Goal: Transaction & Acquisition: Purchase product/service

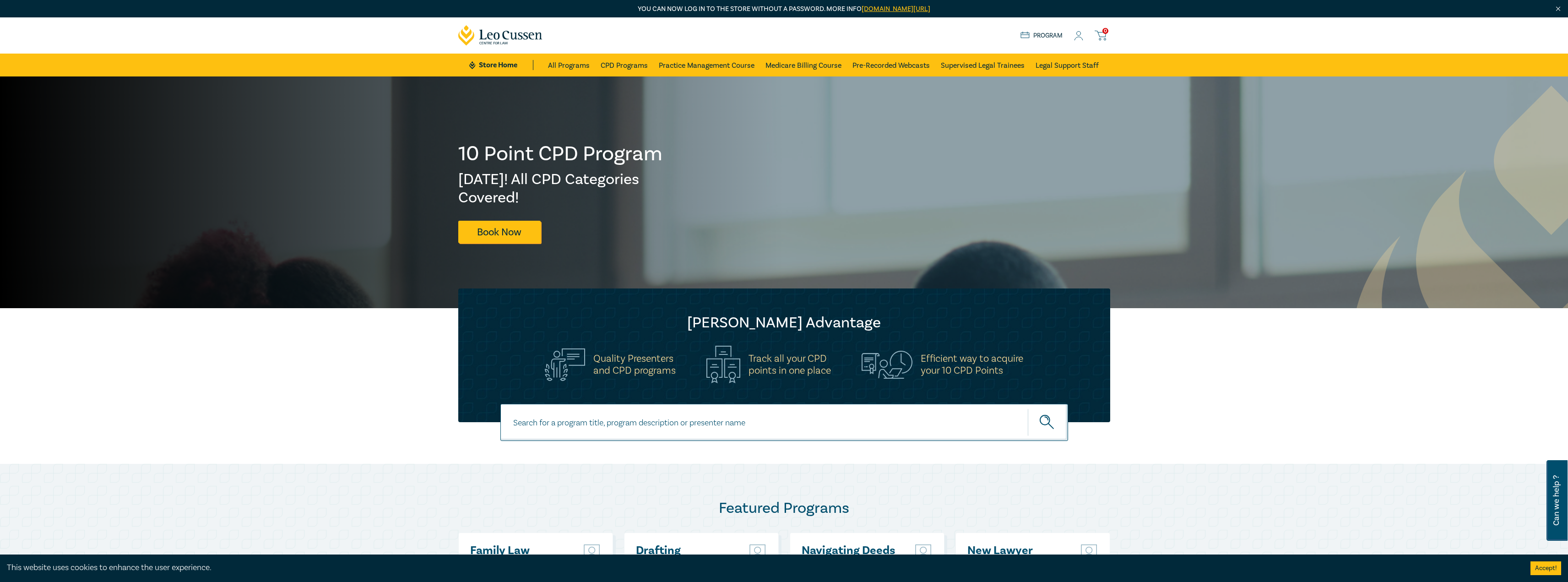
scroll to position [229, 0]
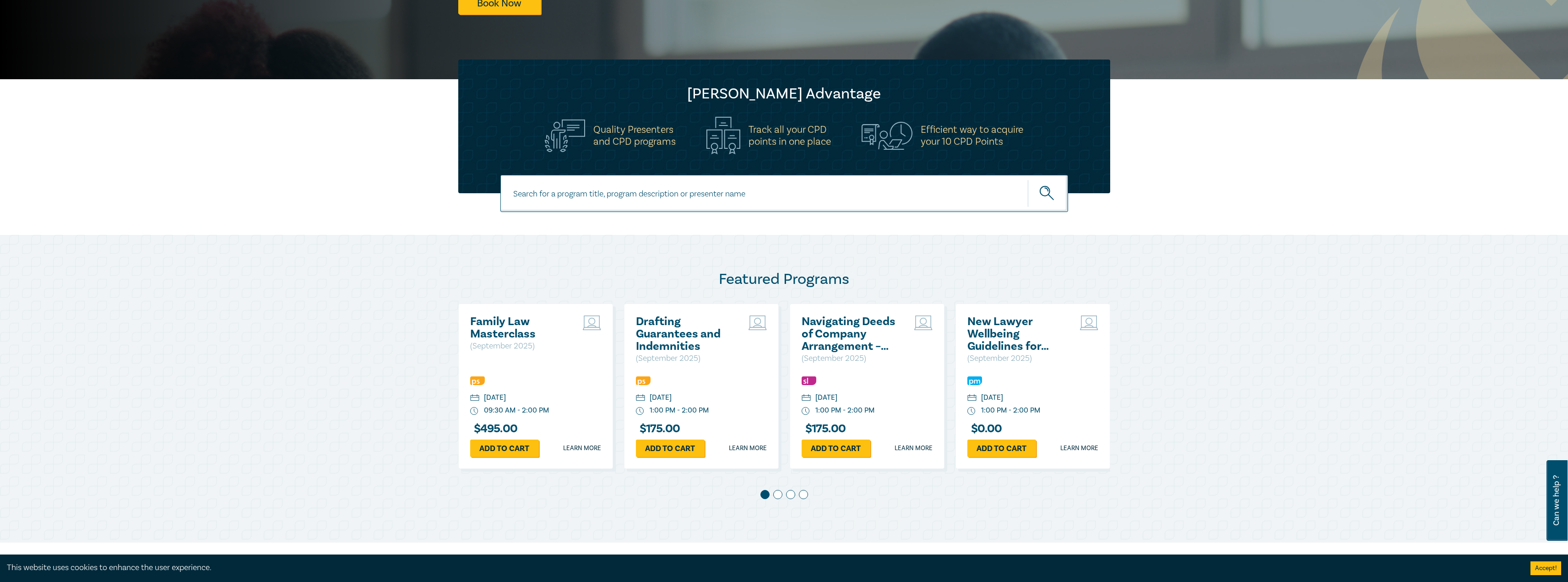
click at [778, 497] on span at bounding box center [778, 495] width 9 height 9
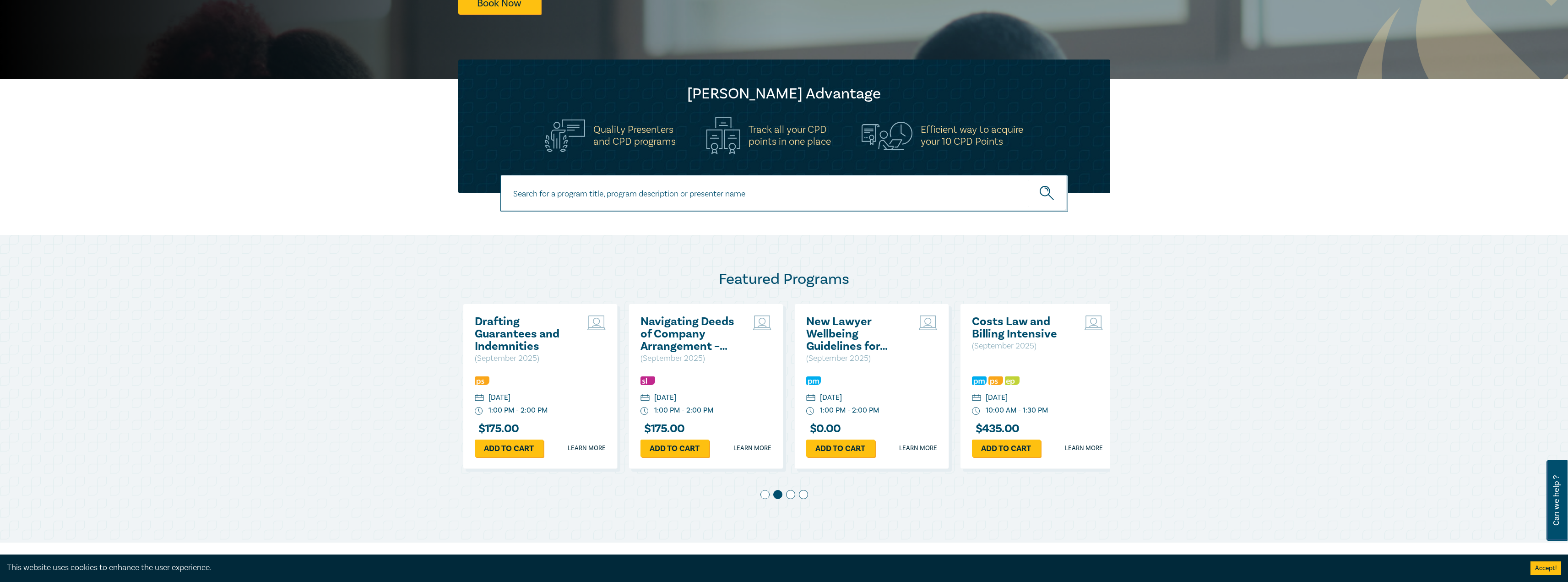
scroll to position [0, 166]
click at [791, 498] on span at bounding box center [791, 495] width 9 height 9
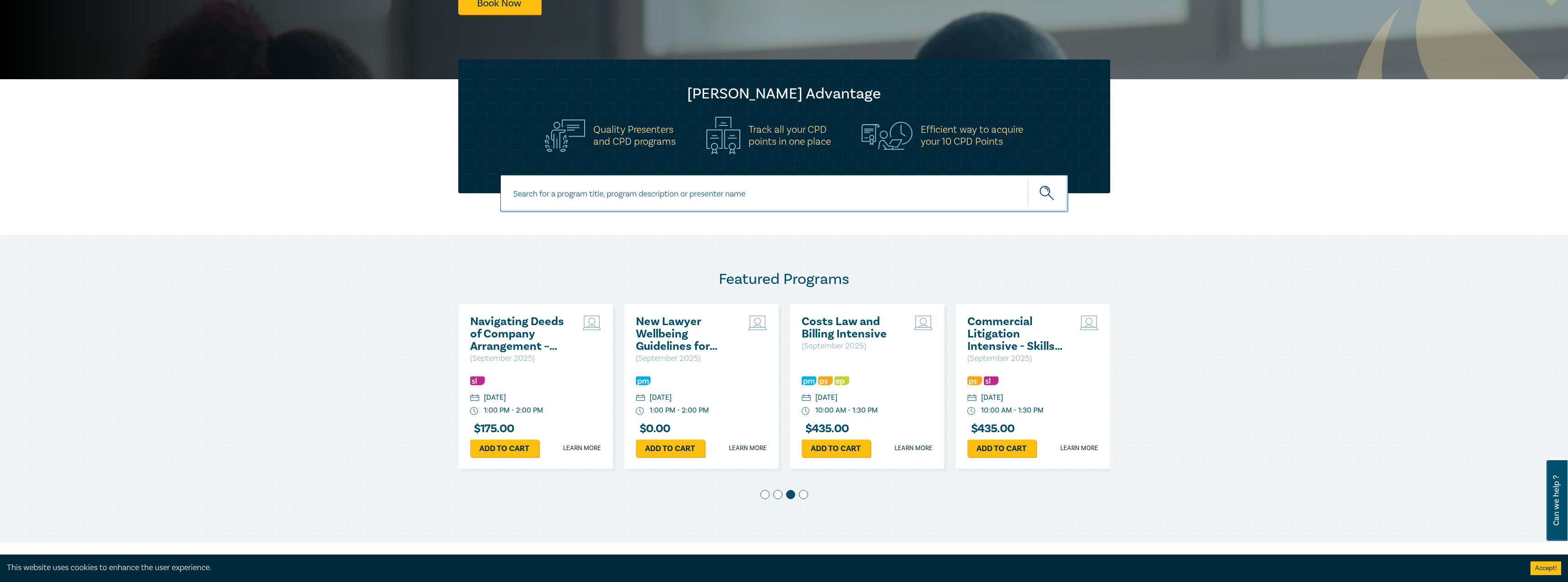
click at [804, 493] on span at bounding box center [804, 495] width 9 height 9
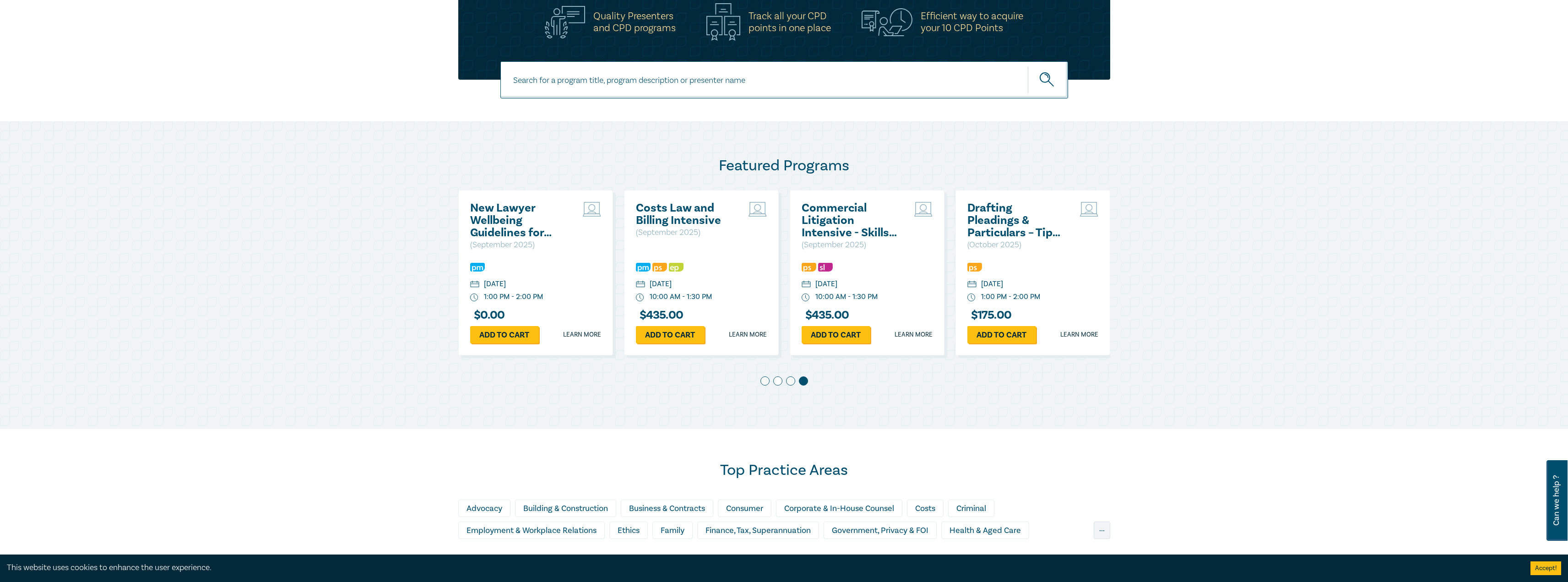
scroll to position [458, 0]
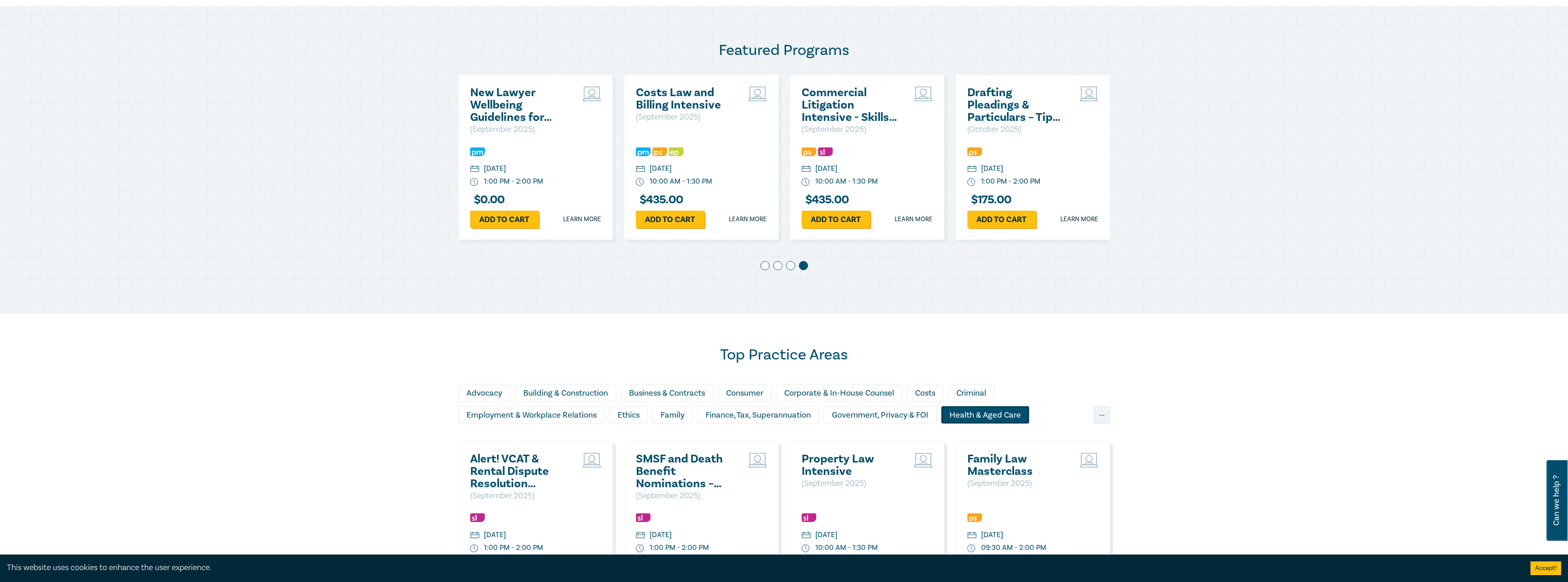
drag, startPoint x: 993, startPoint y: 416, endPoint x: 969, endPoint y: 415, distance: 24.0
click at [969, 415] on div "Health & Aged Care" at bounding box center [985, 414] width 88 height 17
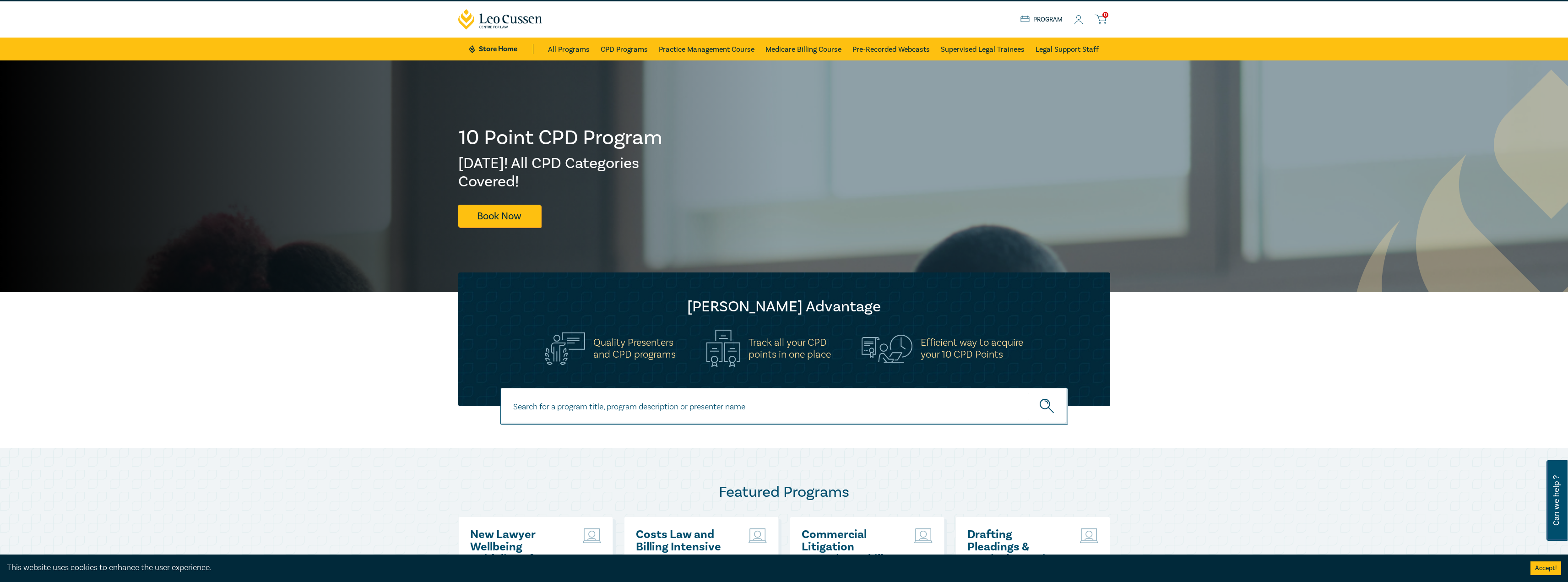
scroll to position [0, 0]
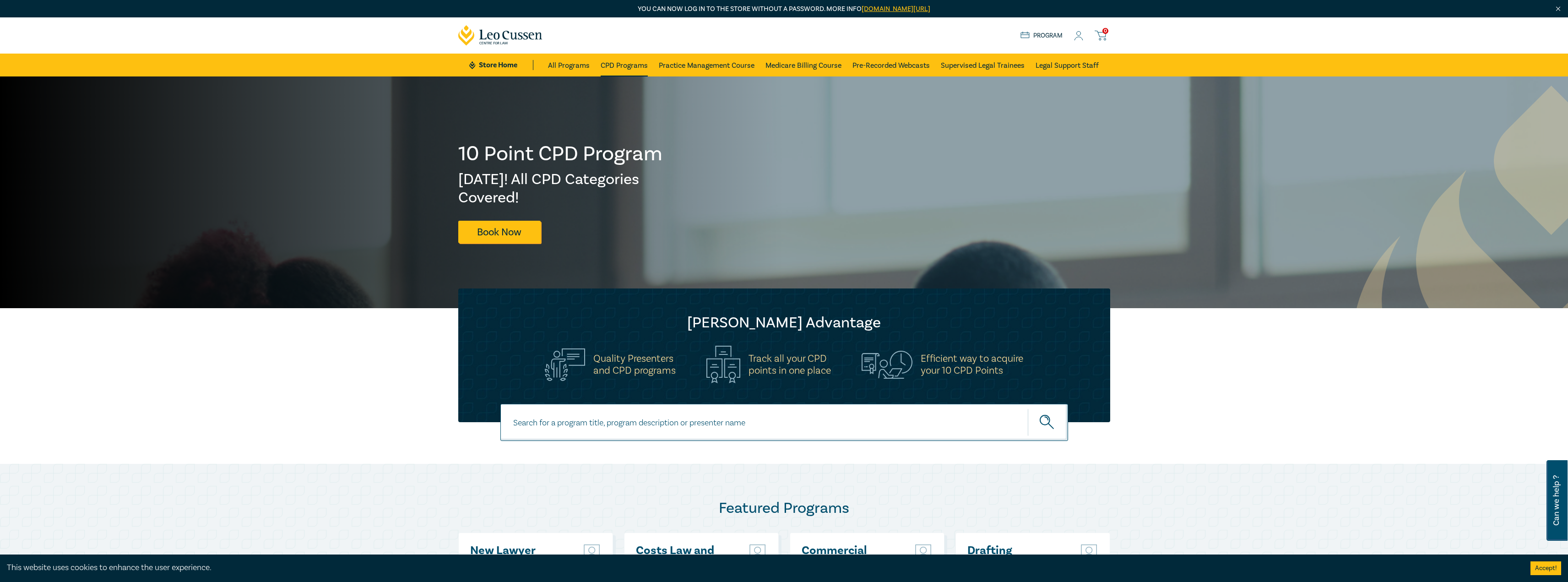
click at [630, 66] on link "CPD Programs" at bounding box center [624, 65] width 47 height 23
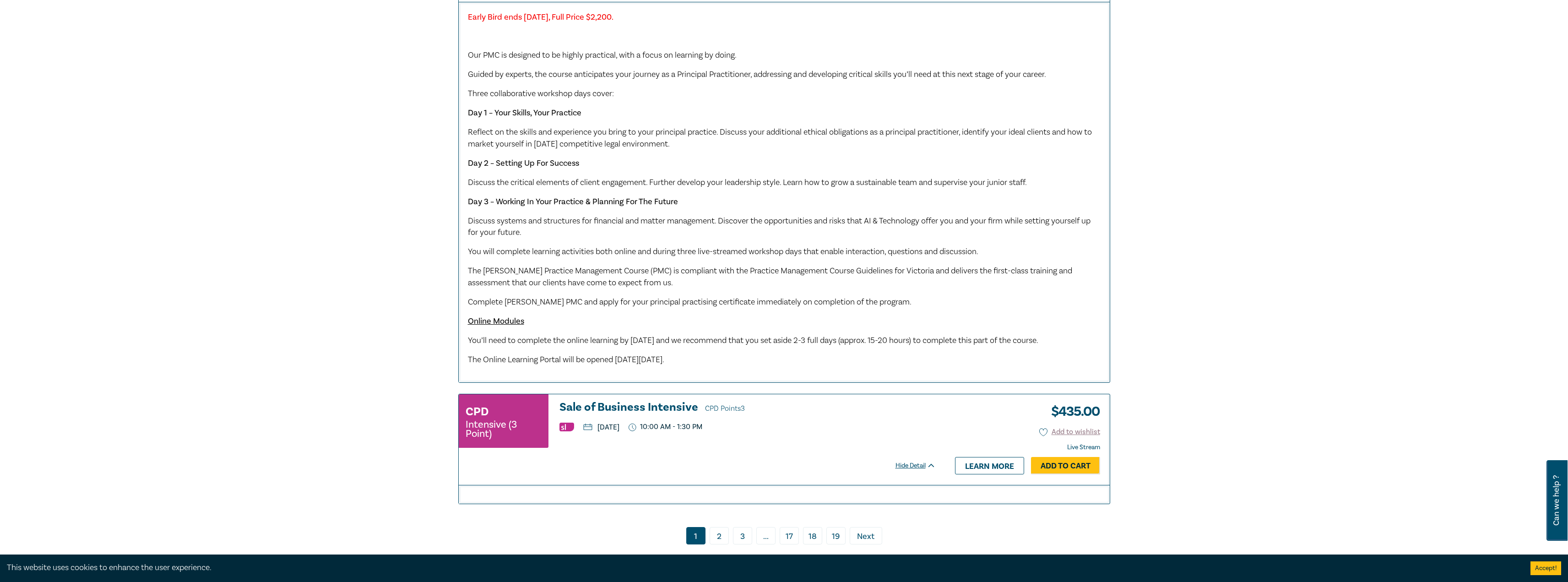
scroll to position [3754, 0]
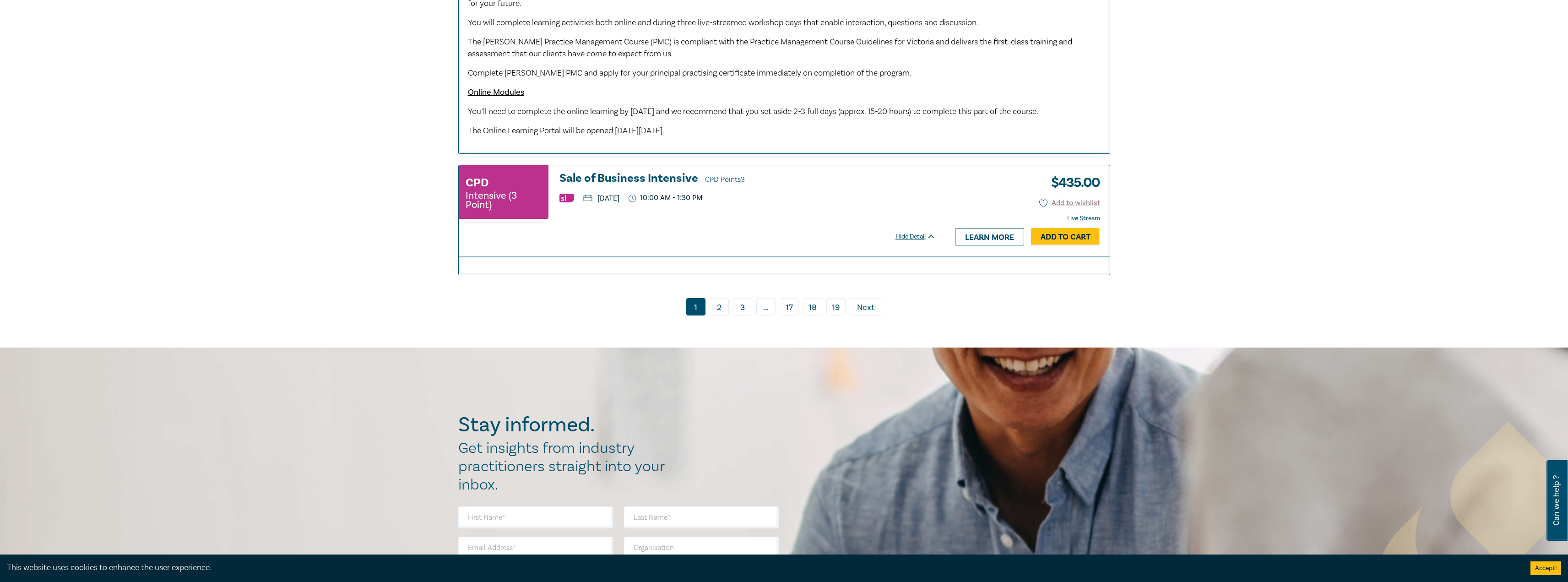
click at [721, 315] on link "2" at bounding box center [719, 306] width 20 height 17
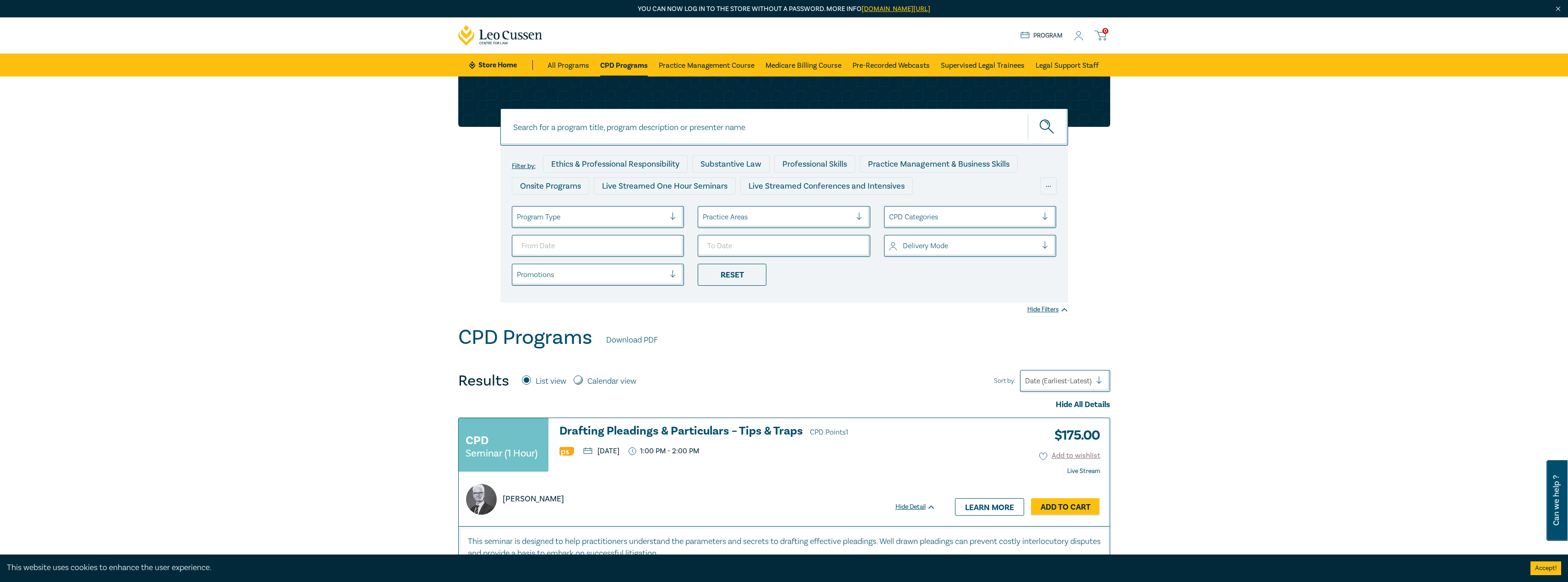
click at [769, 215] on div at bounding box center [777, 217] width 149 height 12
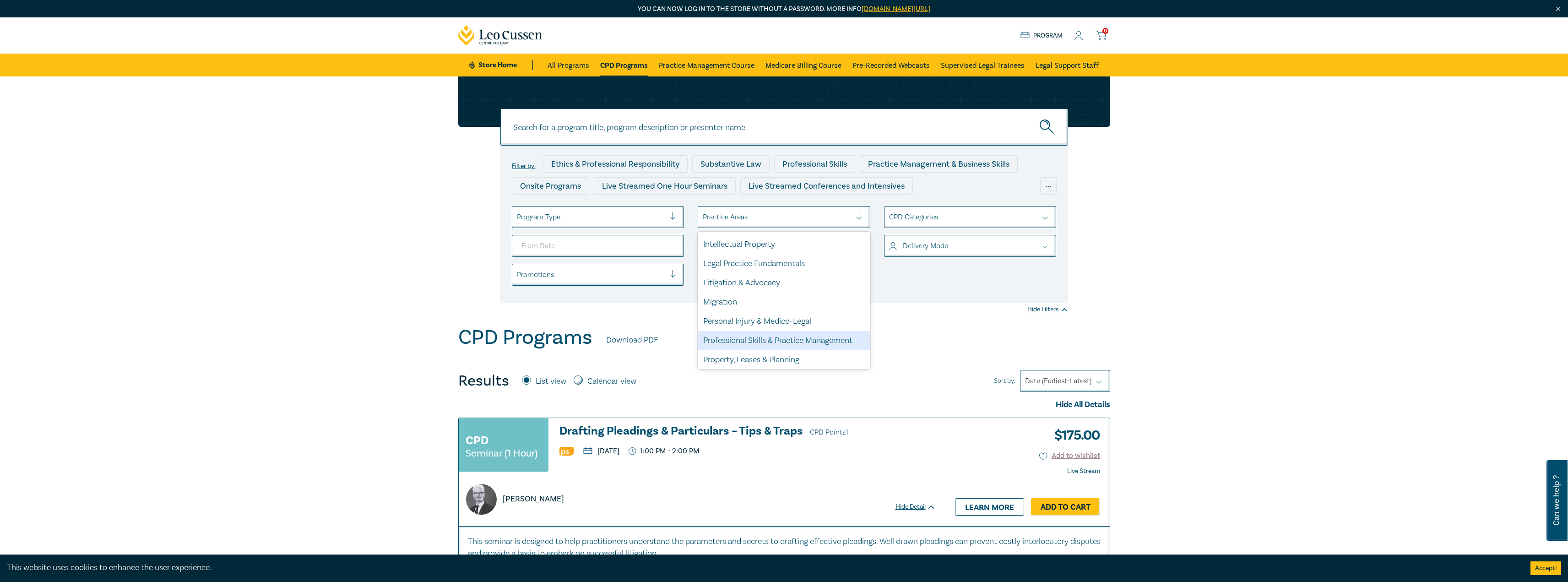
scroll to position [270, 0]
click at [789, 357] on div "Wills, Trusts & Succession Planning" at bounding box center [784, 358] width 172 height 20
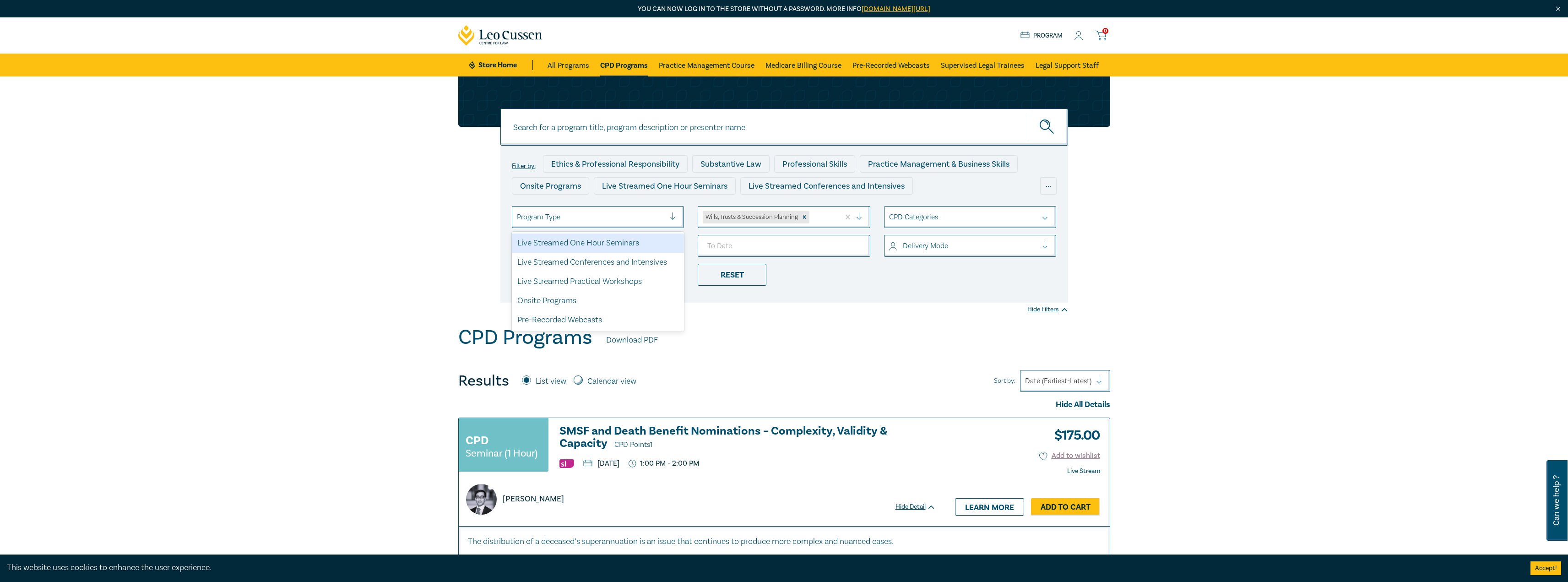
click at [664, 218] on div at bounding box center [591, 217] width 149 height 12
click at [644, 245] on div "Live Streamed One Hour Seminars" at bounding box center [598, 243] width 172 height 20
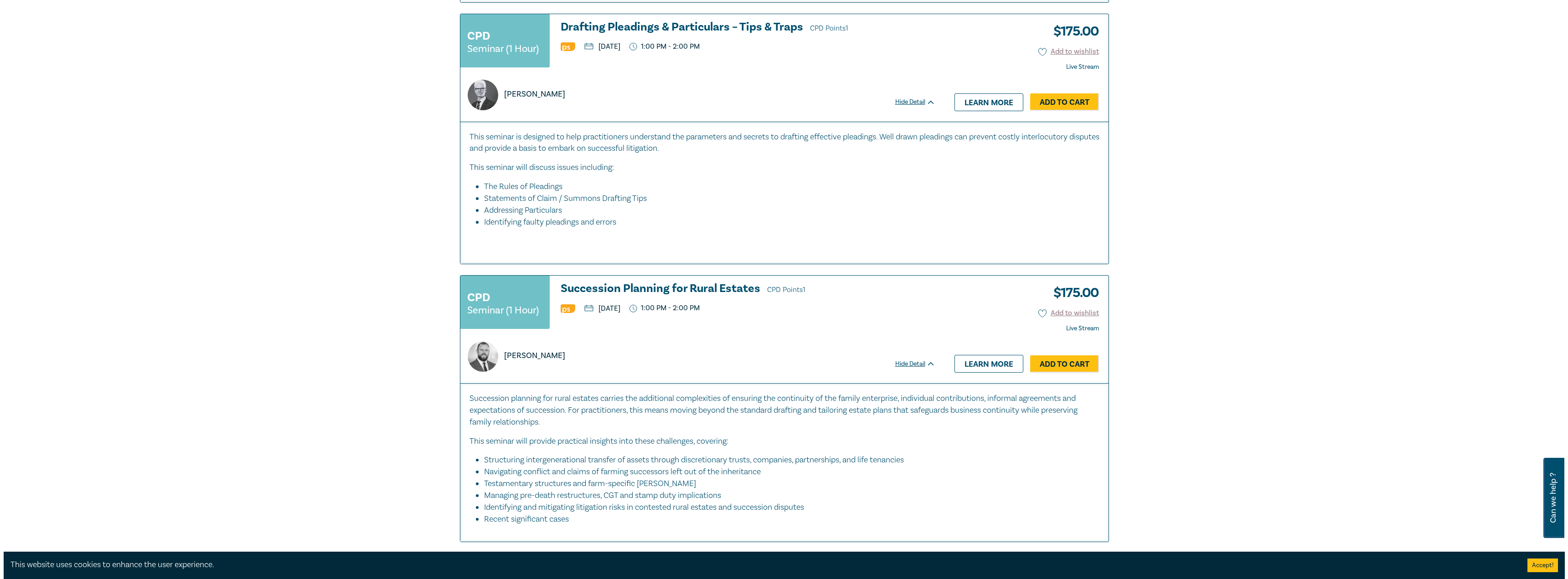
scroll to position [683, 0]
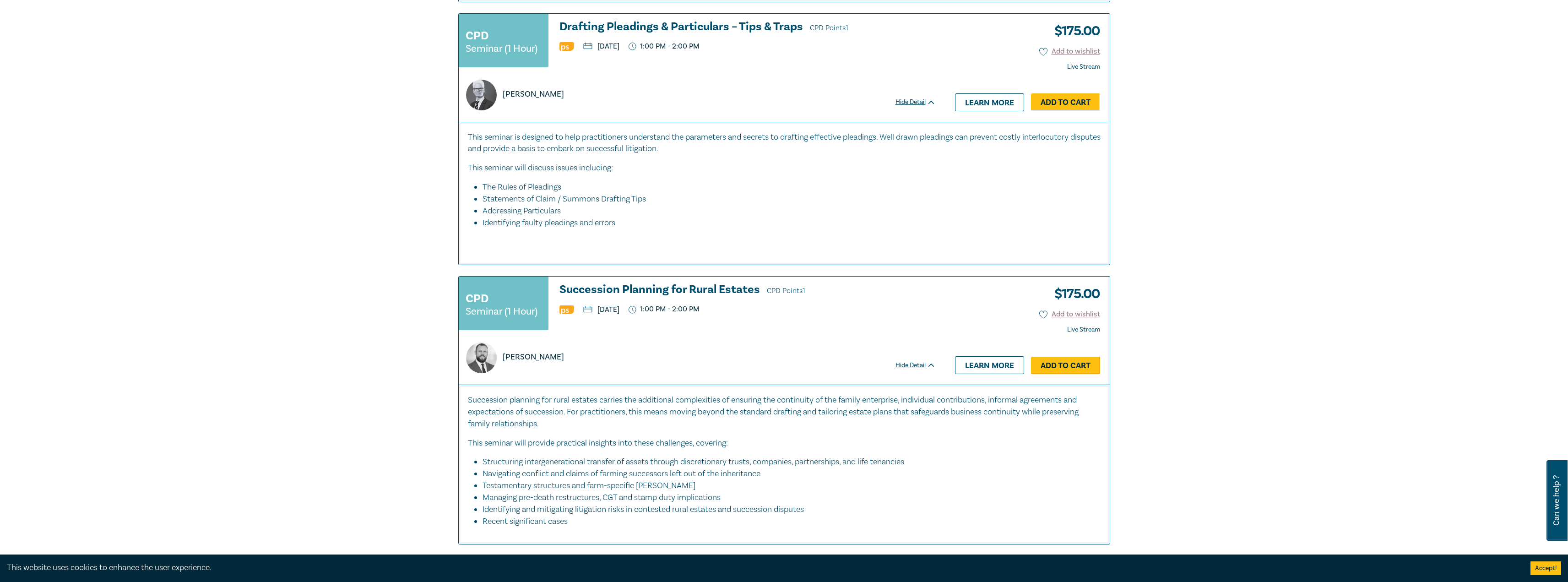
click at [1060, 362] on link "Add to Cart" at bounding box center [1066, 365] width 69 height 17
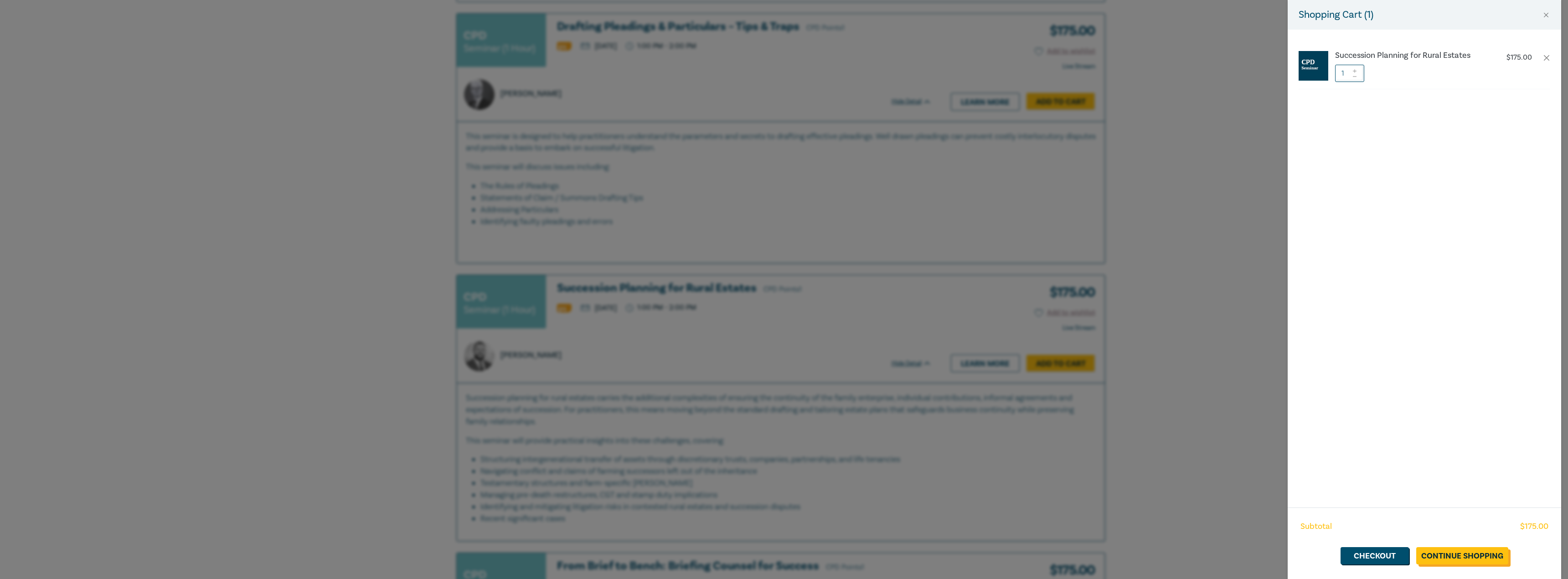
click at [1447, 562] on link "Continue Shopping" at bounding box center [1462, 555] width 92 height 17
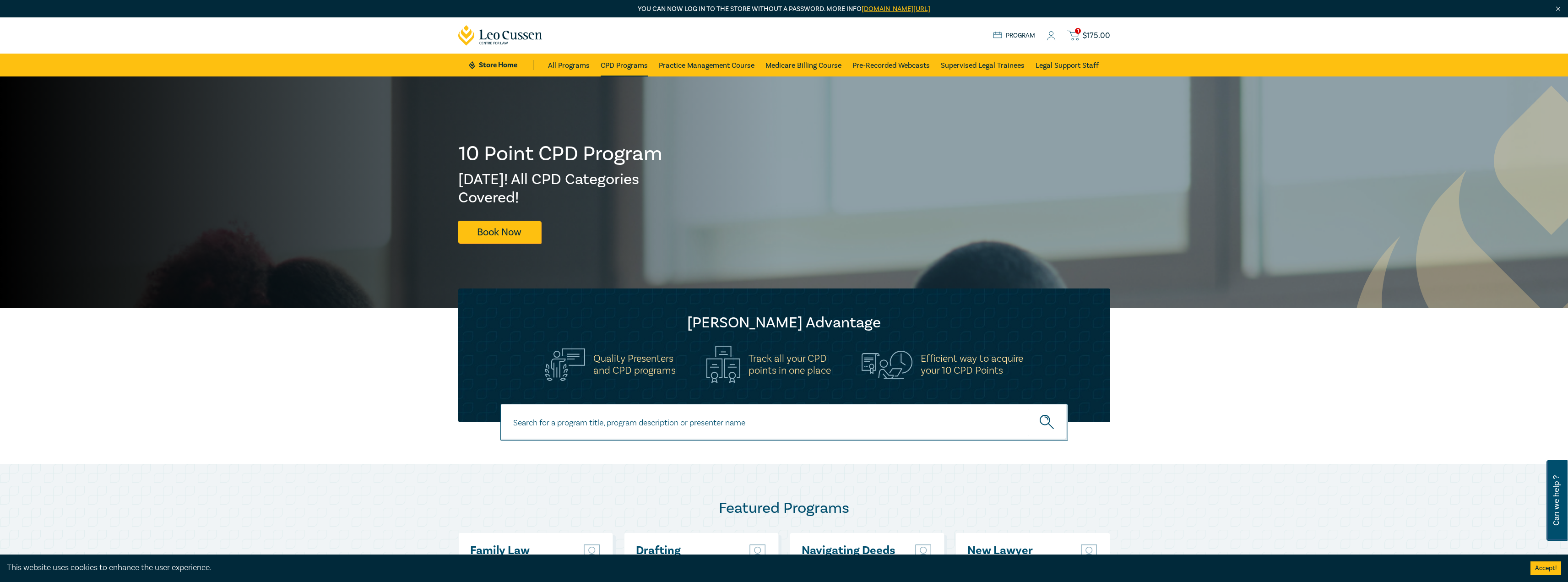
click at [630, 66] on link "CPD Programs" at bounding box center [624, 65] width 47 height 23
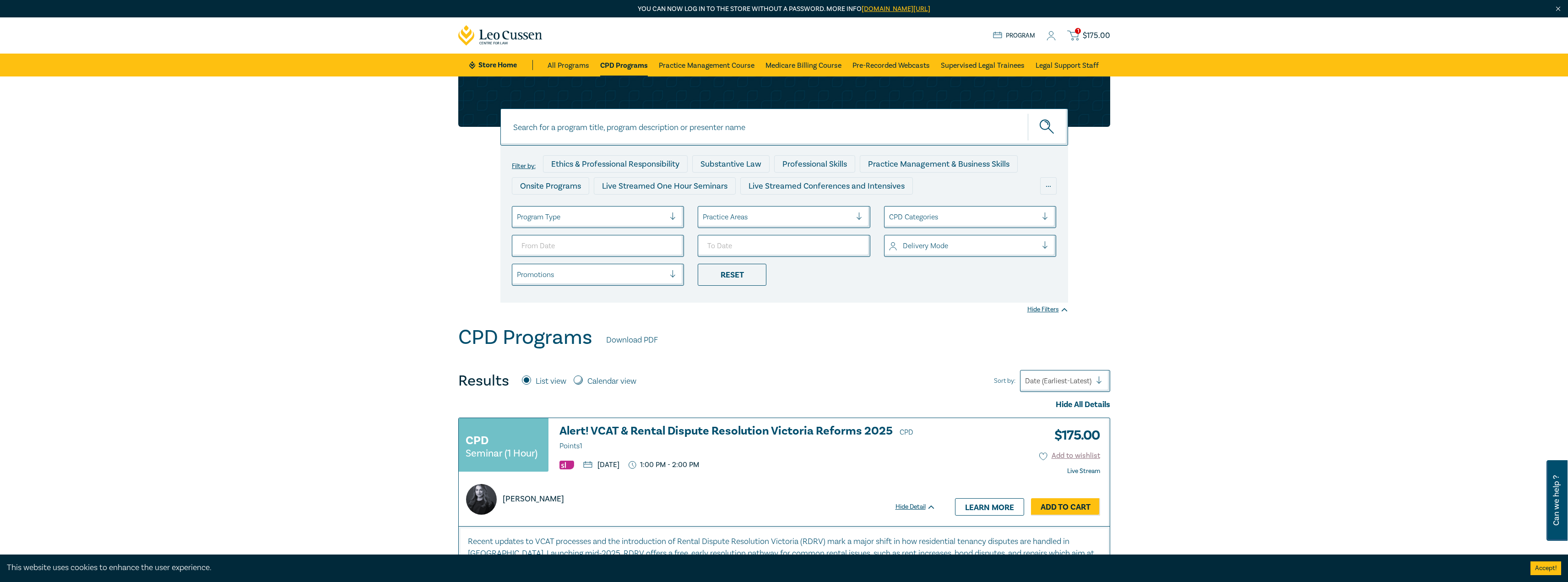
click at [767, 214] on div at bounding box center [777, 217] width 149 height 12
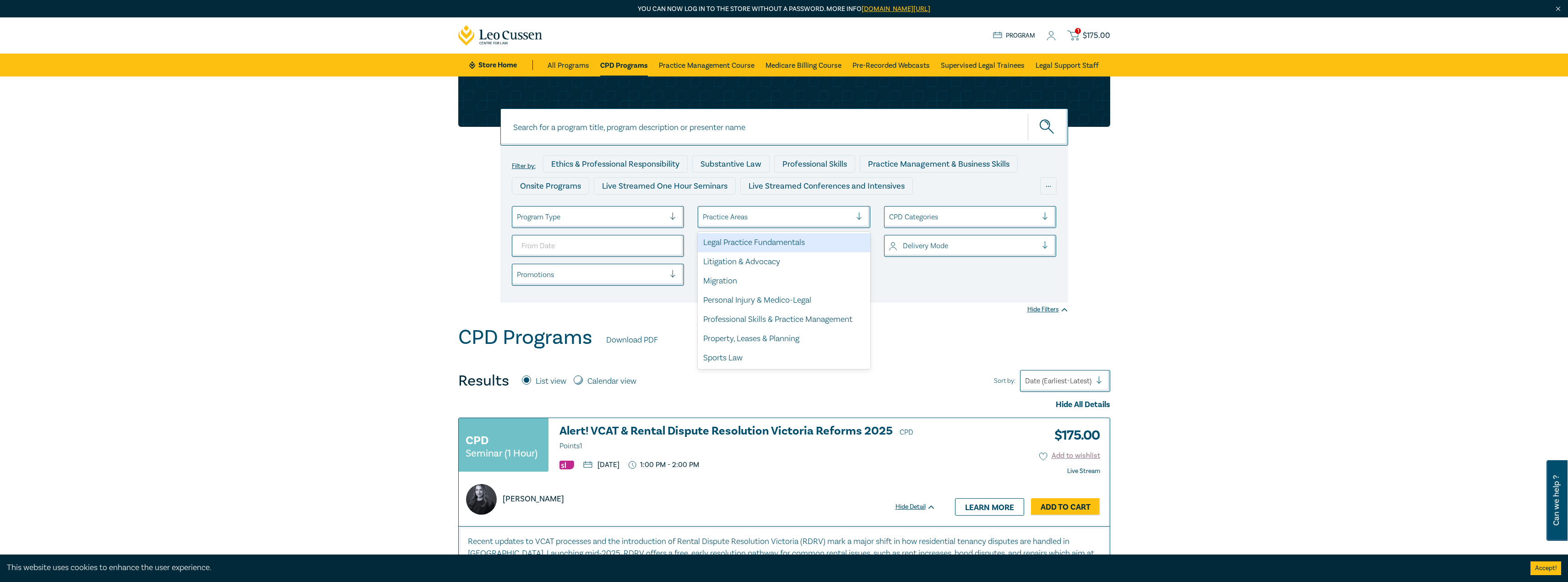
scroll to position [270, 0]
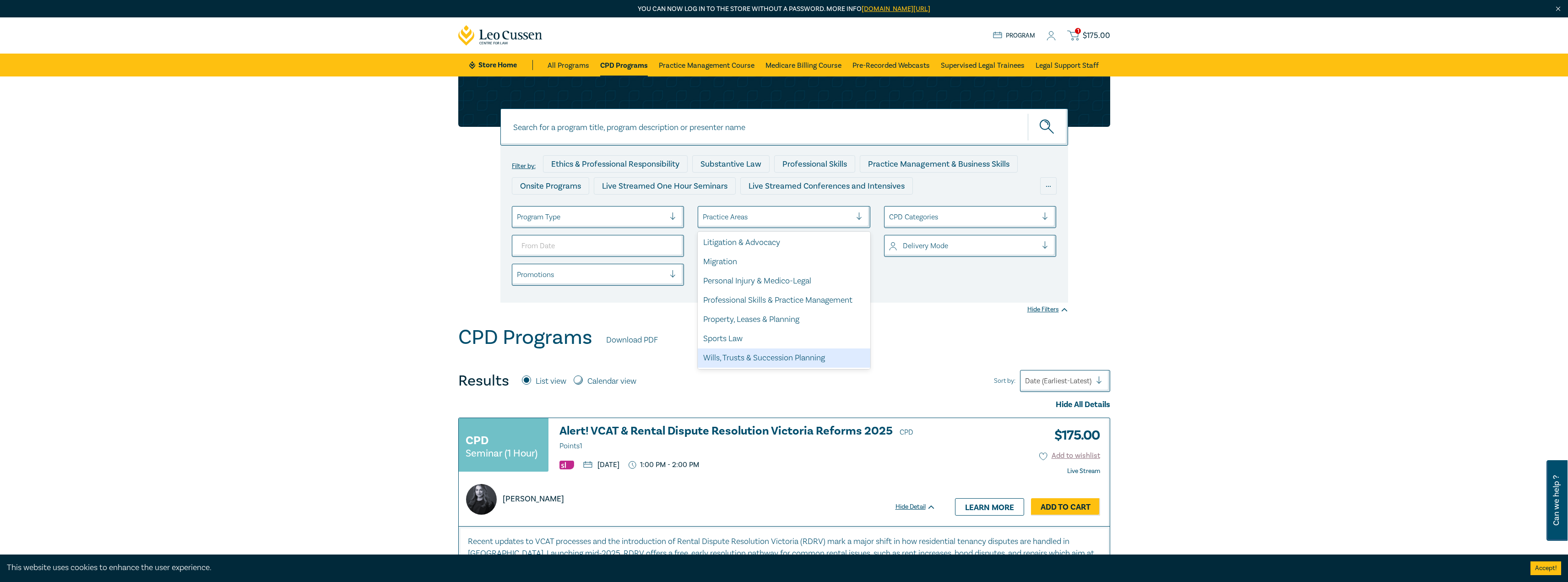
click at [779, 360] on div "Wills, Trusts & Succession Planning" at bounding box center [784, 358] width 172 height 20
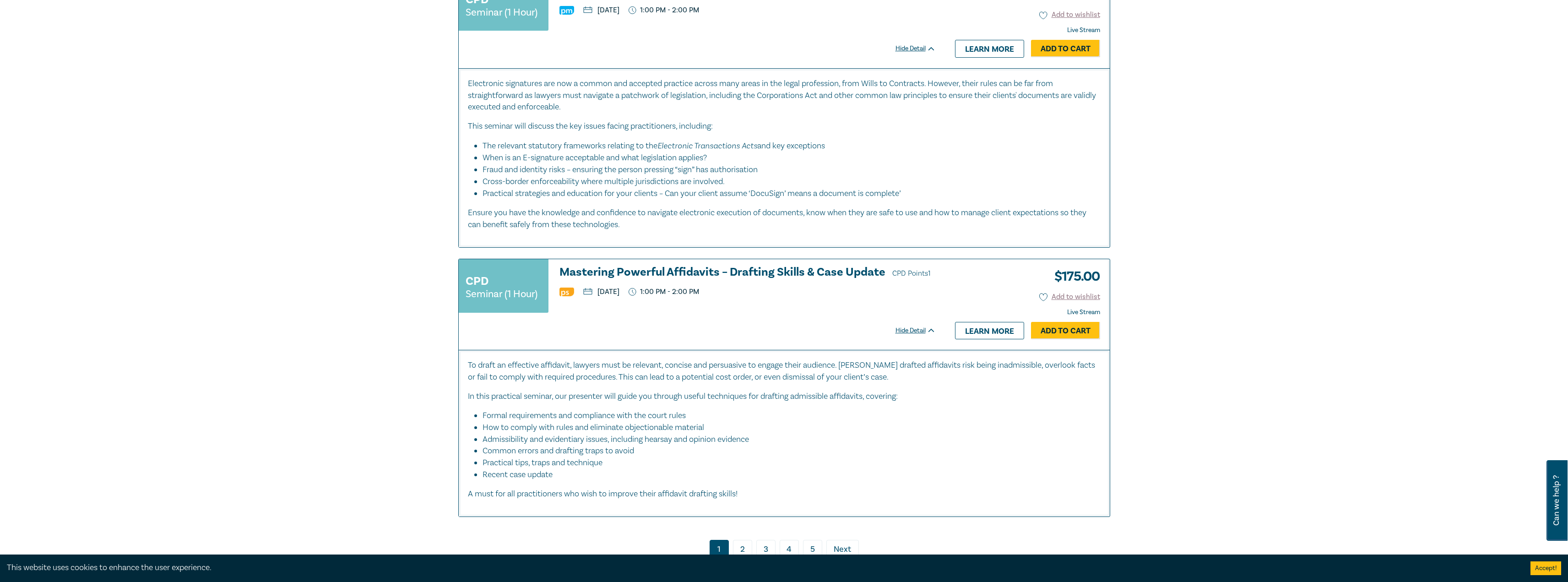
scroll to position [4532, 0]
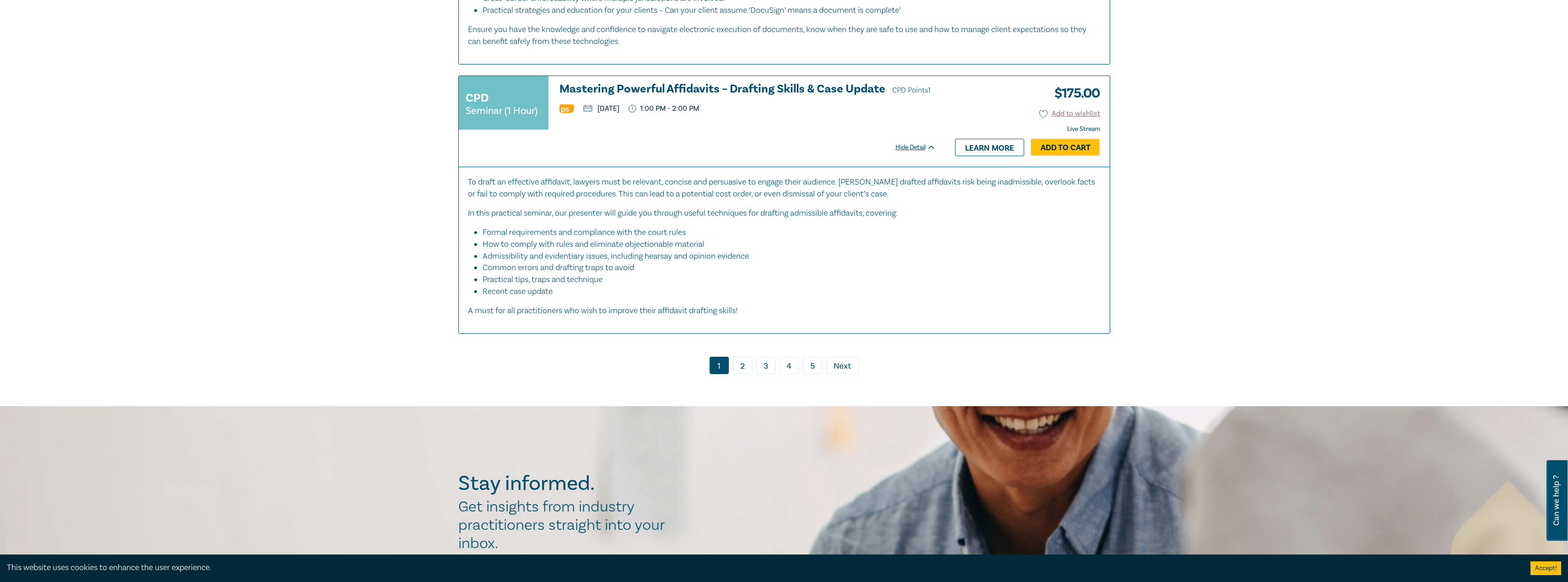
click at [746, 364] on link "2" at bounding box center [743, 365] width 20 height 17
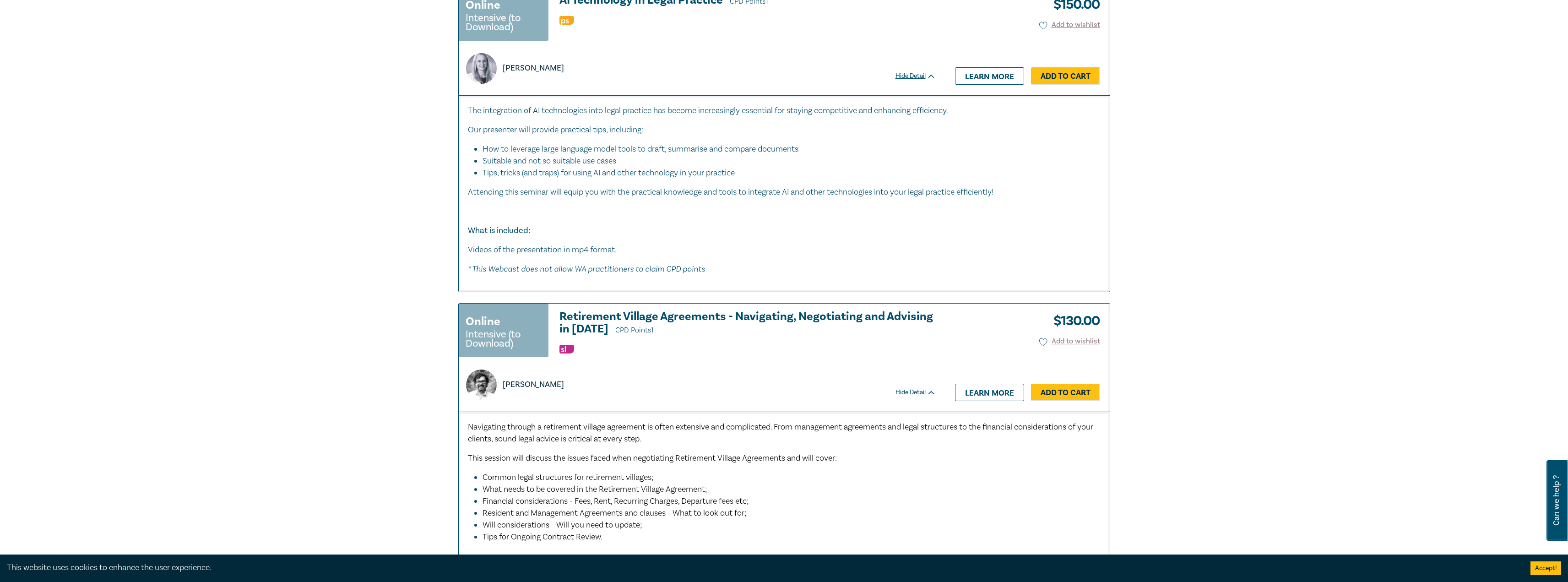
scroll to position [824, 0]
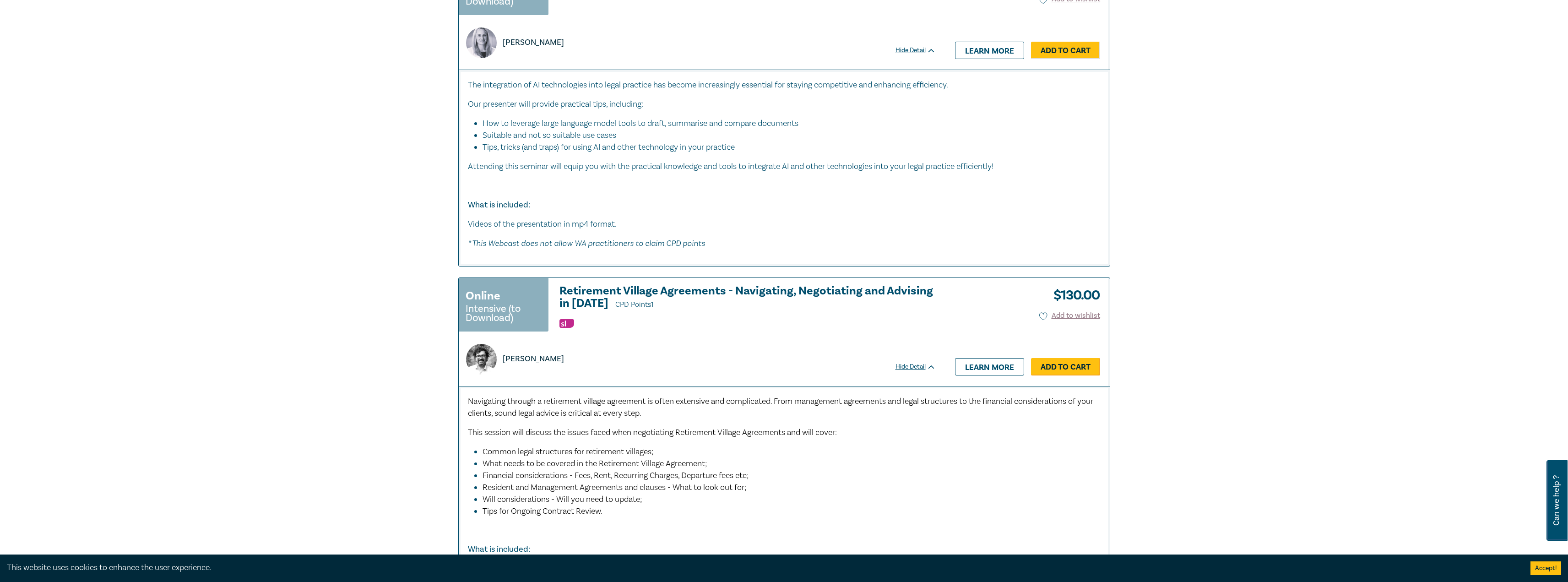
click at [1069, 368] on link "Add to Cart" at bounding box center [1066, 366] width 69 height 17
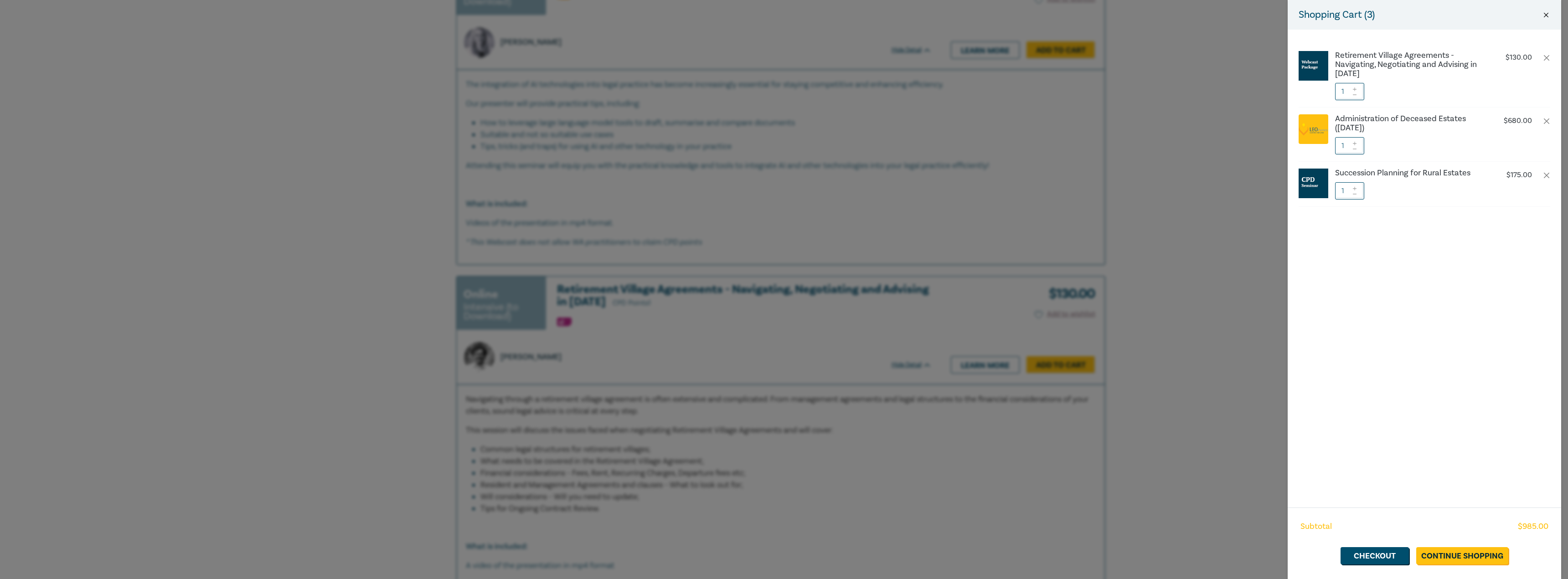
click at [1548, 14] on button "Close" at bounding box center [1546, 15] width 8 height 8
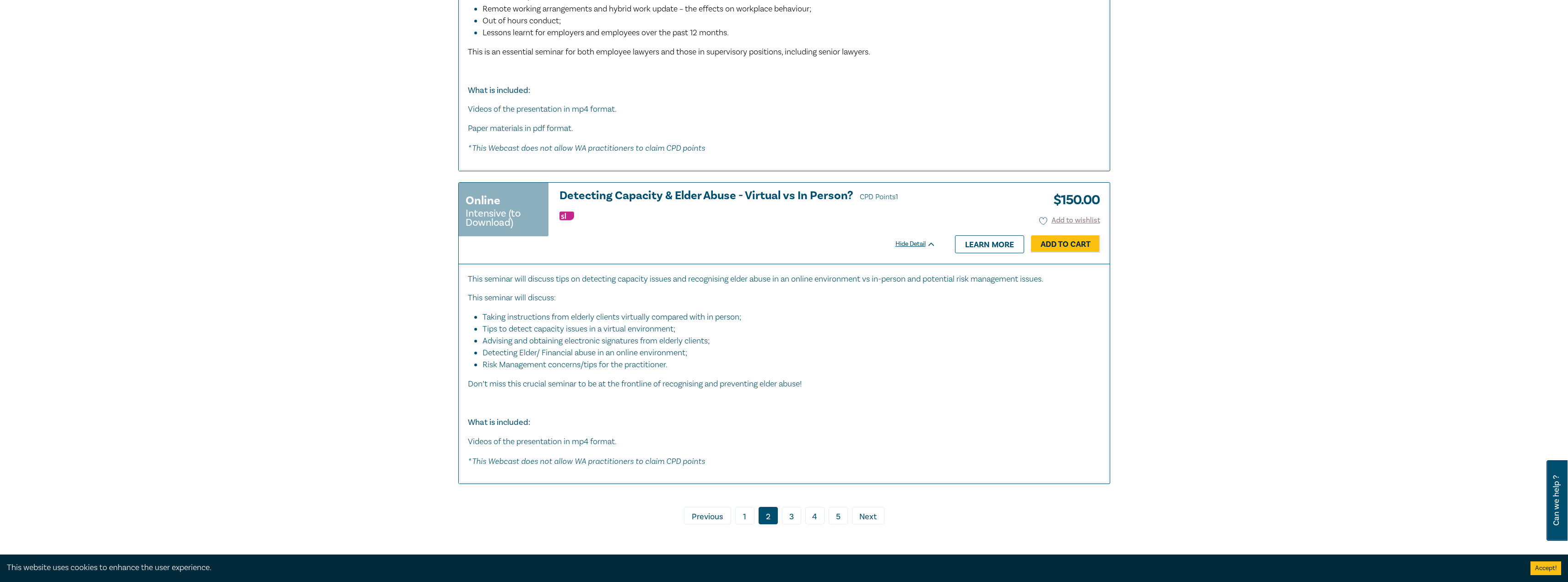
scroll to position [4761, 0]
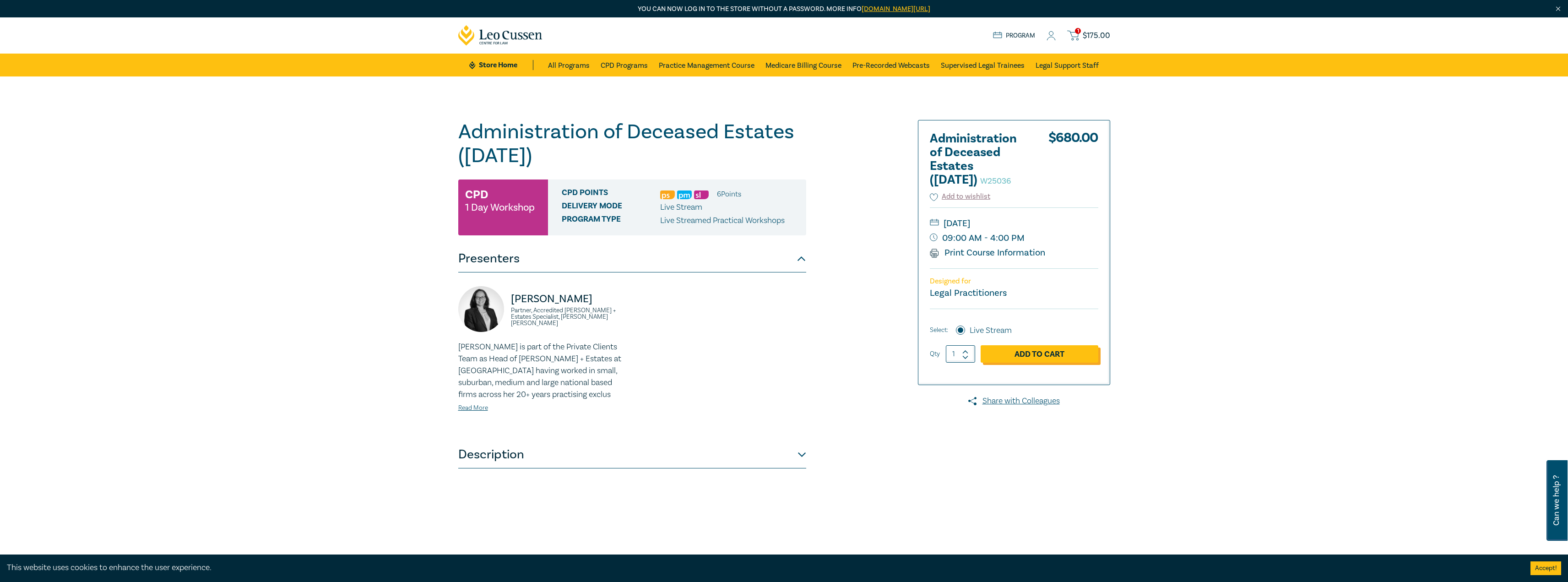
click at [1010, 353] on link "Add to Cart" at bounding box center [1039, 353] width 117 height 17
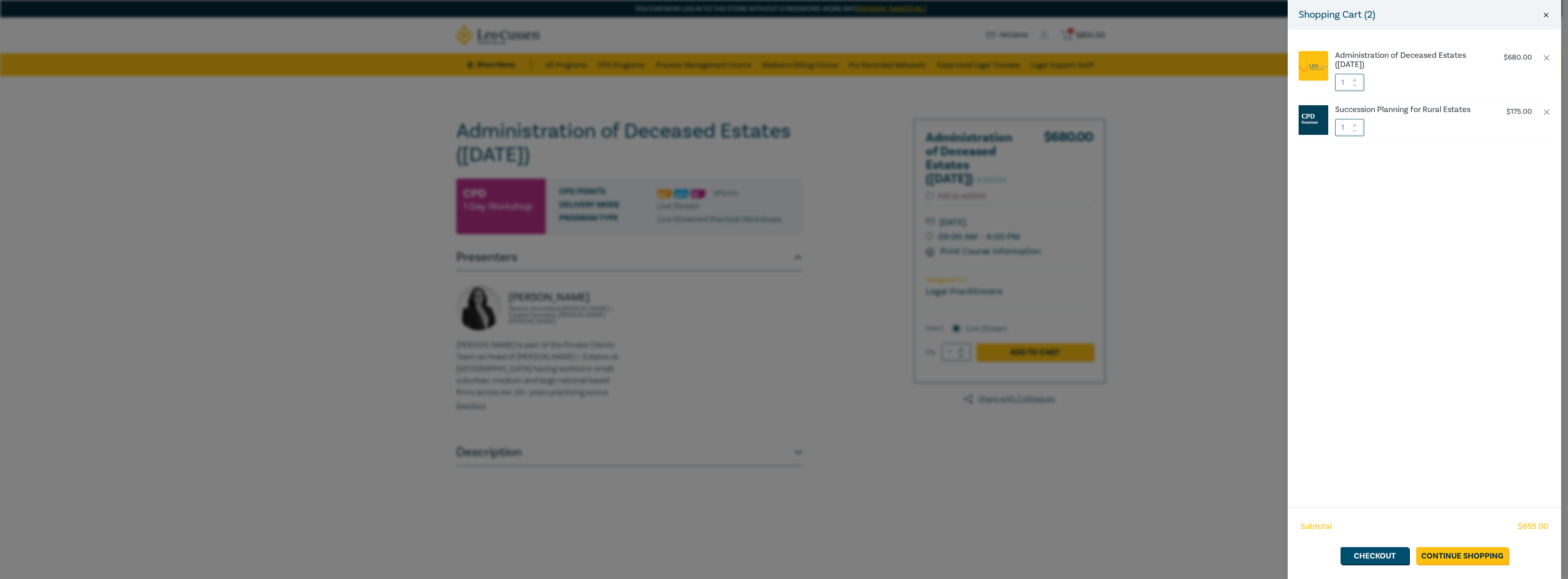
click at [1544, 13] on button "Close" at bounding box center [1546, 15] width 8 height 8
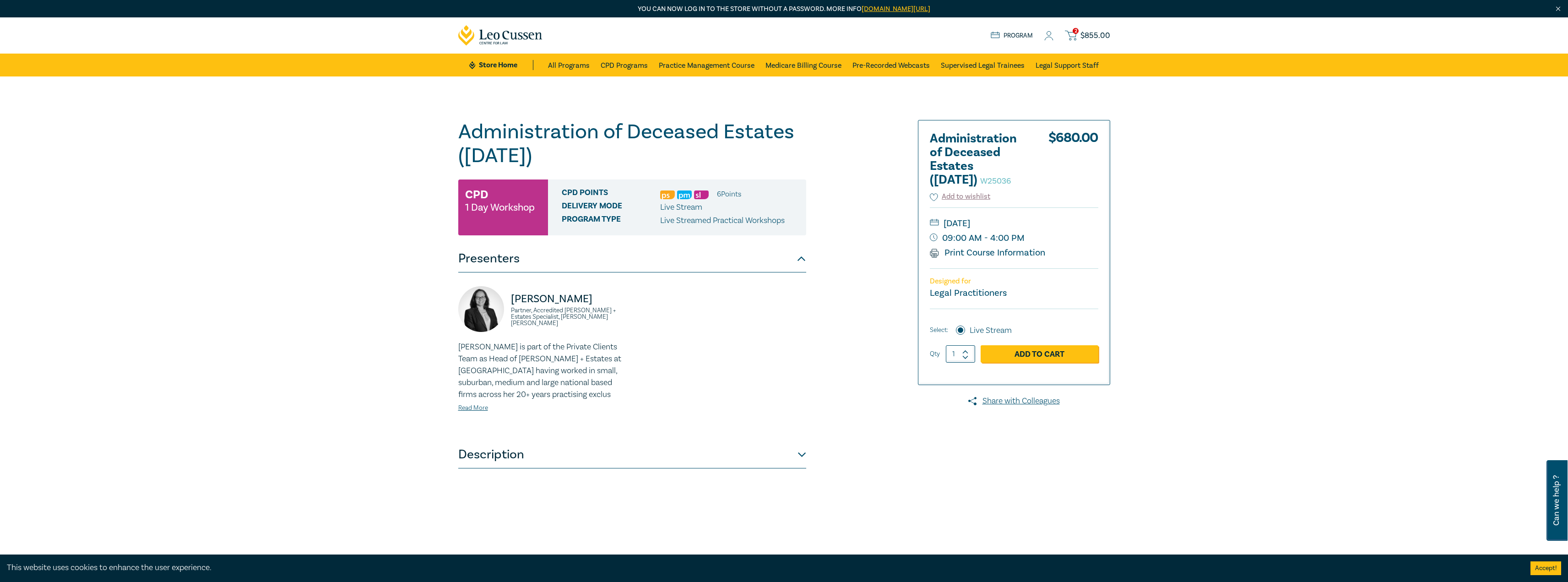
click at [1076, 32] on span "2" at bounding box center [1076, 31] width 6 height 6
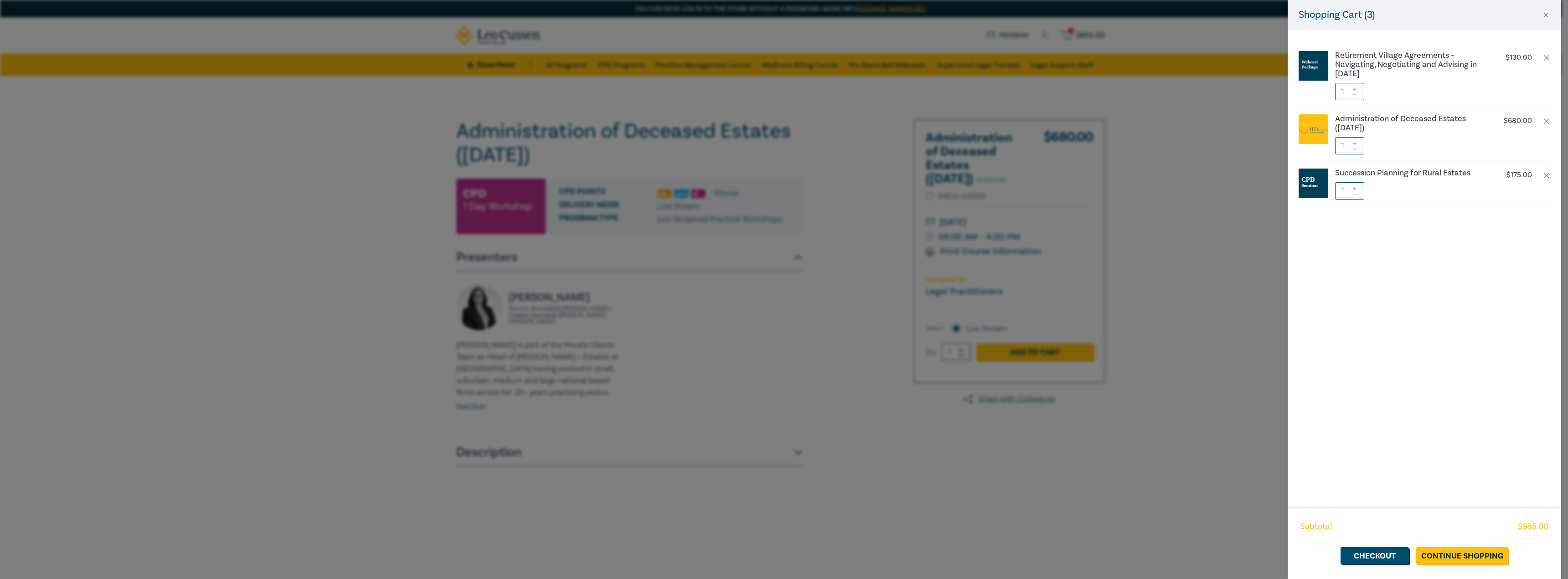
click at [872, 258] on div "Shopping Cart ( 3 ) Retirement Village Agreements - Navigating, Negotiating and…" at bounding box center [784, 289] width 1568 height 579
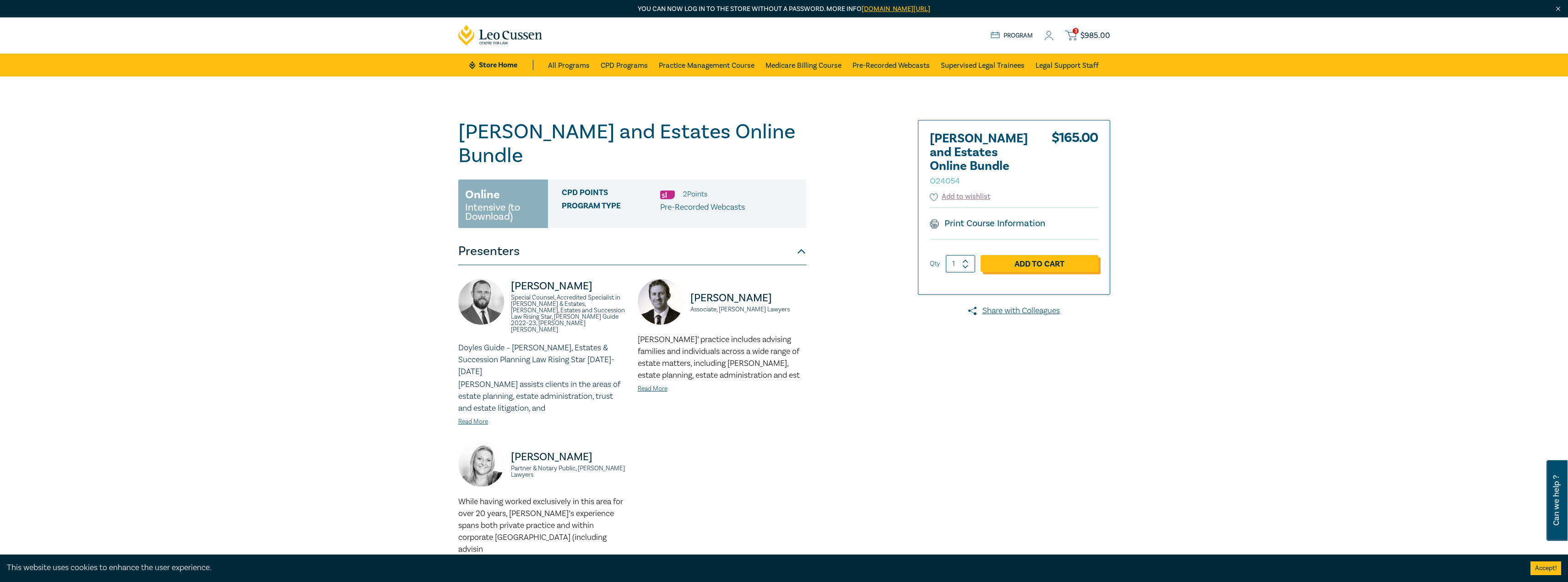
click at [1042, 257] on link "Add to Cart" at bounding box center [1039, 264] width 117 height 17
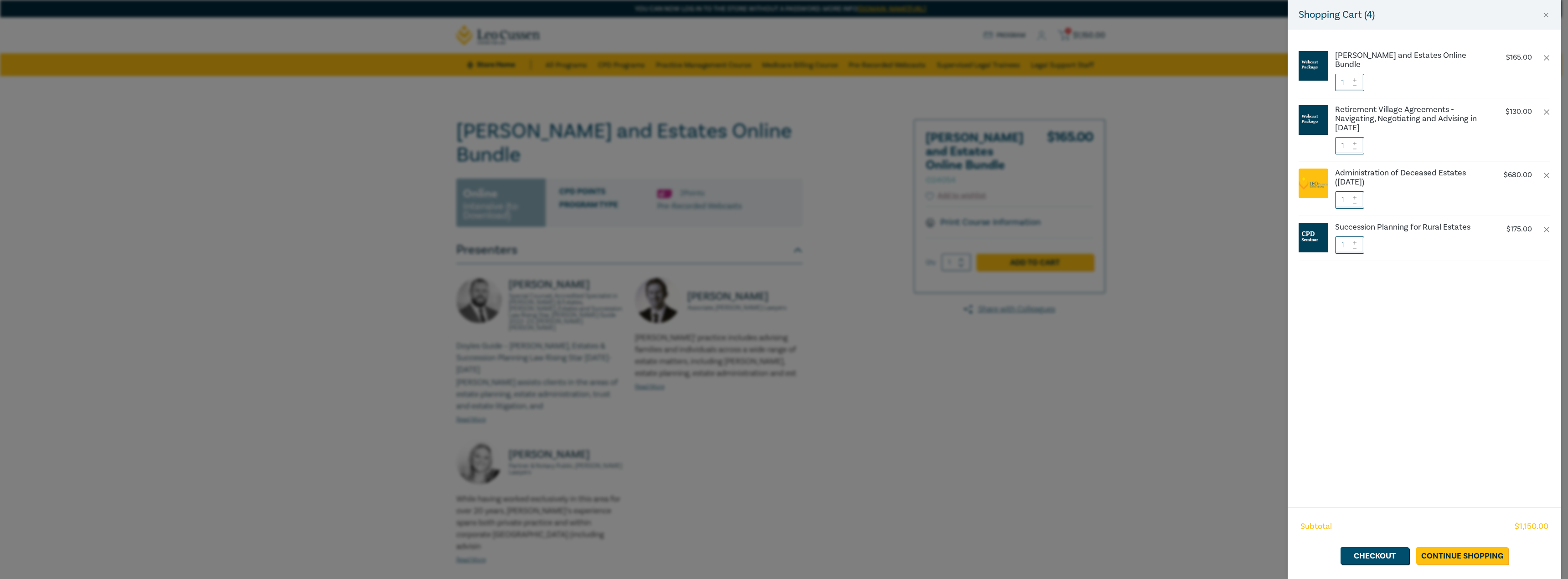
click at [944, 355] on div "Shopping Cart ( 4 ) Wills and Estates Online Bundle $ 165.00 1 Retirement Villa…" at bounding box center [784, 289] width 1568 height 579
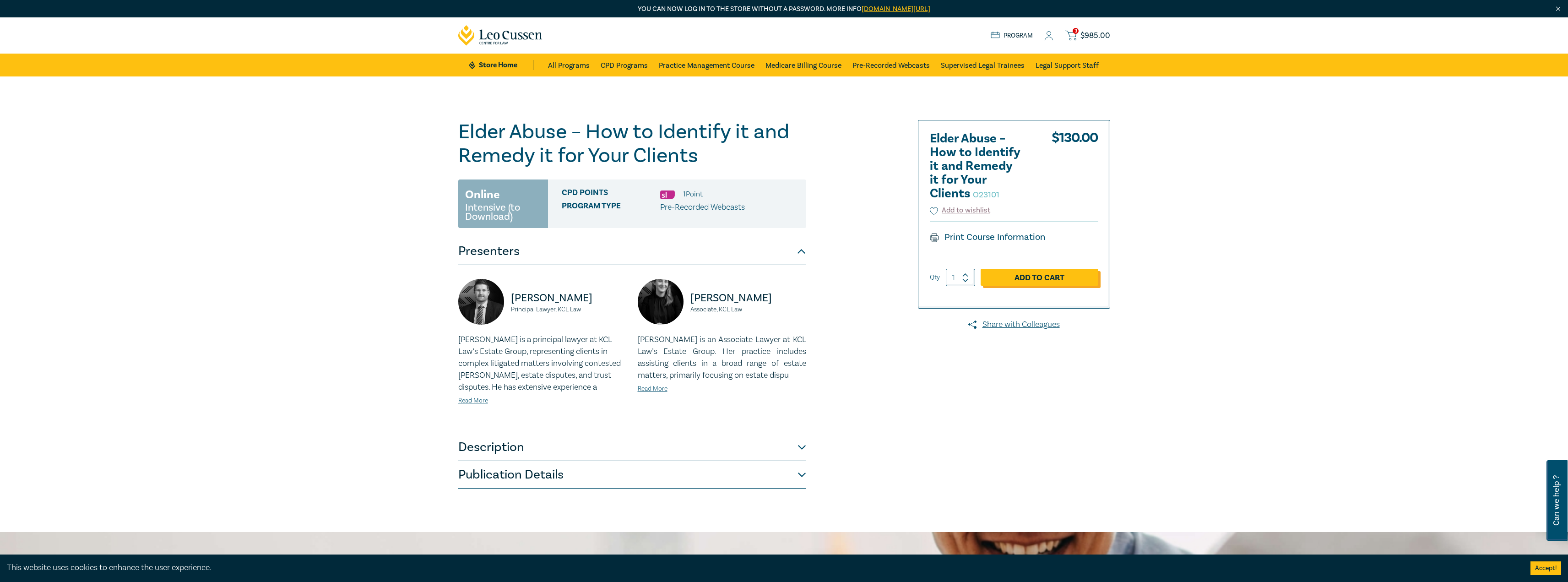
click at [1042, 277] on link "Add to Cart" at bounding box center [1039, 277] width 117 height 17
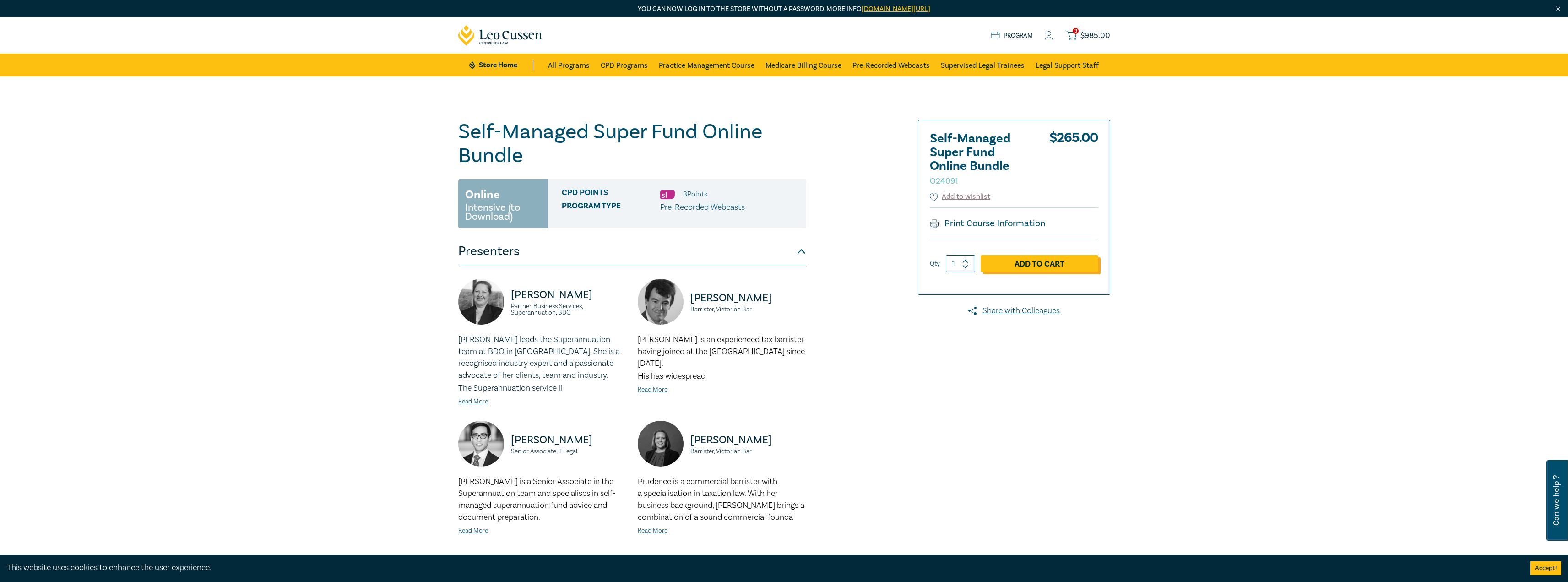
click at [1038, 265] on link "Add to Cart" at bounding box center [1039, 264] width 117 height 17
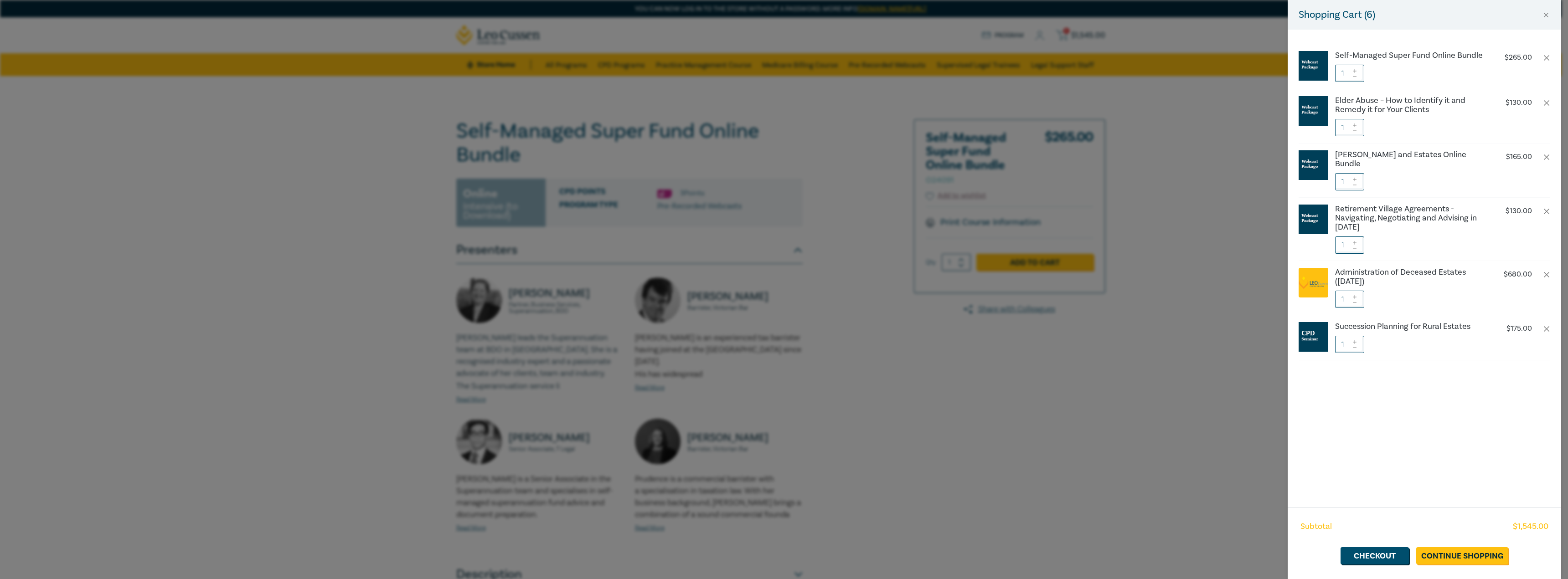
click at [824, 166] on div "Shopping Cart ( 6 ) Self-Managed Super Fund Online Bundle $ 265.00 1 Elder Abus…" at bounding box center [784, 289] width 1568 height 579
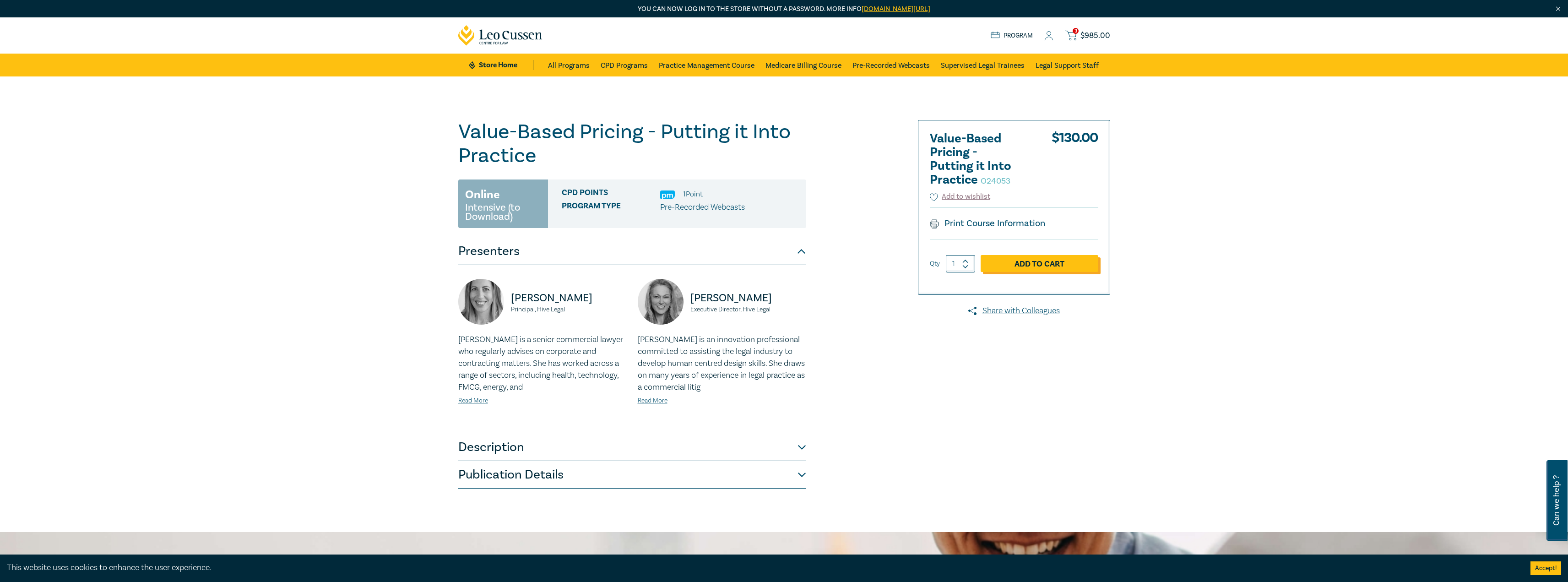
click at [1035, 261] on link "Add to Cart" at bounding box center [1039, 264] width 117 height 17
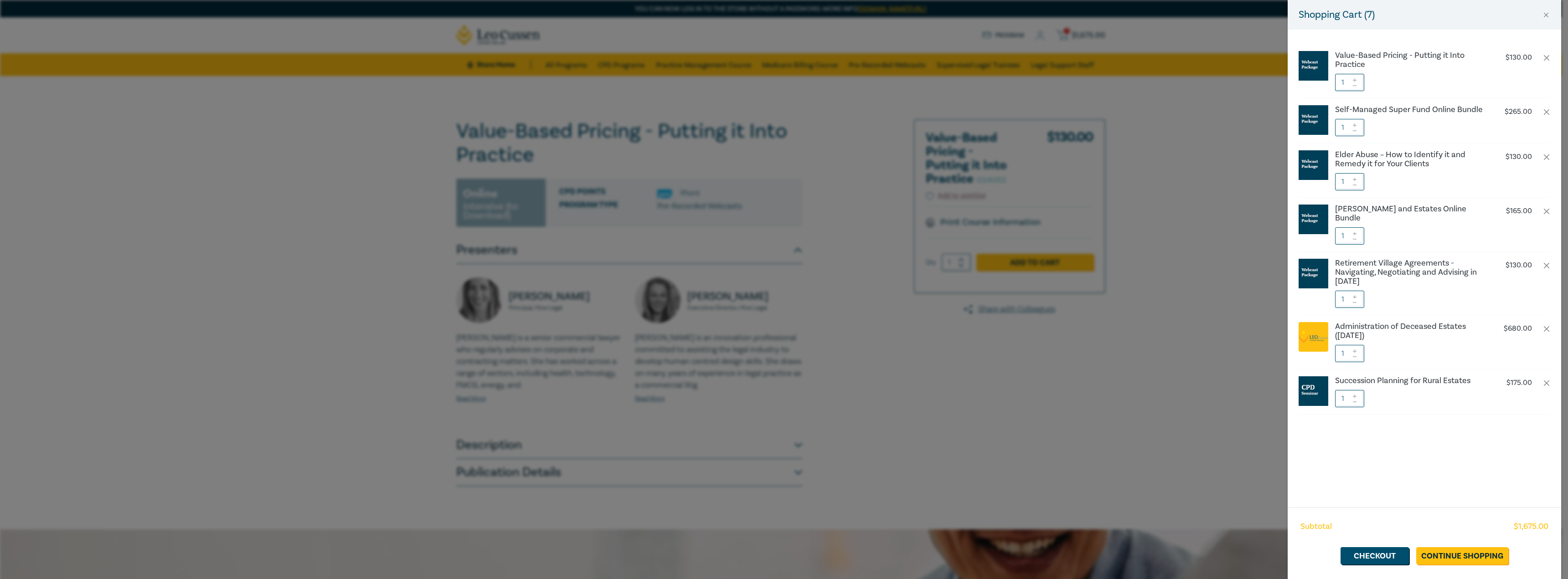
click at [866, 166] on div "Shopping Cart ( 7 ) Value-Based Pricing - Putting it Into Practice $ 130.00 1 S…" at bounding box center [784, 289] width 1568 height 579
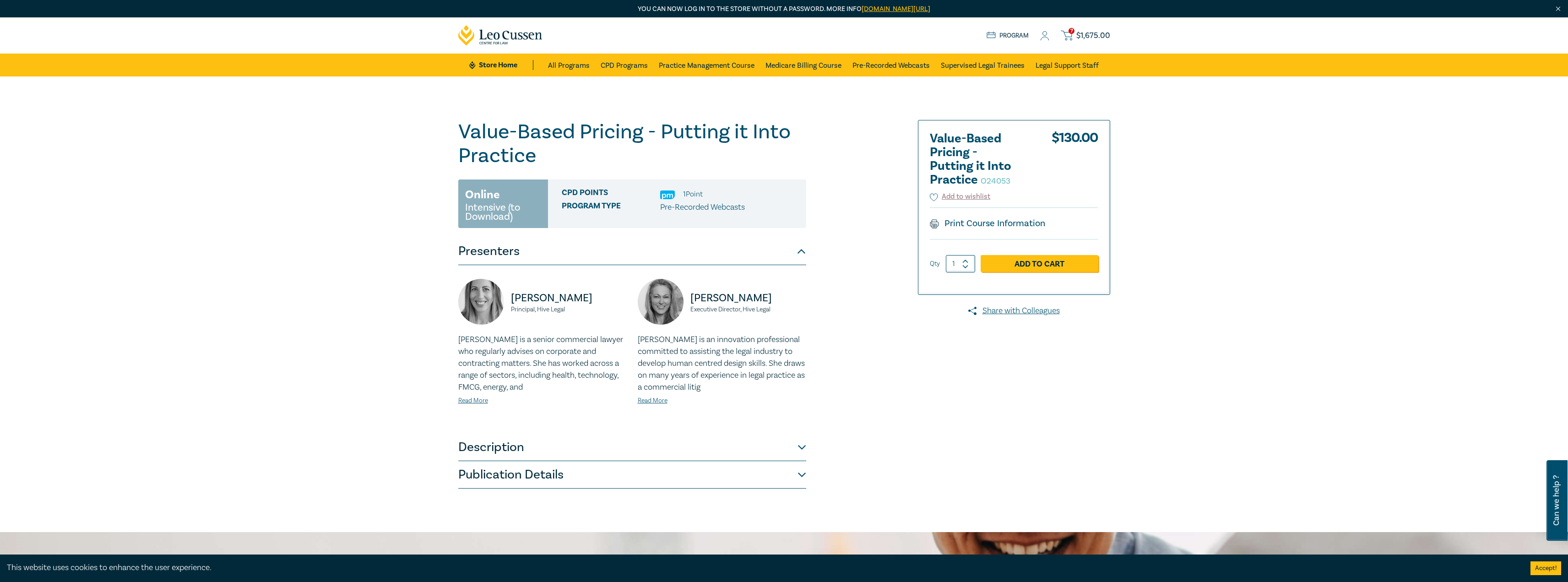
click at [1086, 39] on span "$ 1,675.00" at bounding box center [1093, 35] width 34 height 10
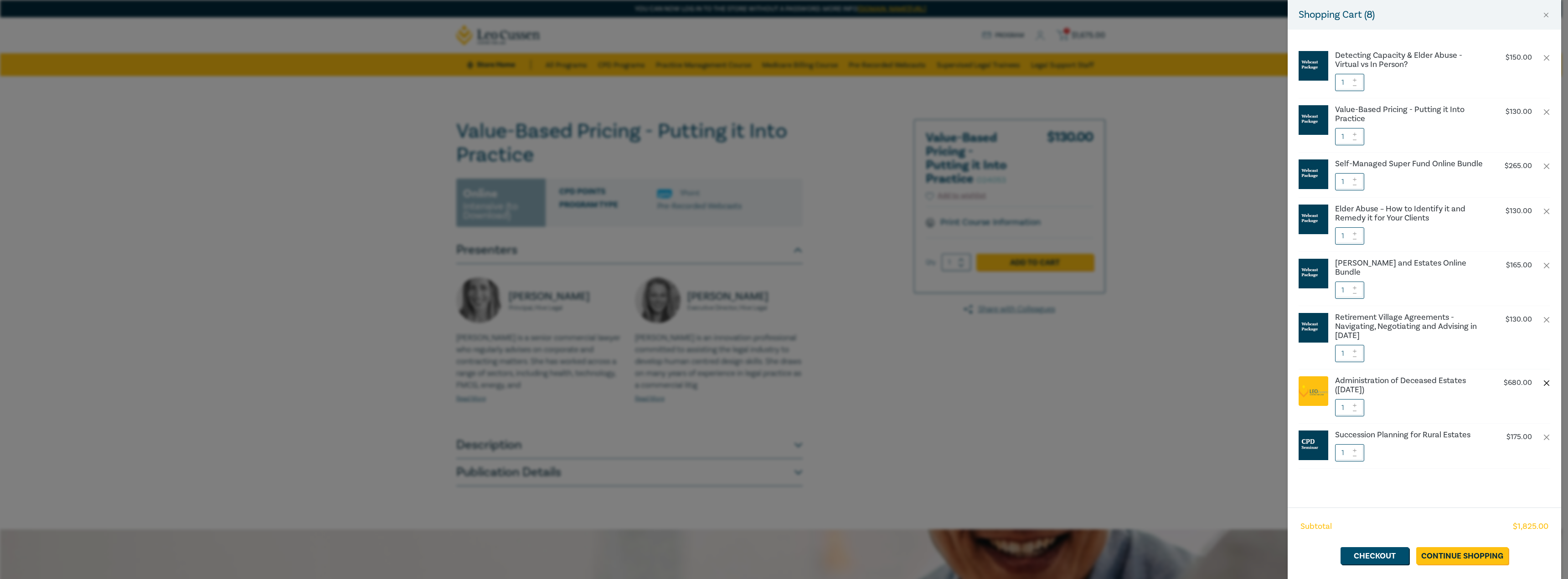
click at [1548, 379] on button "button" at bounding box center [1546, 383] width 7 height 7
click at [1387, 556] on link "Checkout" at bounding box center [1374, 555] width 68 height 17
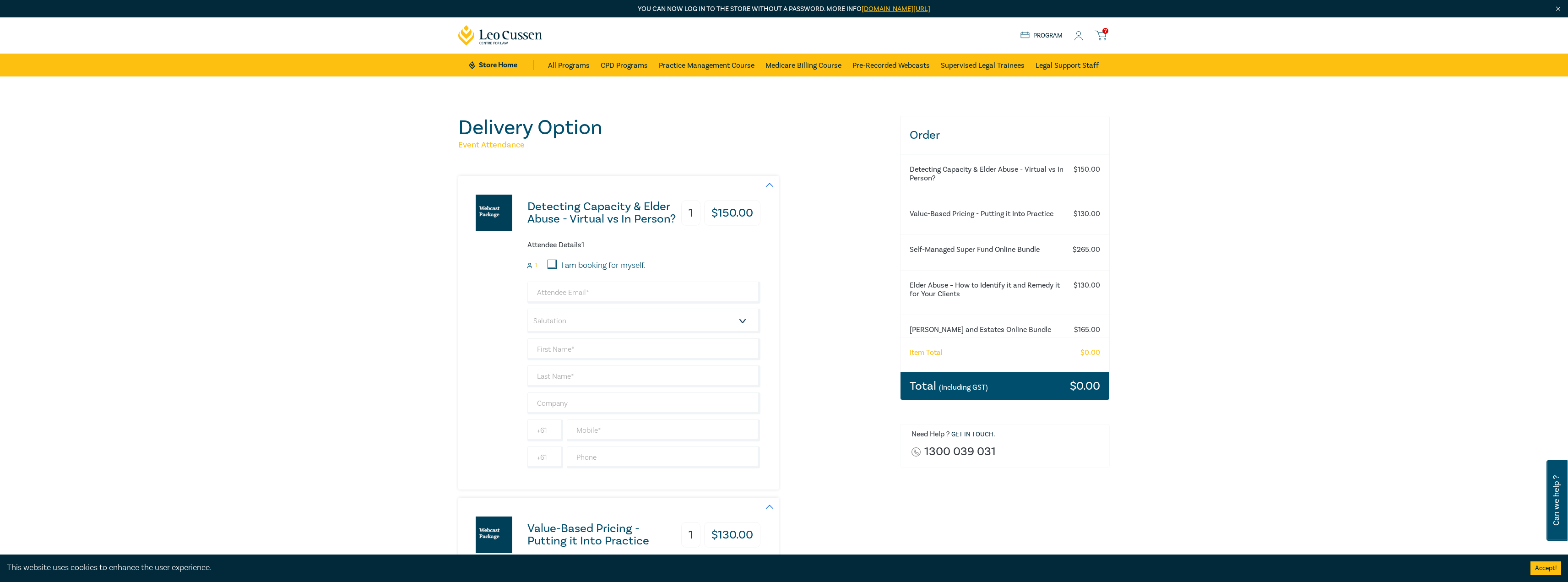
click at [555, 264] on input "I am booking for myself." at bounding box center [552, 264] width 9 height 9
checkbox input "true"
type input "[EMAIL_ADDRESS][DOMAIN_NAME]"
type input "[PERSON_NAME]"
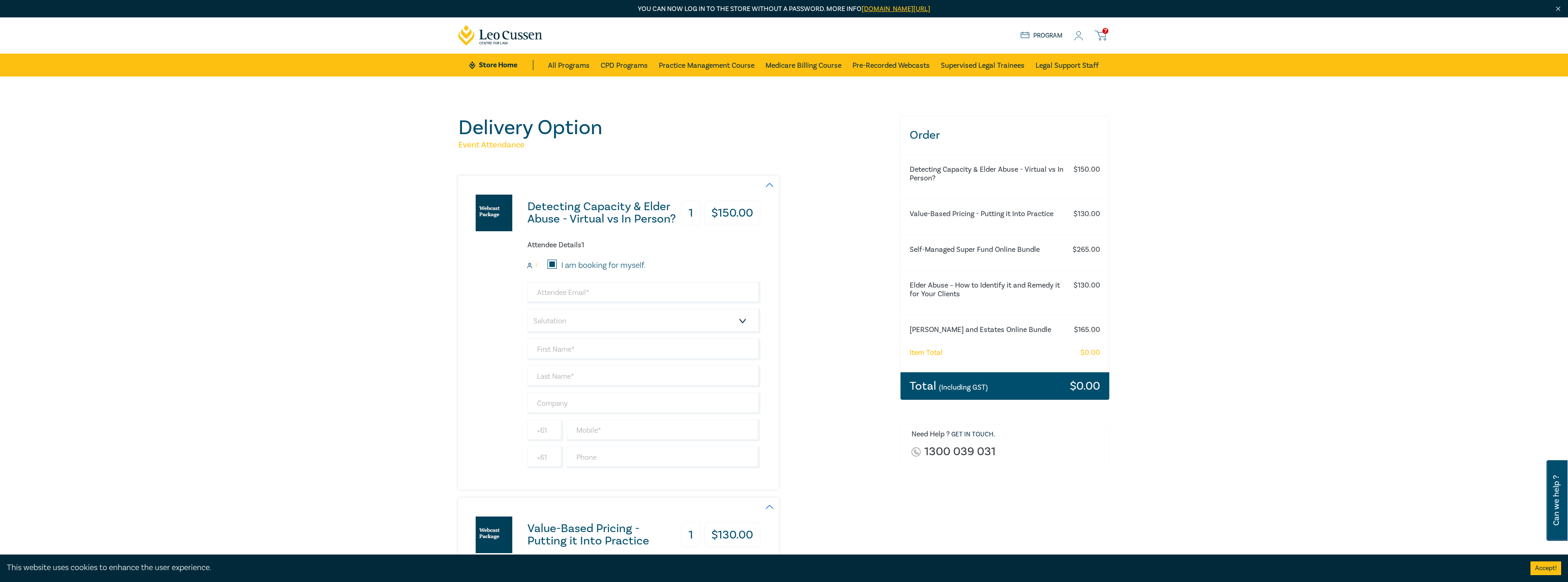
type input "344001884"
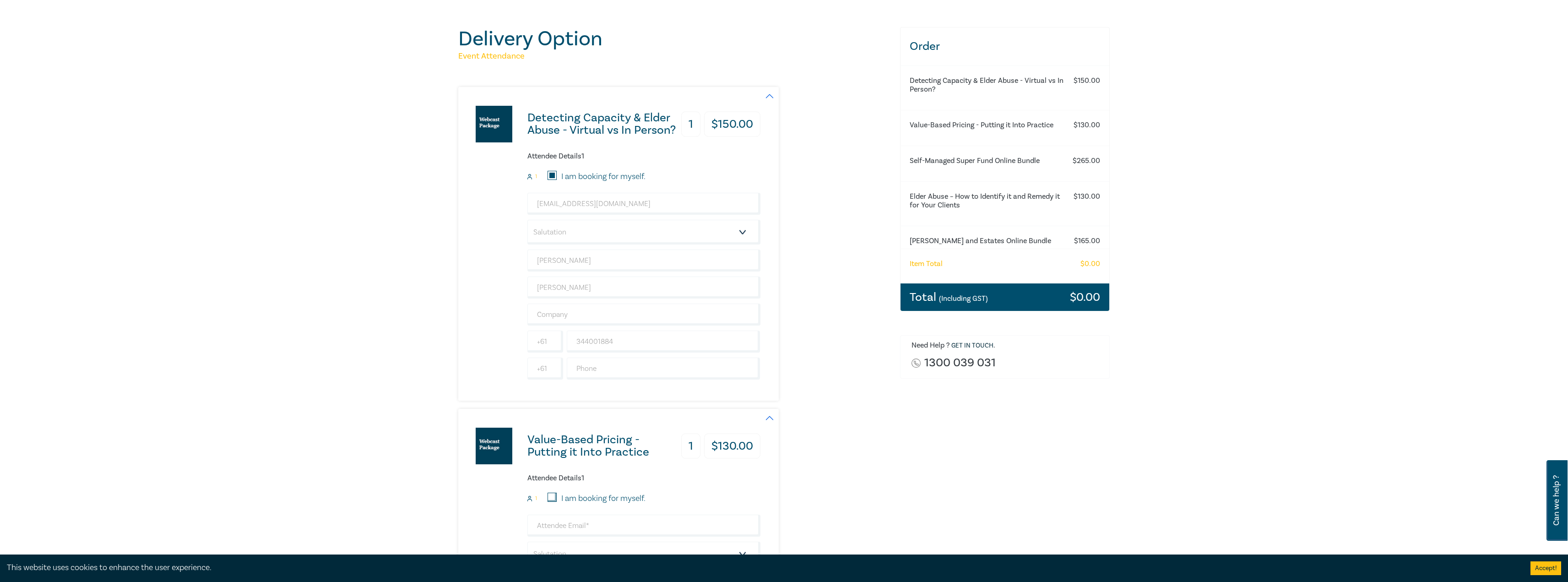
scroll to position [229, 0]
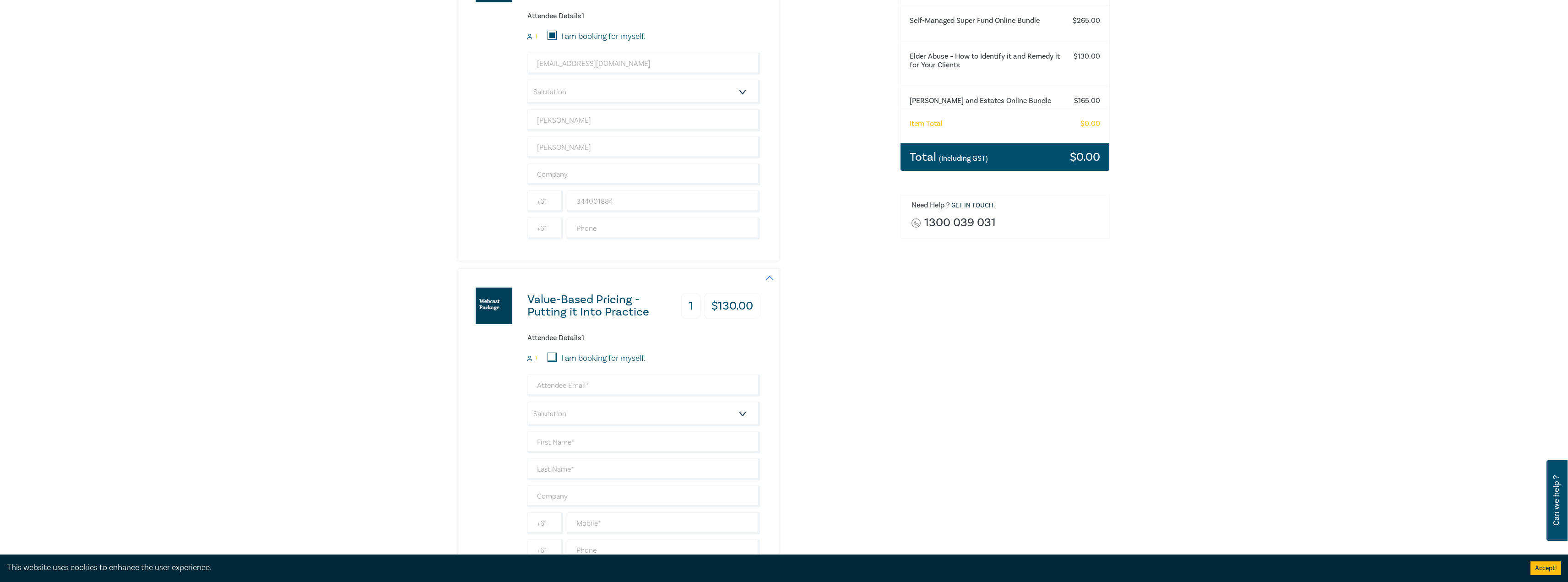
click at [557, 363] on div "I am booking for myself." at bounding box center [596, 358] width 98 height 12
click at [550, 360] on input "I am booking for myself." at bounding box center [552, 357] width 9 height 9
checkbox input "true"
type input "[EMAIL_ADDRESS][DOMAIN_NAME]"
type input "[PERSON_NAME]"
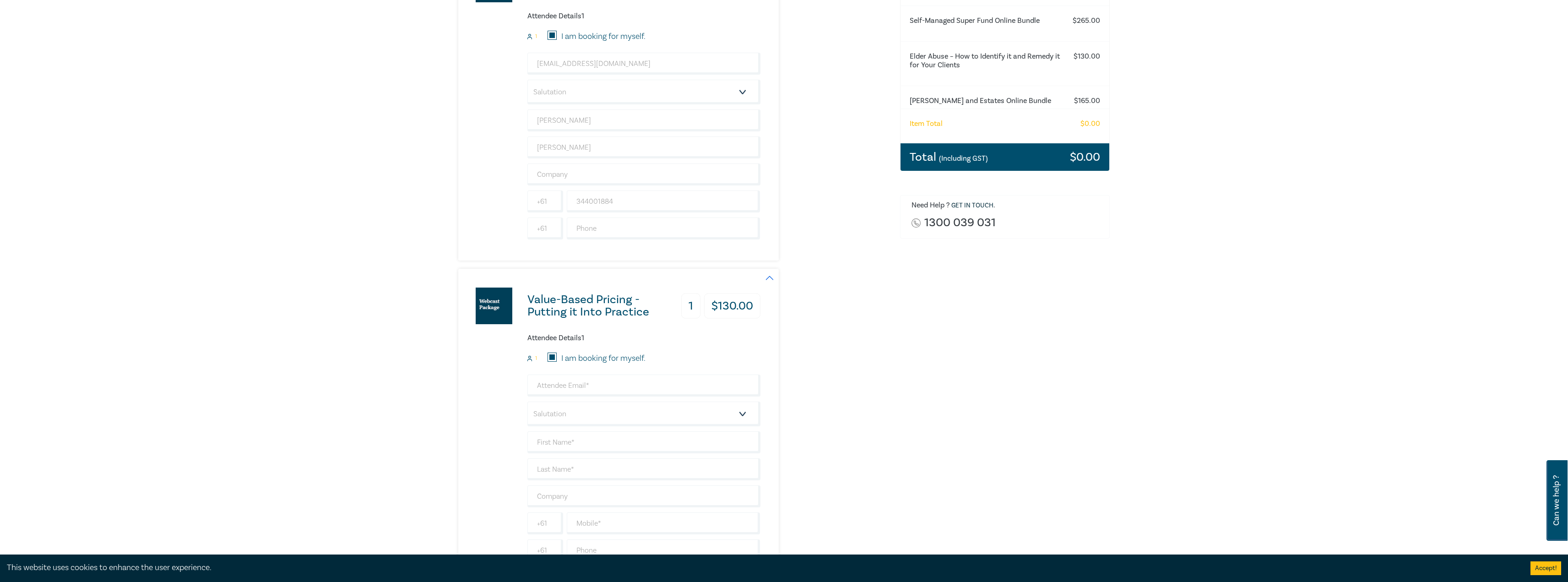
type input "[PERSON_NAME]"
type input "344001884"
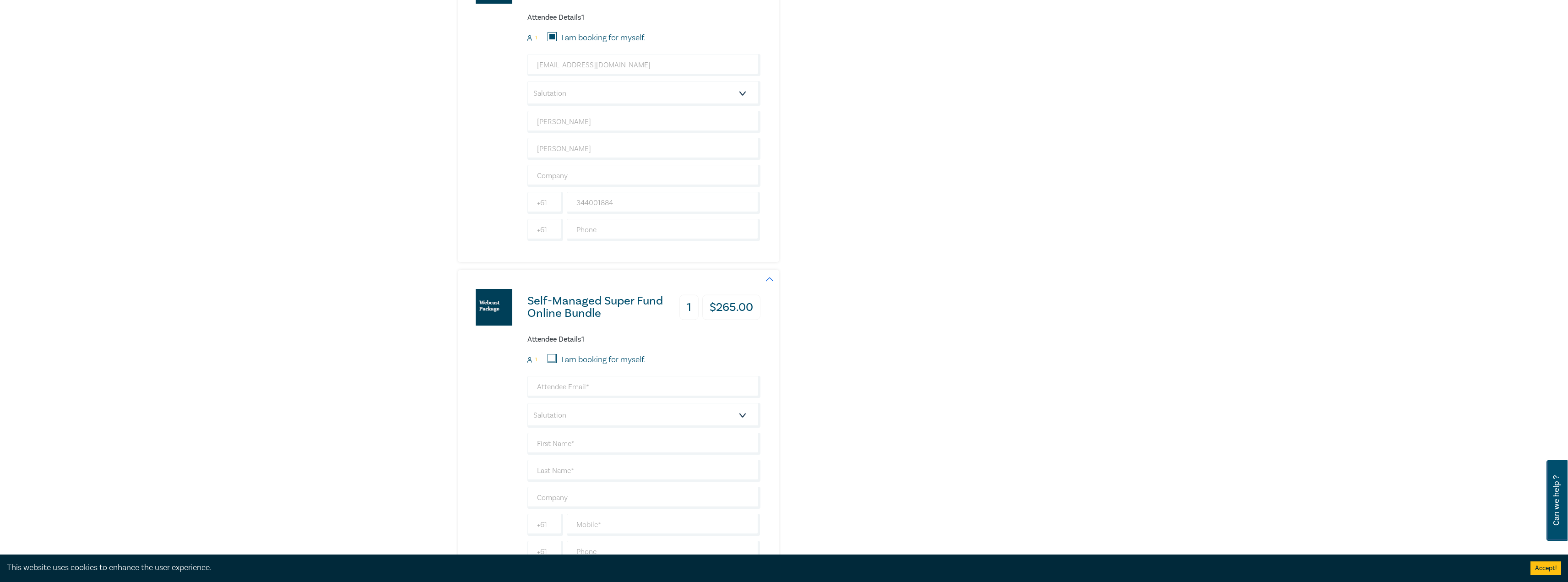
click at [551, 358] on input "I am booking for myself." at bounding box center [552, 358] width 9 height 9
checkbox input "true"
type input "[EMAIL_ADDRESS][DOMAIN_NAME]"
type input "[PERSON_NAME]"
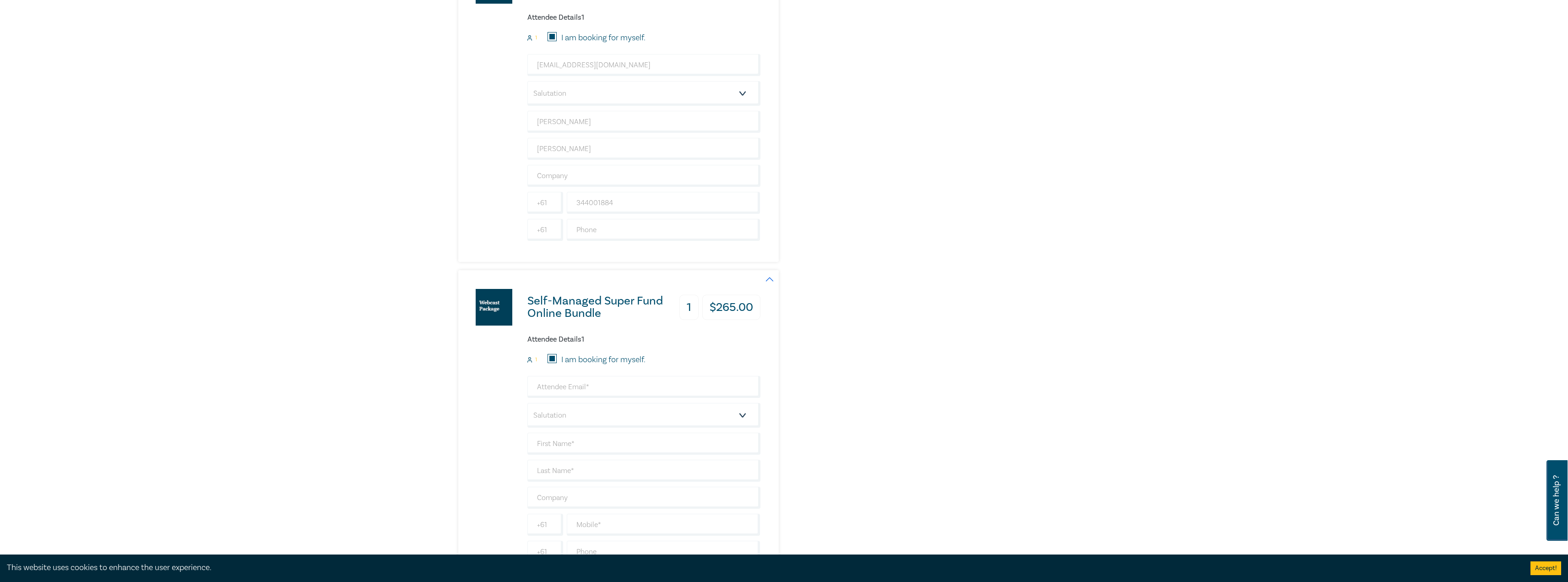
type input "344001884"
click at [550, 359] on input "I am booking for myself." at bounding box center [552, 360] width 9 height 9
checkbox input "true"
type input "[EMAIL_ADDRESS][DOMAIN_NAME]"
type input "[PERSON_NAME]"
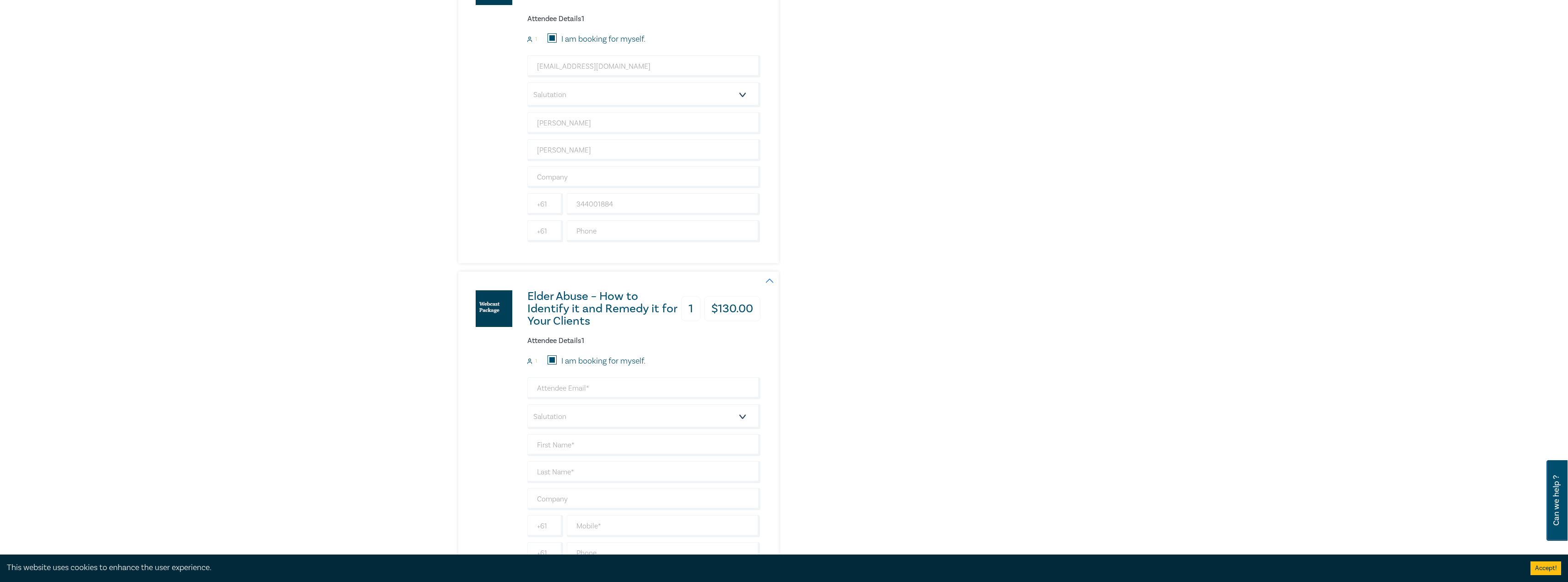
type input "[PERSON_NAME]"
type input "344001884"
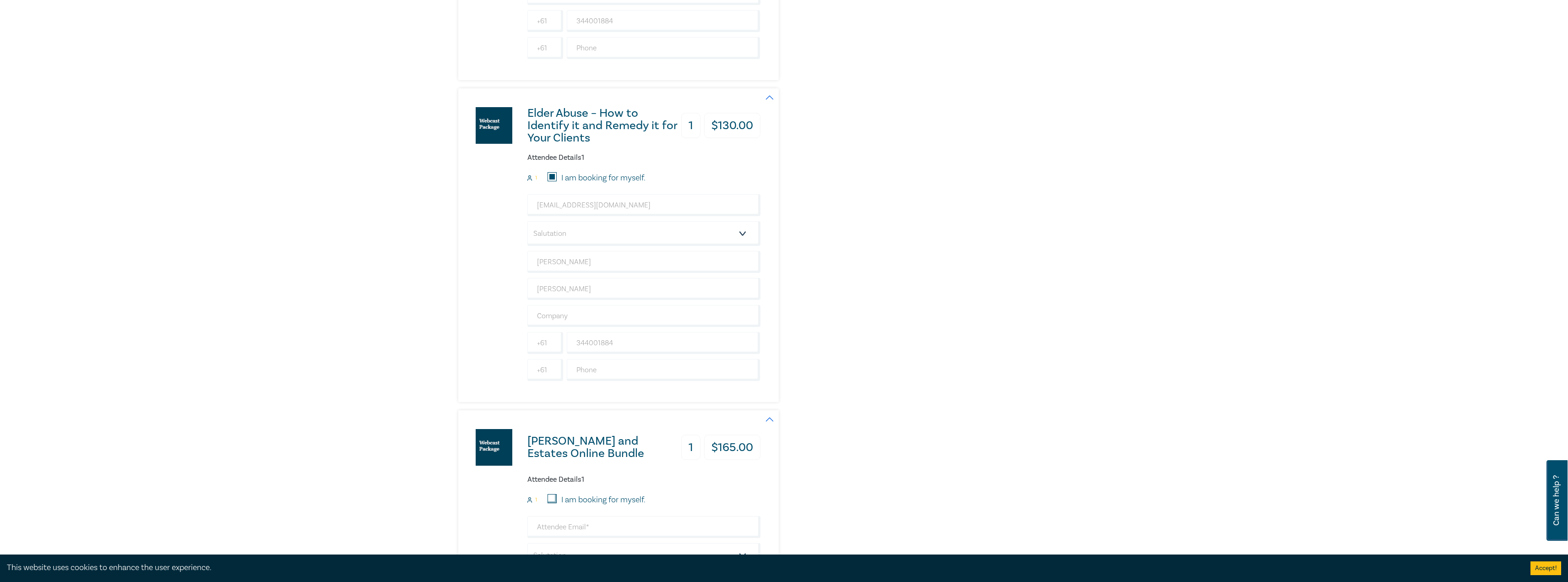
scroll to position [1144, 0]
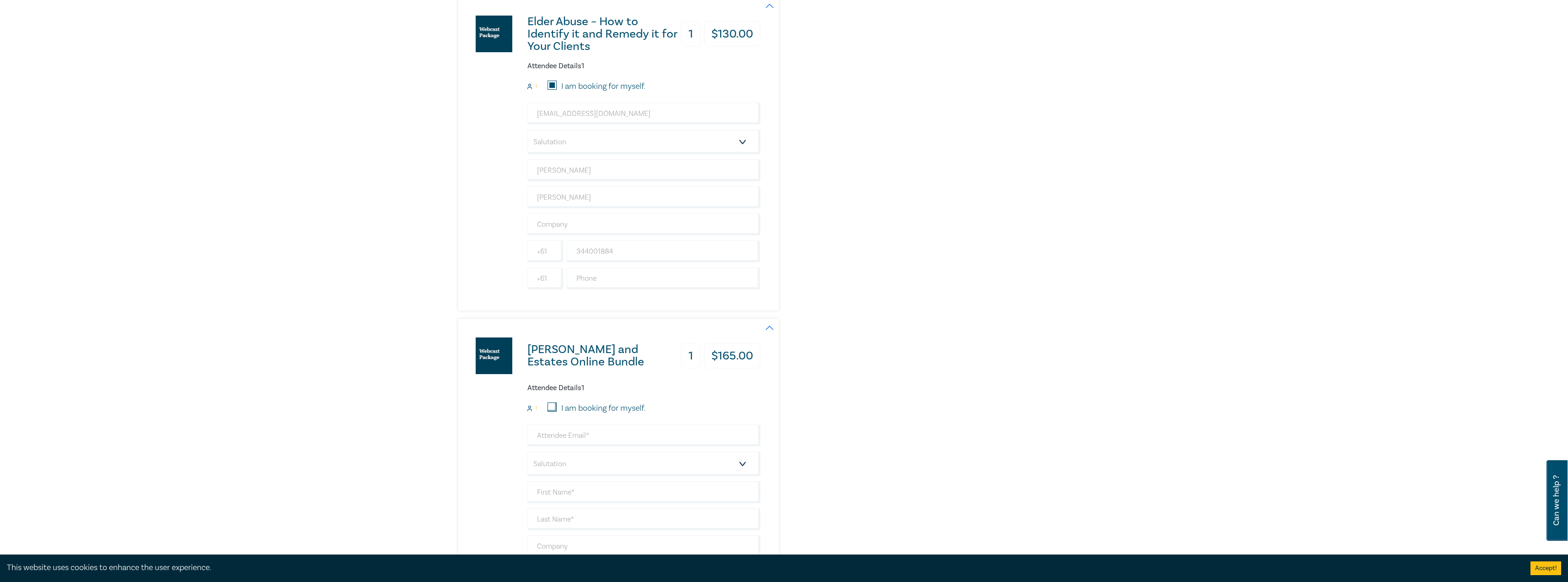
click at [549, 405] on input "I am booking for myself." at bounding box center [552, 407] width 9 height 9
checkbox input "true"
type input "[EMAIL_ADDRESS][DOMAIN_NAME]"
type input "[PERSON_NAME]"
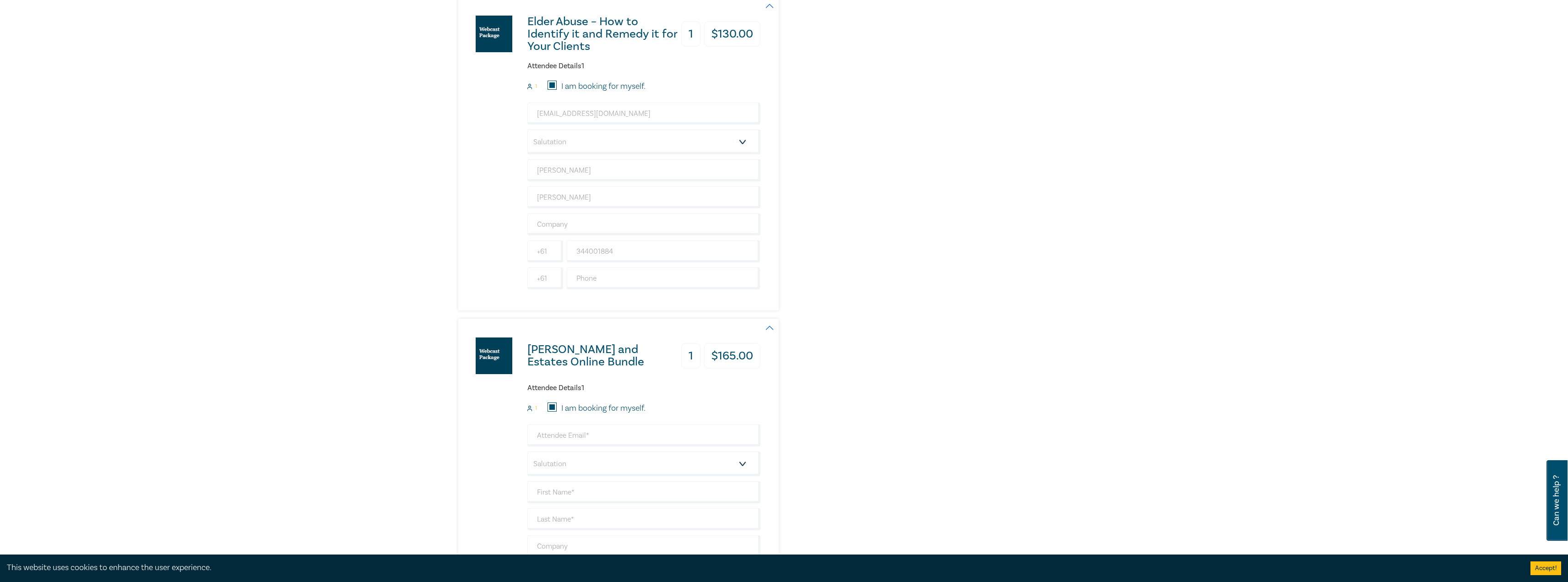
type input "344001884"
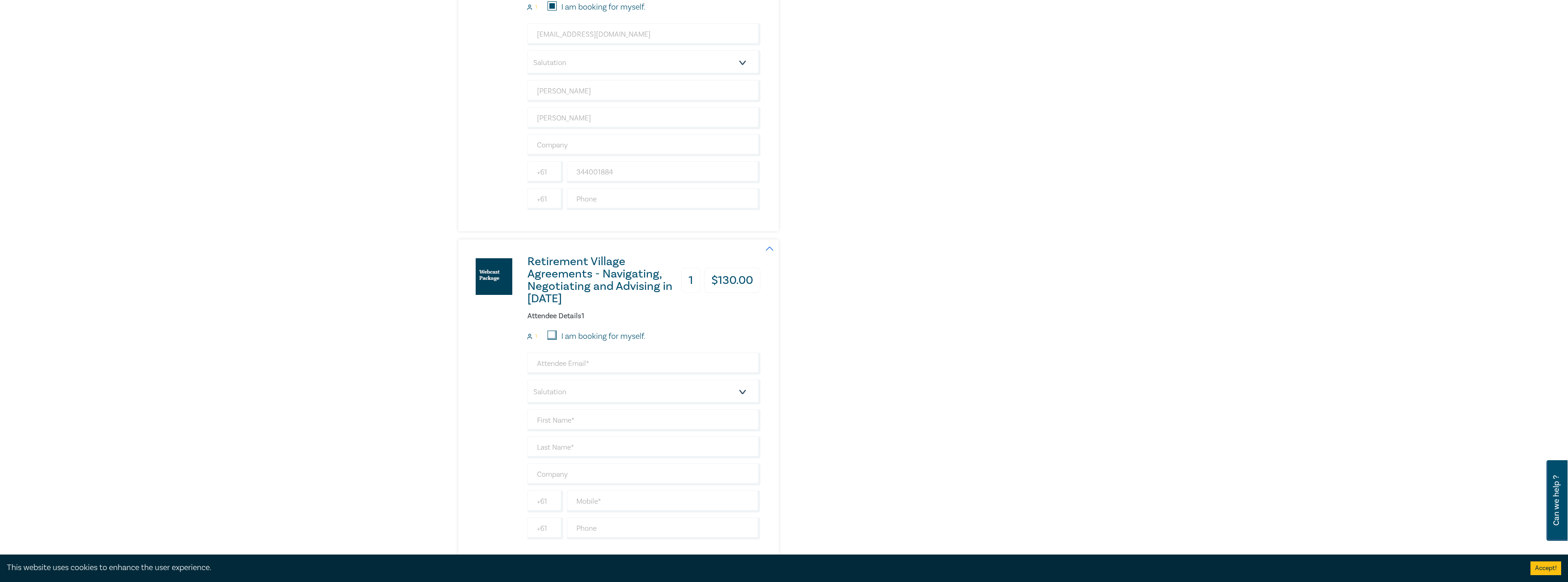
scroll to position [1556, 0]
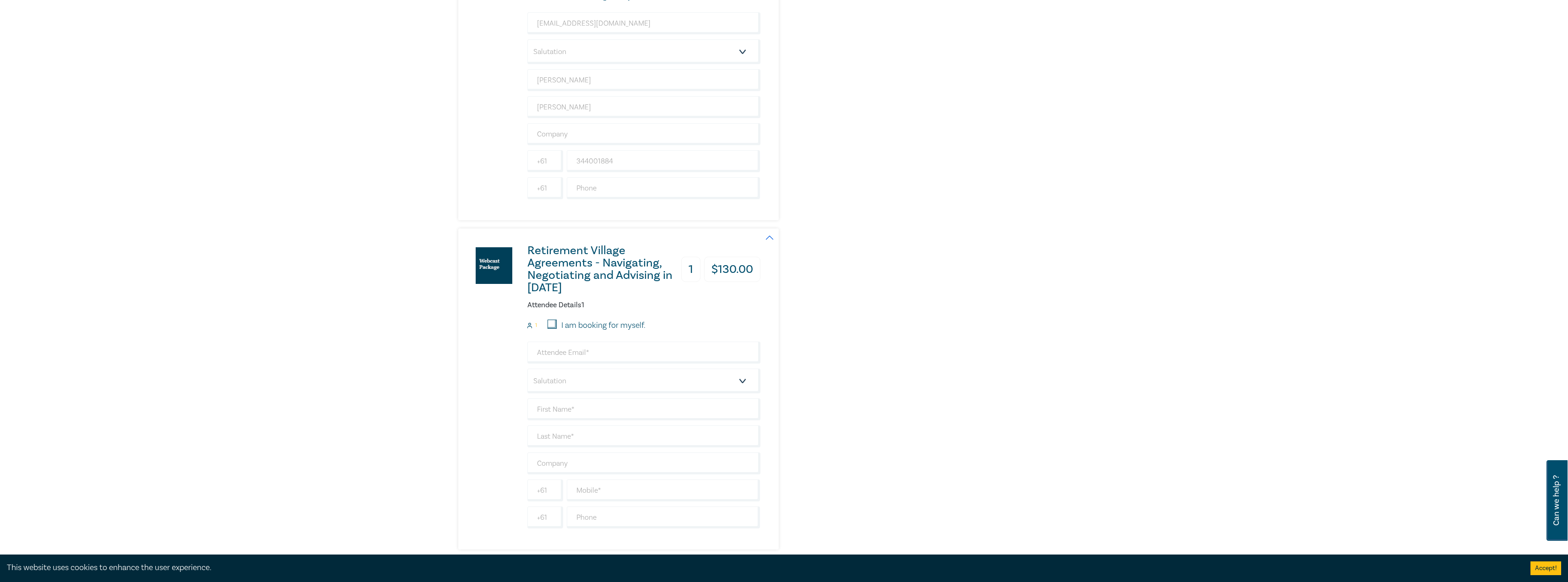
click at [553, 323] on input "I am booking for myself." at bounding box center [552, 324] width 9 height 9
checkbox input "true"
type input "[EMAIL_ADDRESS][DOMAIN_NAME]"
type input "[PERSON_NAME]"
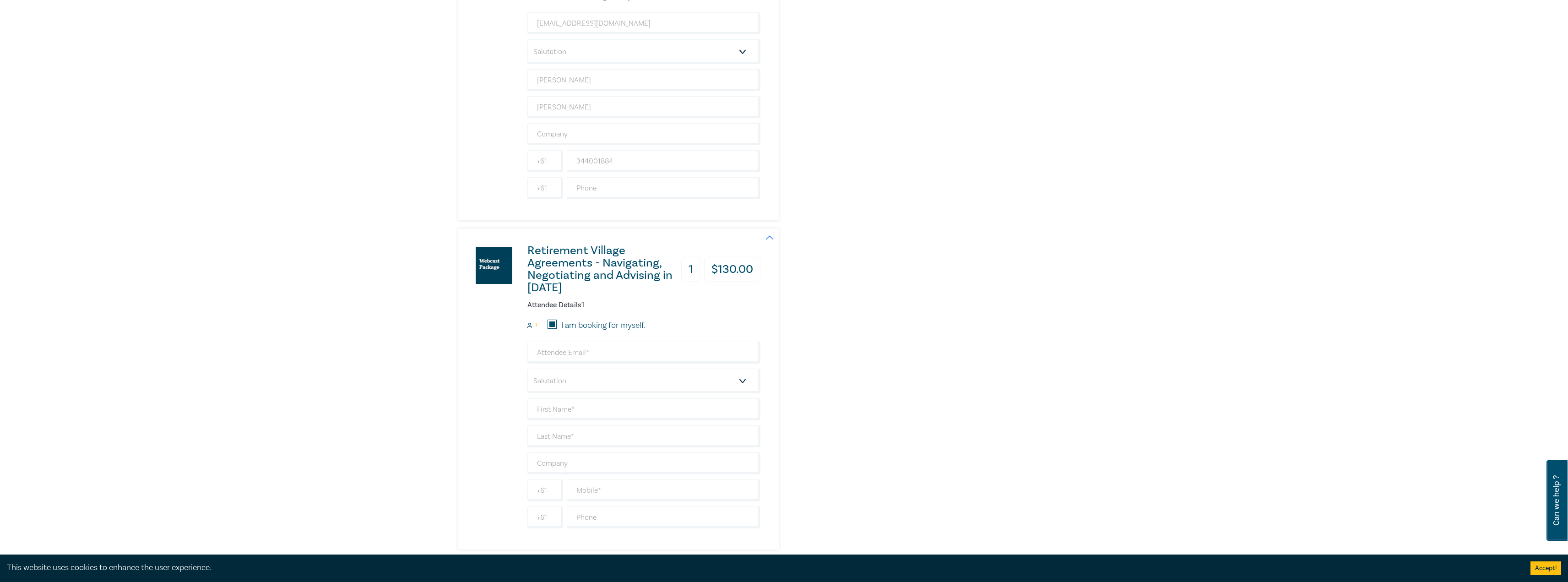
type input "344001884"
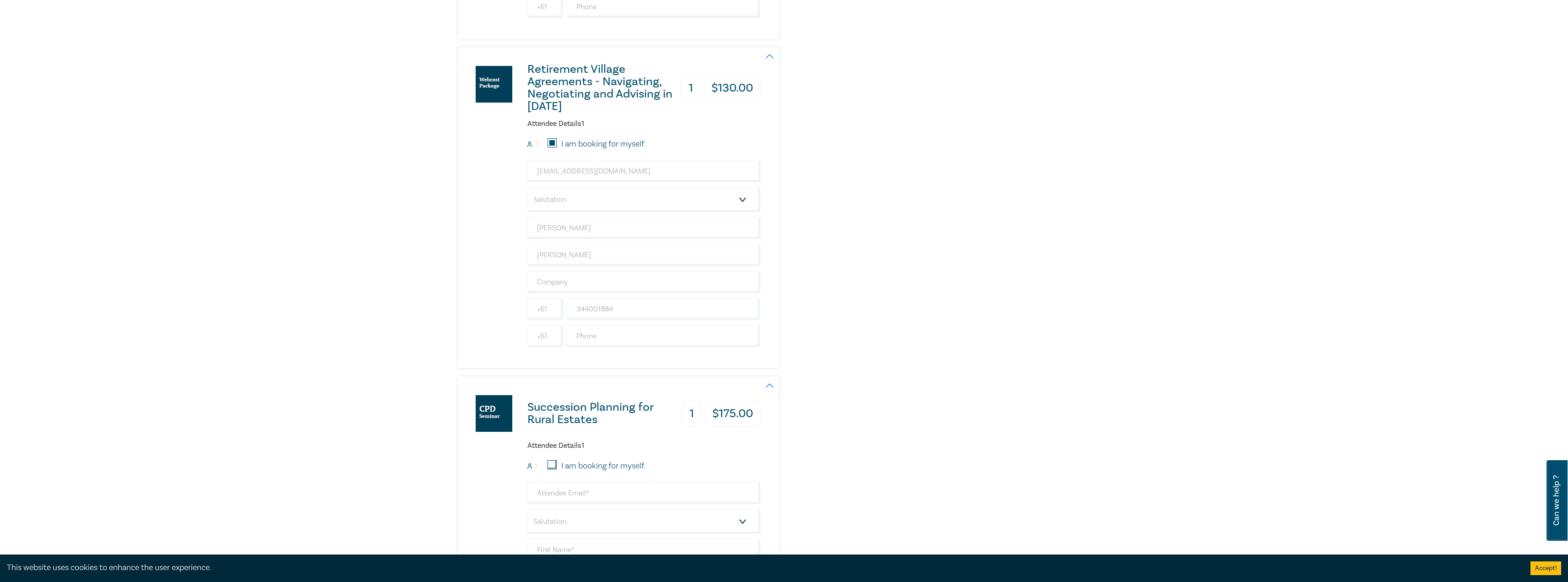
scroll to position [1740, 0]
click at [553, 463] on input "I am booking for myself." at bounding box center [552, 463] width 9 height 9
checkbox input "true"
type input "[EMAIL_ADDRESS][DOMAIN_NAME]"
type input "[PERSON_NAME]"
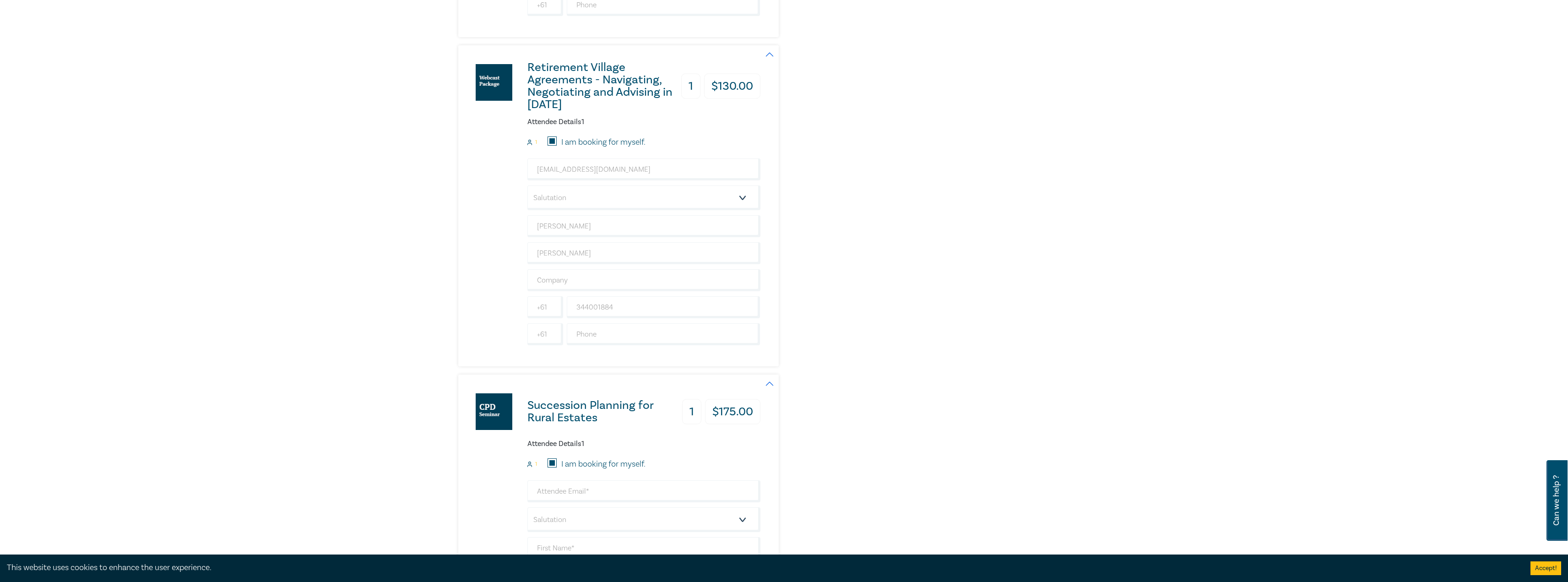
type input "[PERSON_NAME]"
type input "344001884"
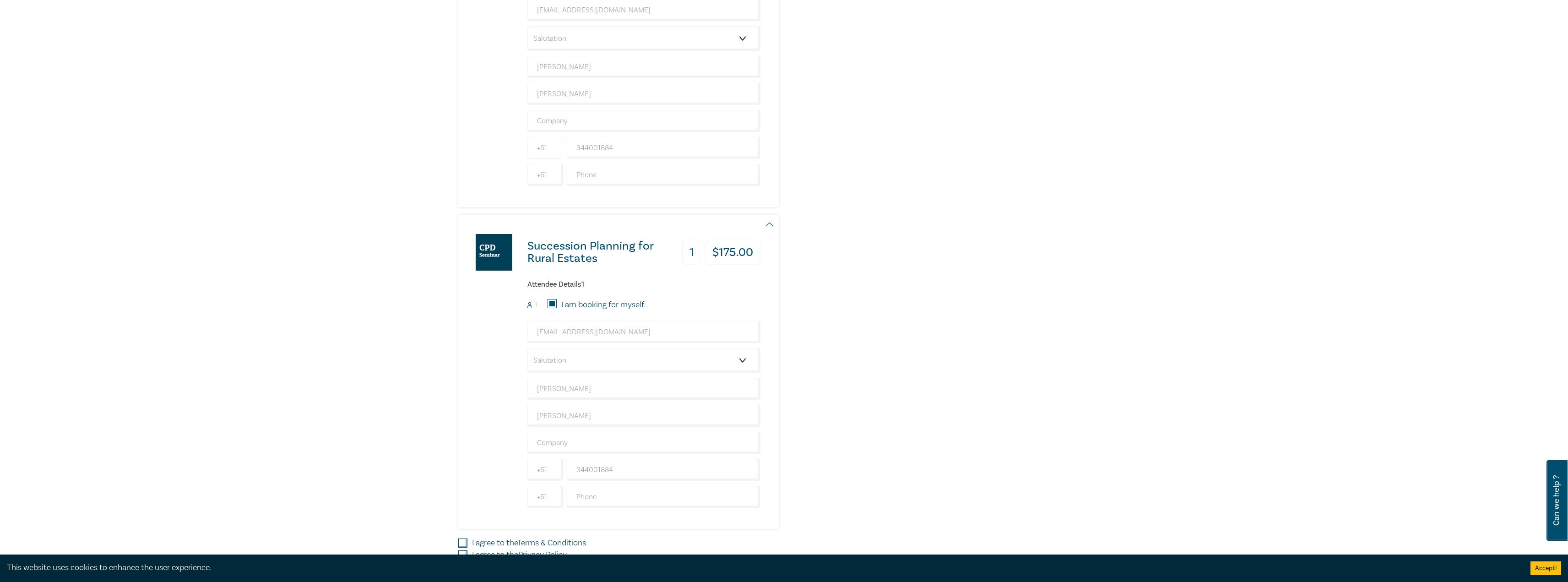
scroll to position [1969, 0]
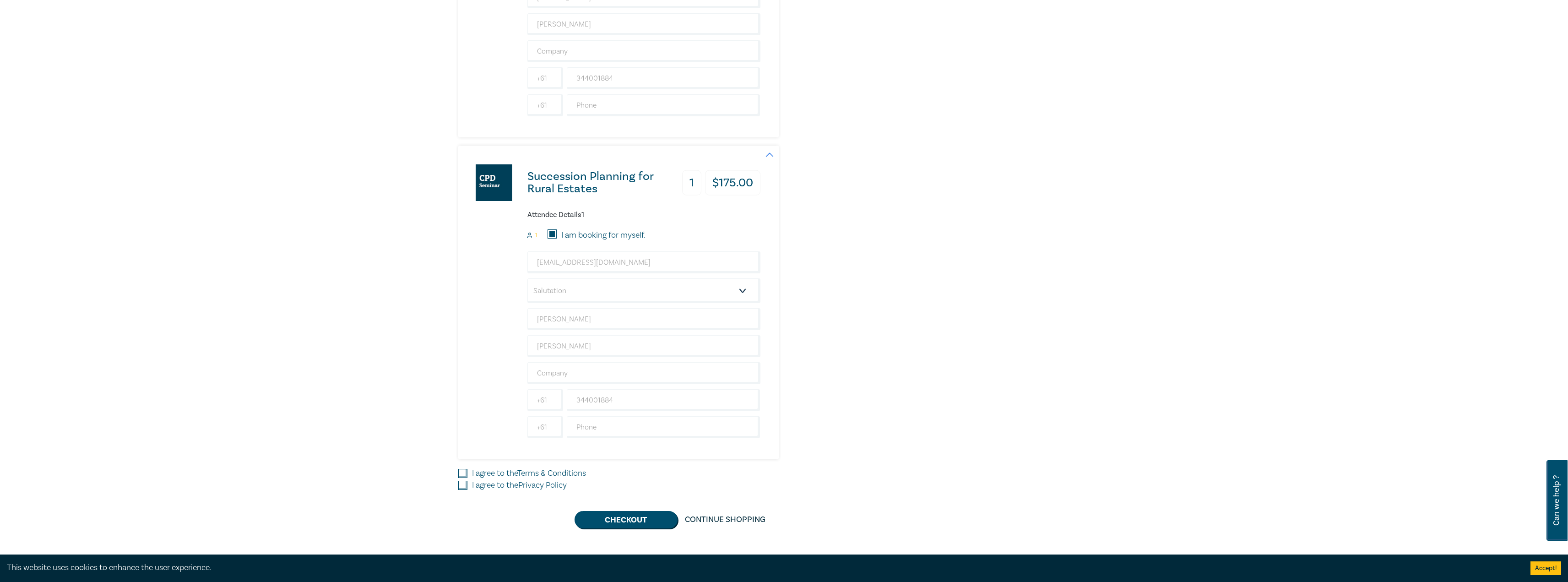
drag, startPoint x: 463, startPoint y: 474, endPoint x: 465, endPoint y: 485, distance: 11.2
click at [463, 474] on input "I agree to the Terms & Conditions" at bounding box center [463, 474] width 9 height 9
checkbox input "true"
click at [464, 486] on input "I agree to the Privacy Policy" at bounding box center [463, 485] width 9 height 9
checkbox input "true"
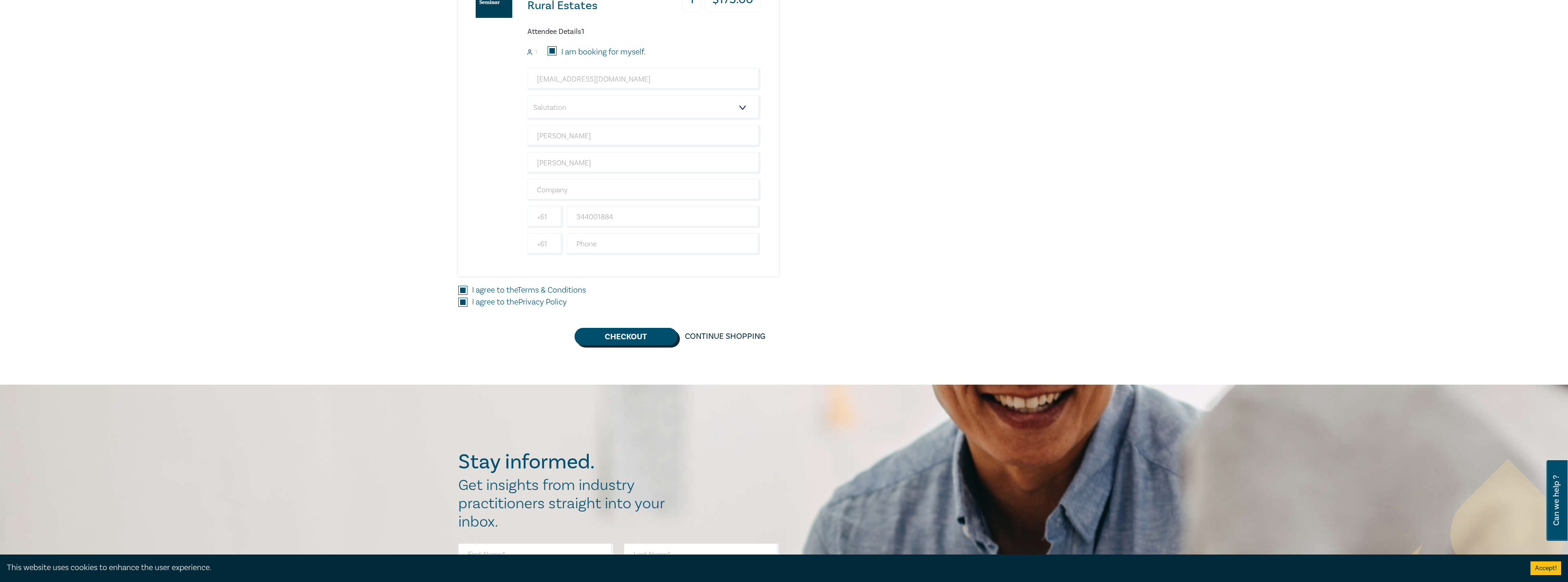
click at [605, 343] on button "Checkout" at bounding box center [626, 336] width 103 height 17
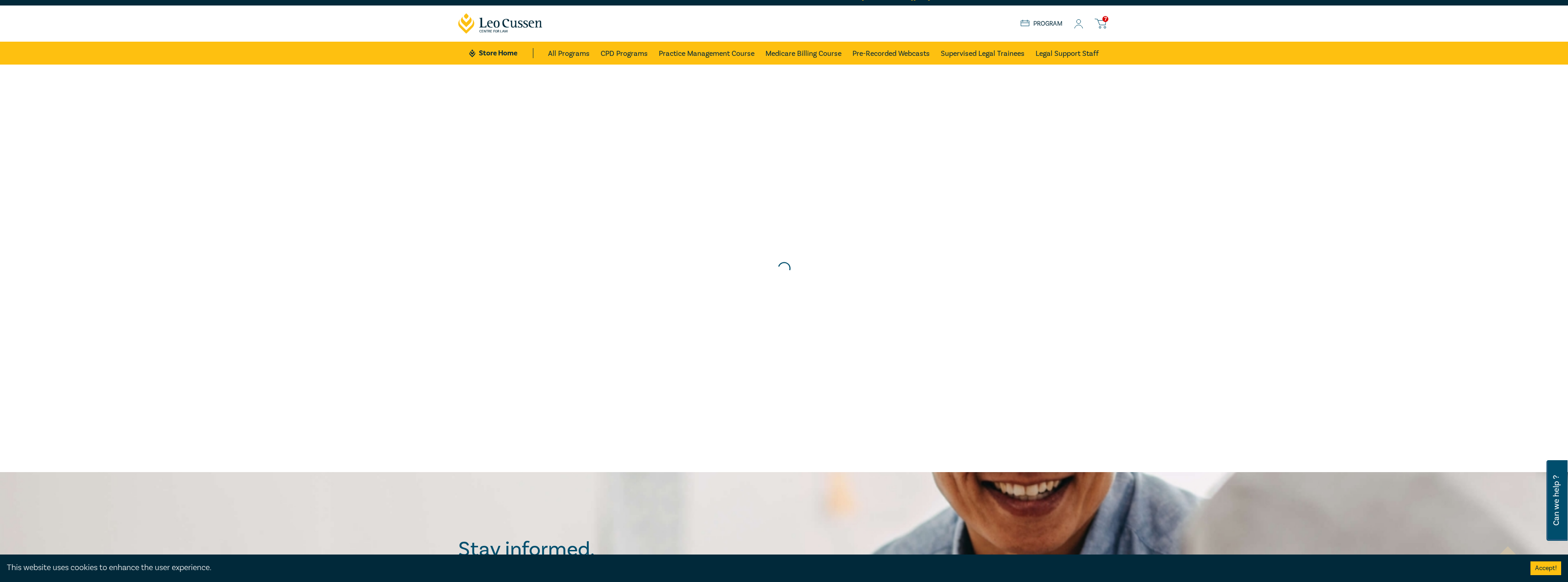
scroll to position [0, 0]
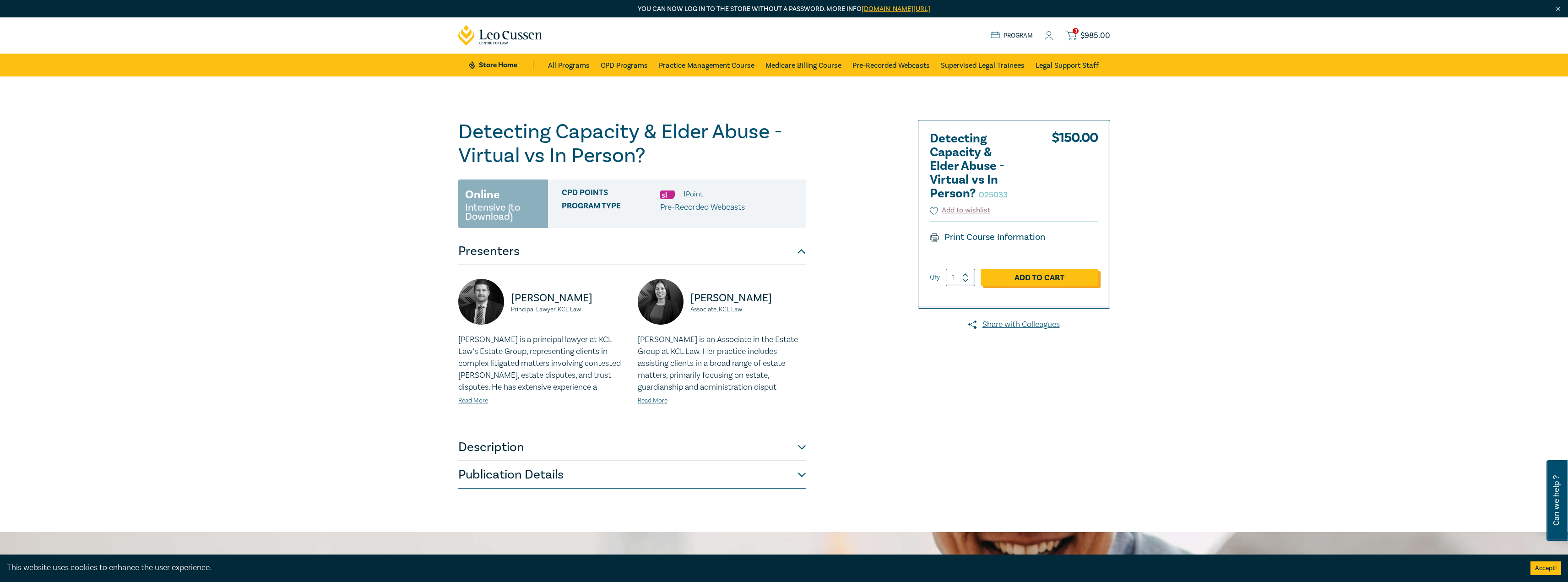
click at [1029, 279] on link "Add to Cart" at bounding box center [1039, 277] width 117 height 17
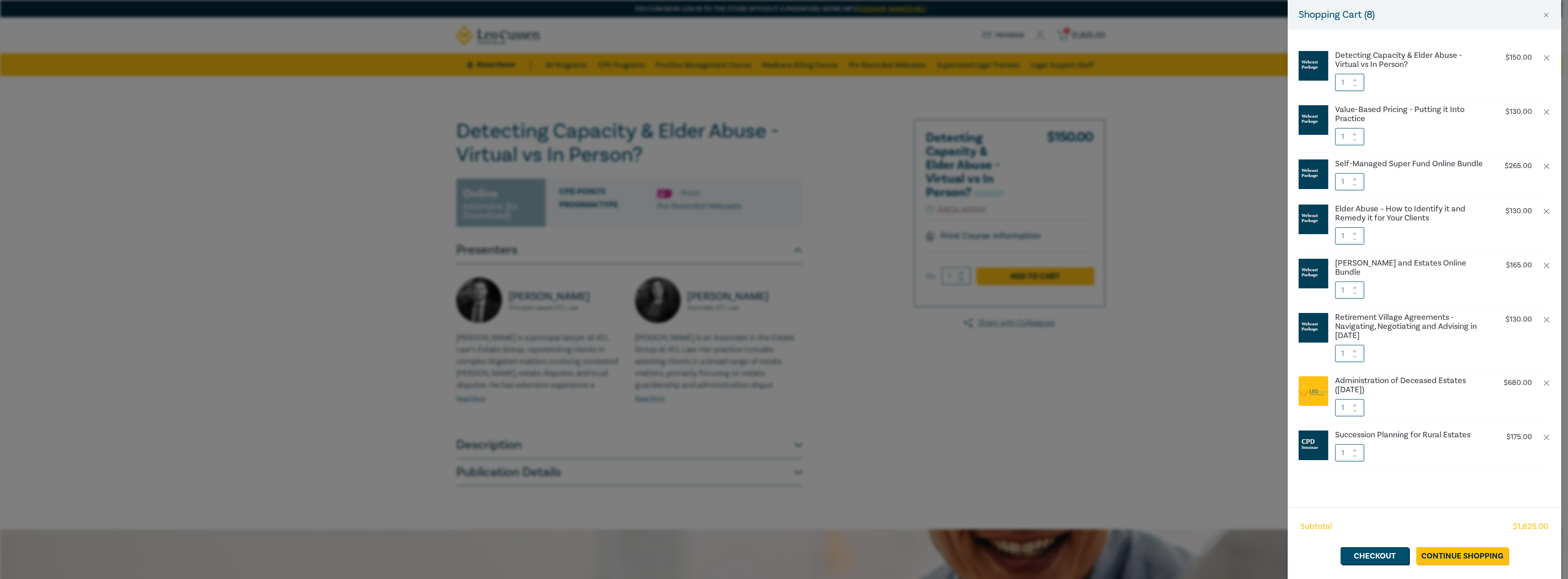
click at [829, 226] on div "Shopping Cart ( 8 ) Detecting Capacity & Elder Abuse - Virtual vs In Person? $ …" at bounding box center [784, 289] width 1568 height 579
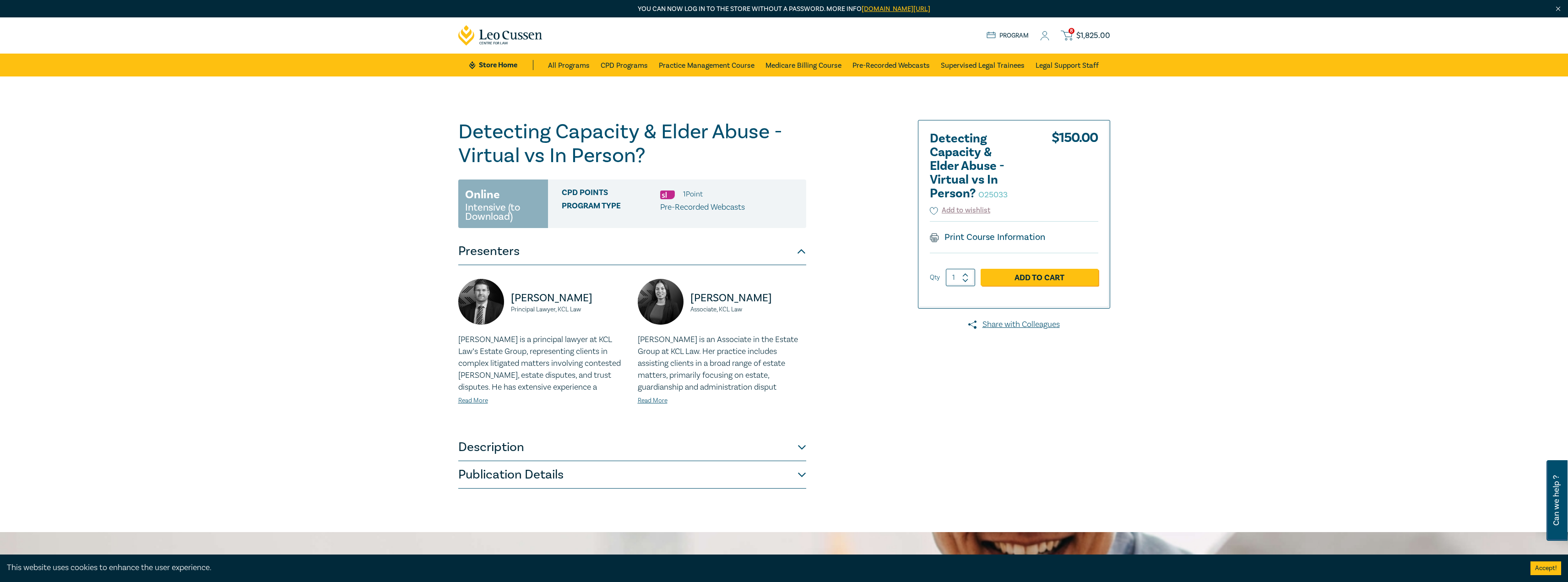
click at [1079, 36] on span "$ 1,825.00" at bounding box center [1093, 35] width 34 height 10
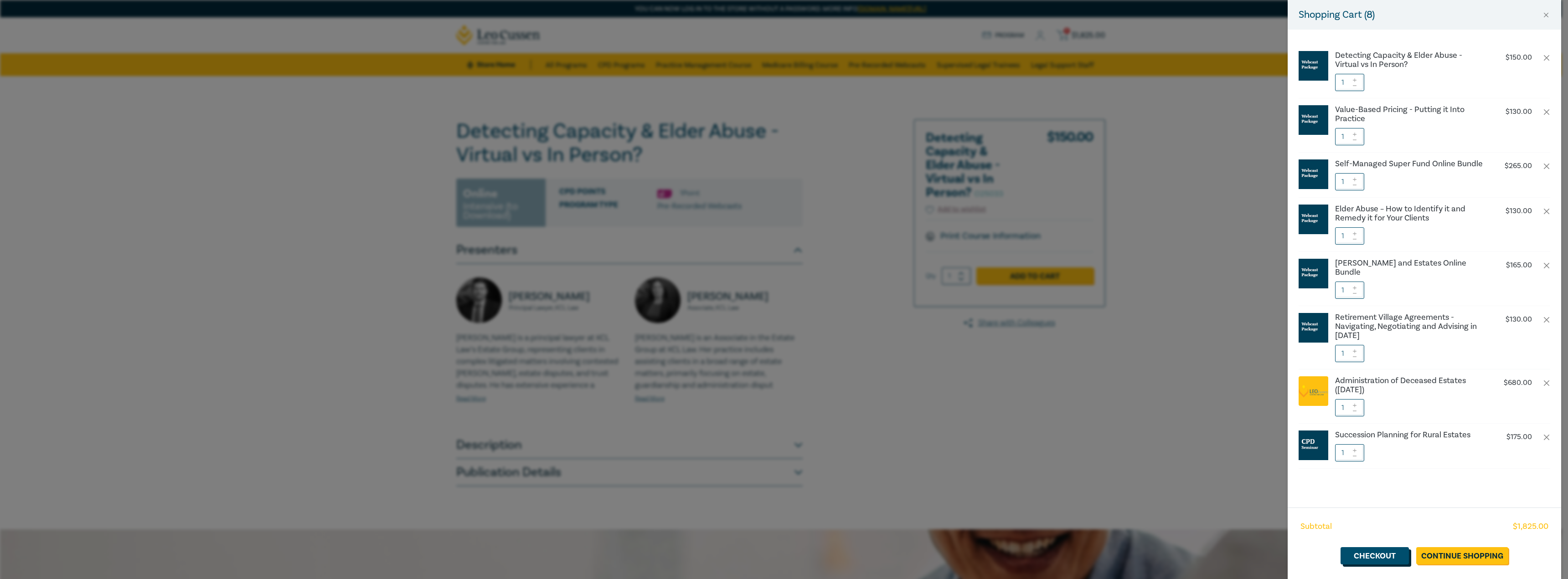
click at [1387, 557] on link "Checkout" at bounding box center [1374, 555] width 68 height 17
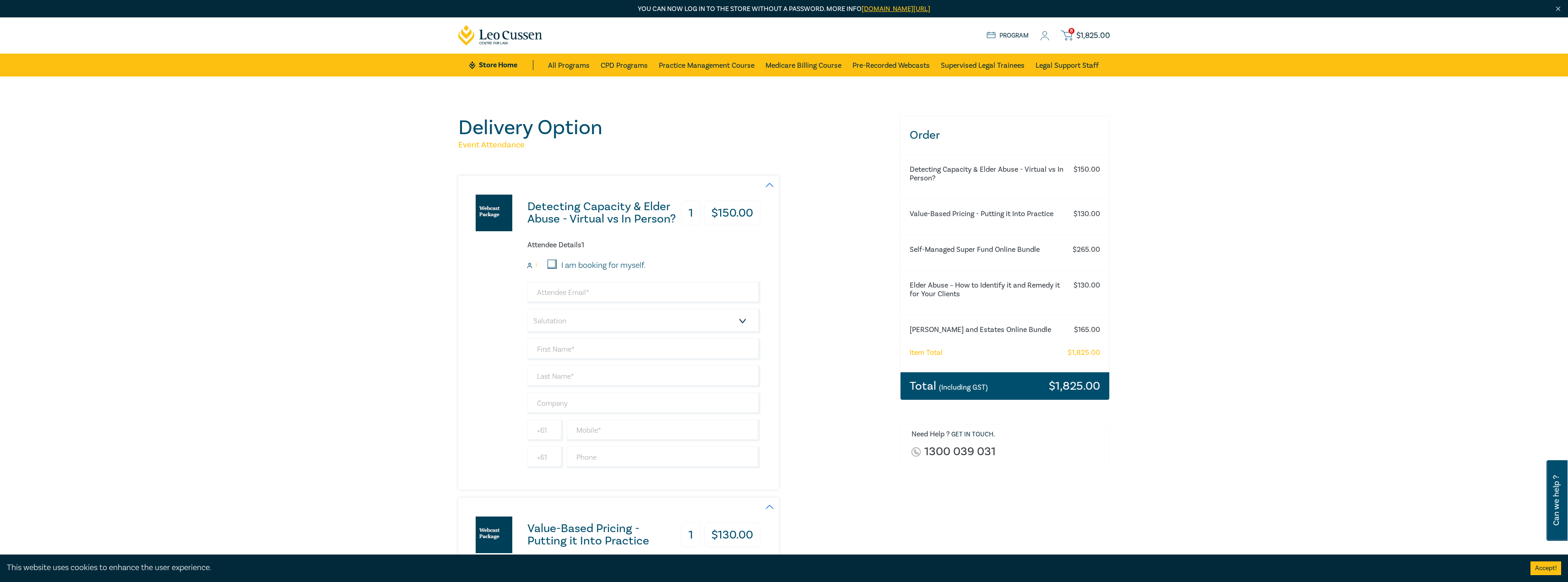
click at [551, 264] on input "I am booking for myself." at bounding box center [552, 264] width 9 height 9
checkbox input "true"
type input "[EMAIL_ADDRESS][DOMAIN_NAME]"
type input "[PERSON_NAME]"
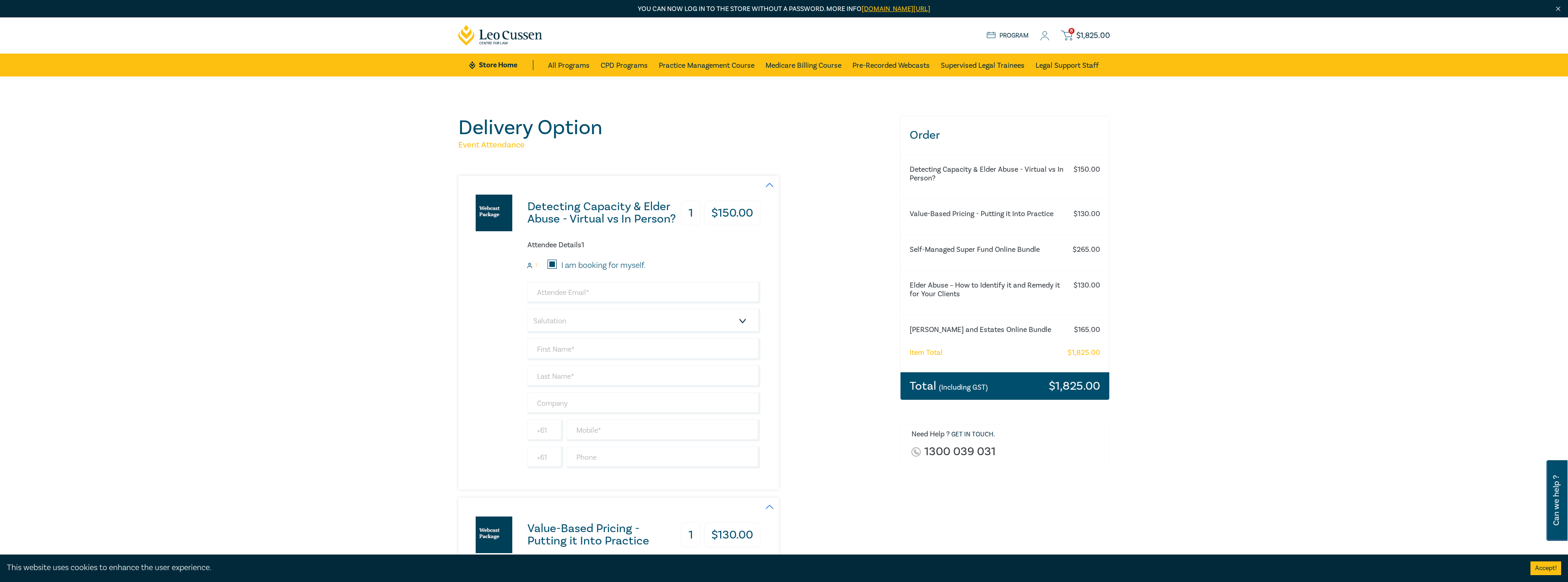
type input "344001884"
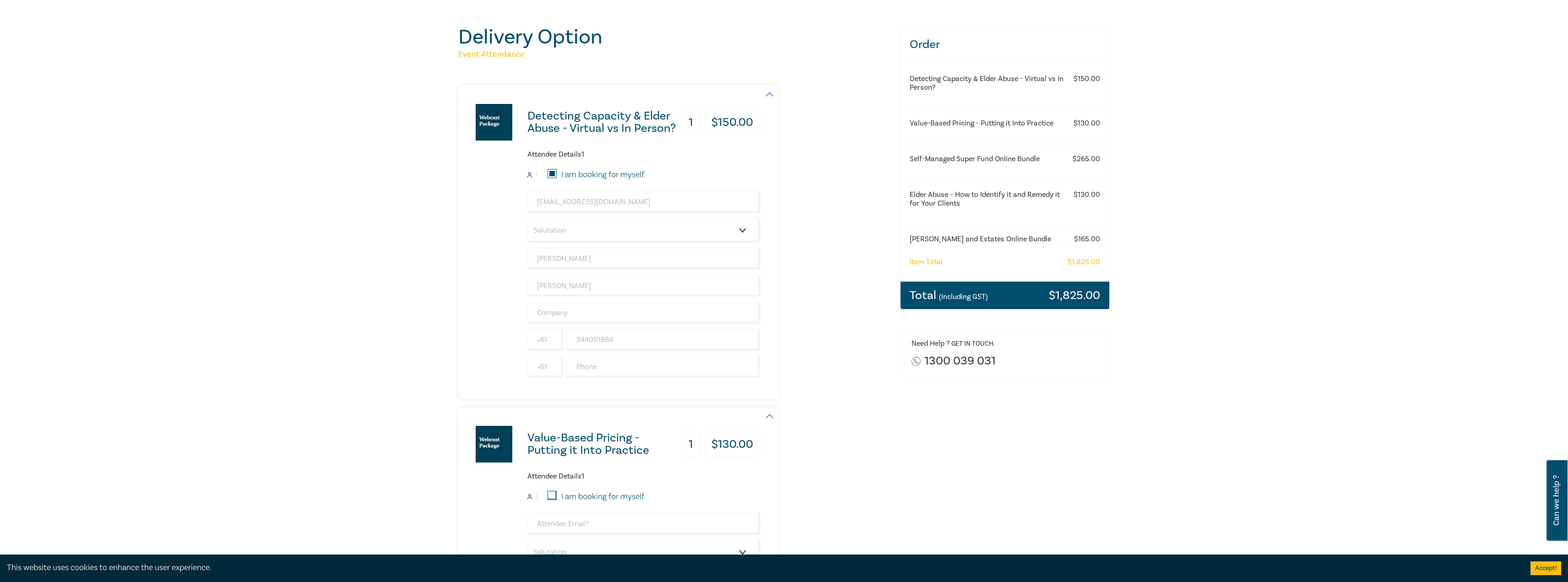
scroll to position [92, 0]
click at [570, 309] on input "text" at bounding box center [643, 311] width 233 height 22
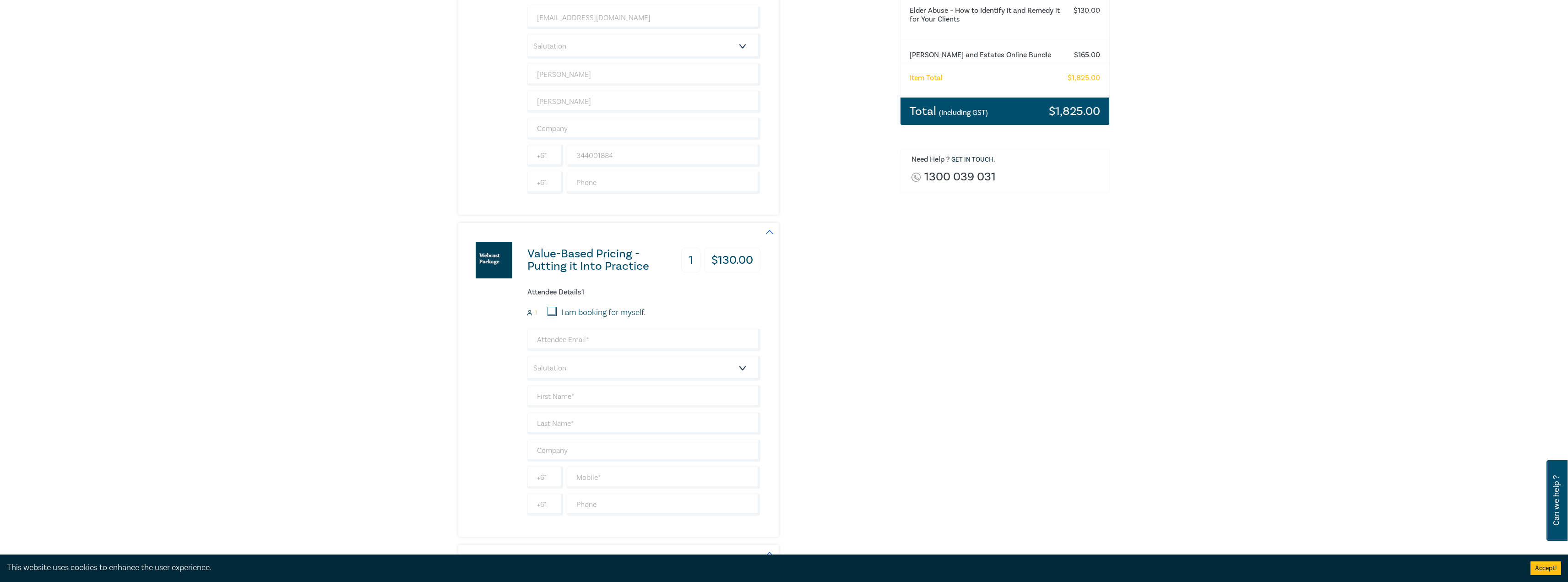
click at [554, 312] on input "I am booking for myself." at bounding box center [552, 311] width 9 height 9
checkbox input "true"
type input "[EMAIL_ADDRESS][DOMAIN_NAME]"
type input "[PERSON_NAME]"
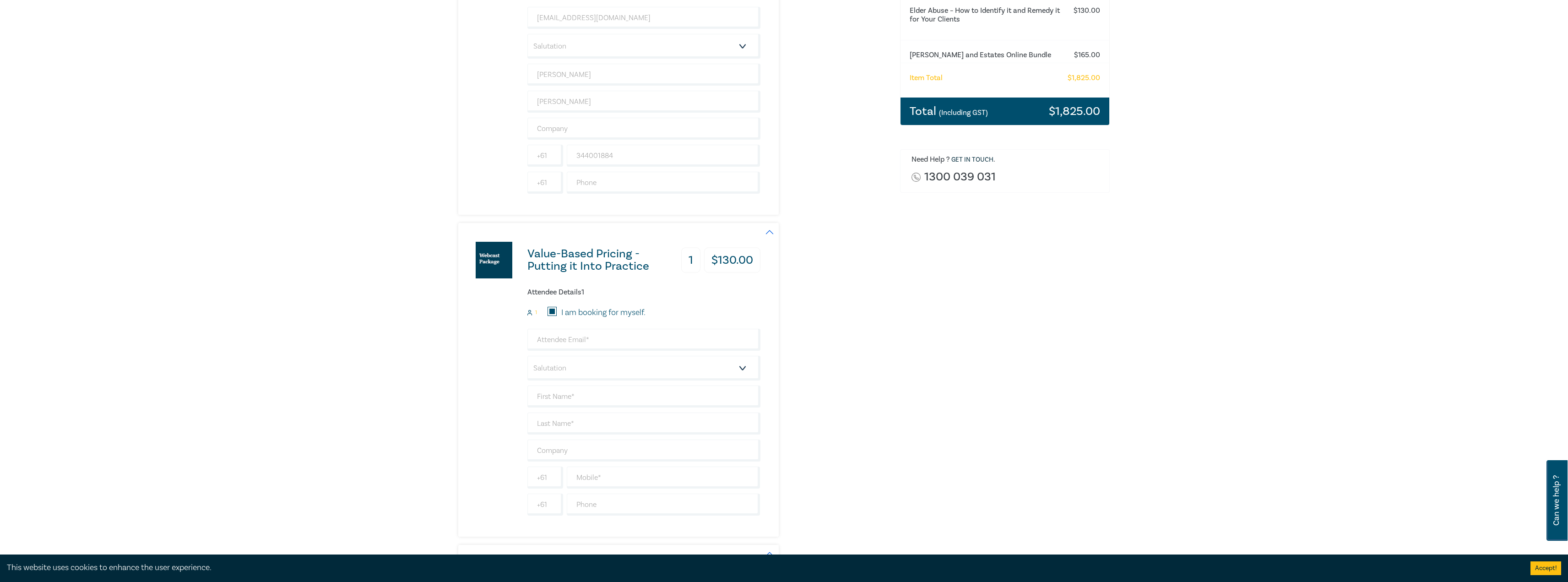
type input "344001884"
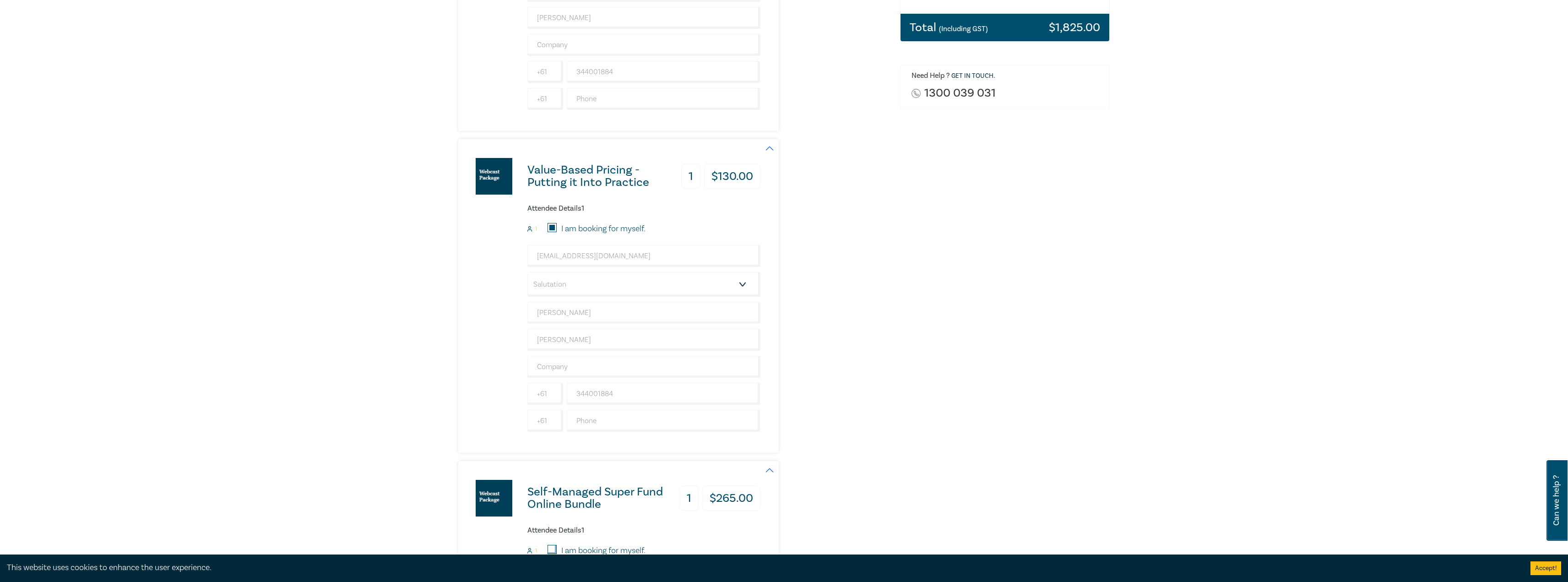
scroll to position [504, 0]
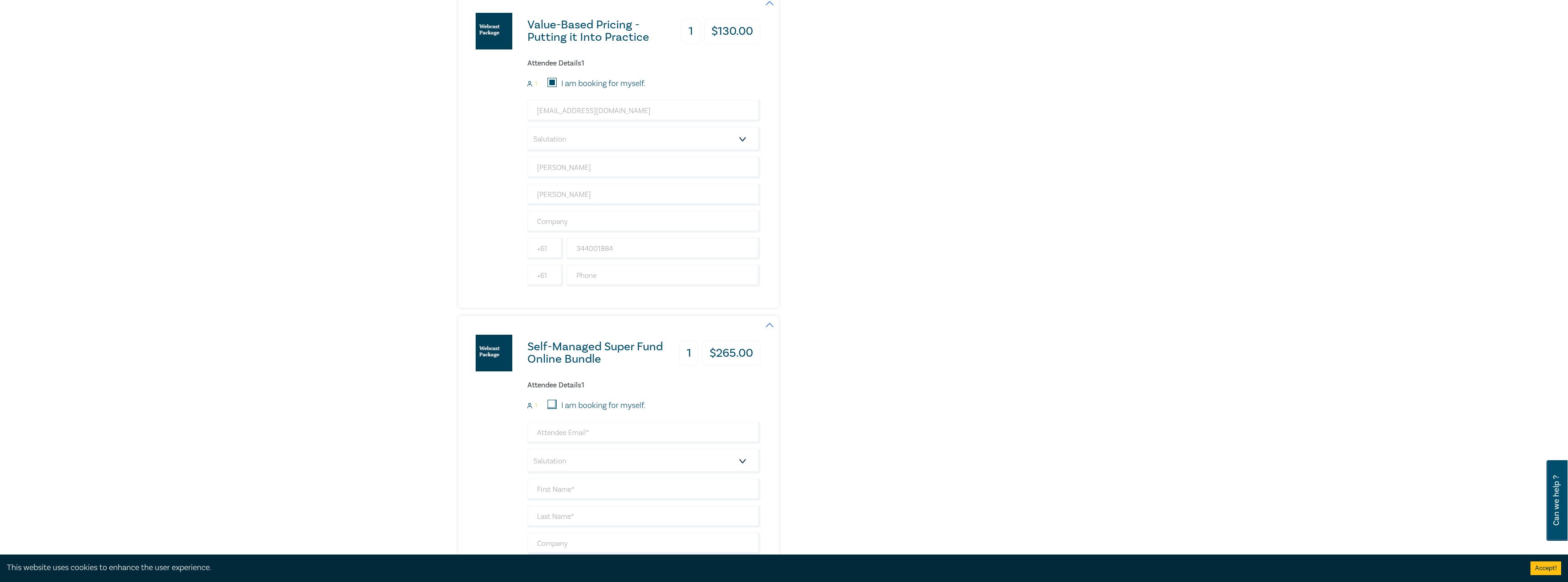
click at [557, 404] on input "I am booking for myself." at bounding box center [552, 404] width 9 height 9
checkbox input "true"
type input "[EMAIL_ADDRESS][DOMAIN_NAME]"
type input "[PERSON_NAME]"
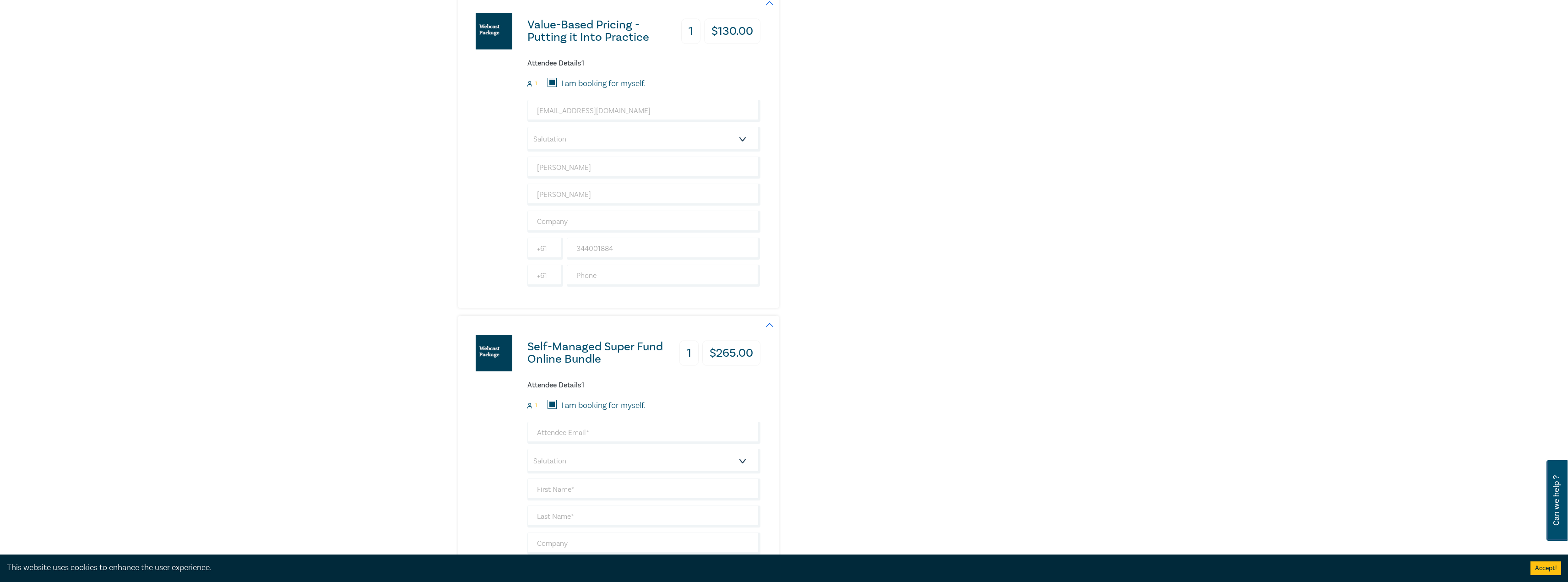
type input "344001884"
click at [553, 404] on input "I am booking for myself." at bounding box center [552, 406] width 9 height 9
checkbox input "true"
type input "[EMAIL_ADDRESS][DOMAIN_NAME]"
type input "[PERSON_NAME]"
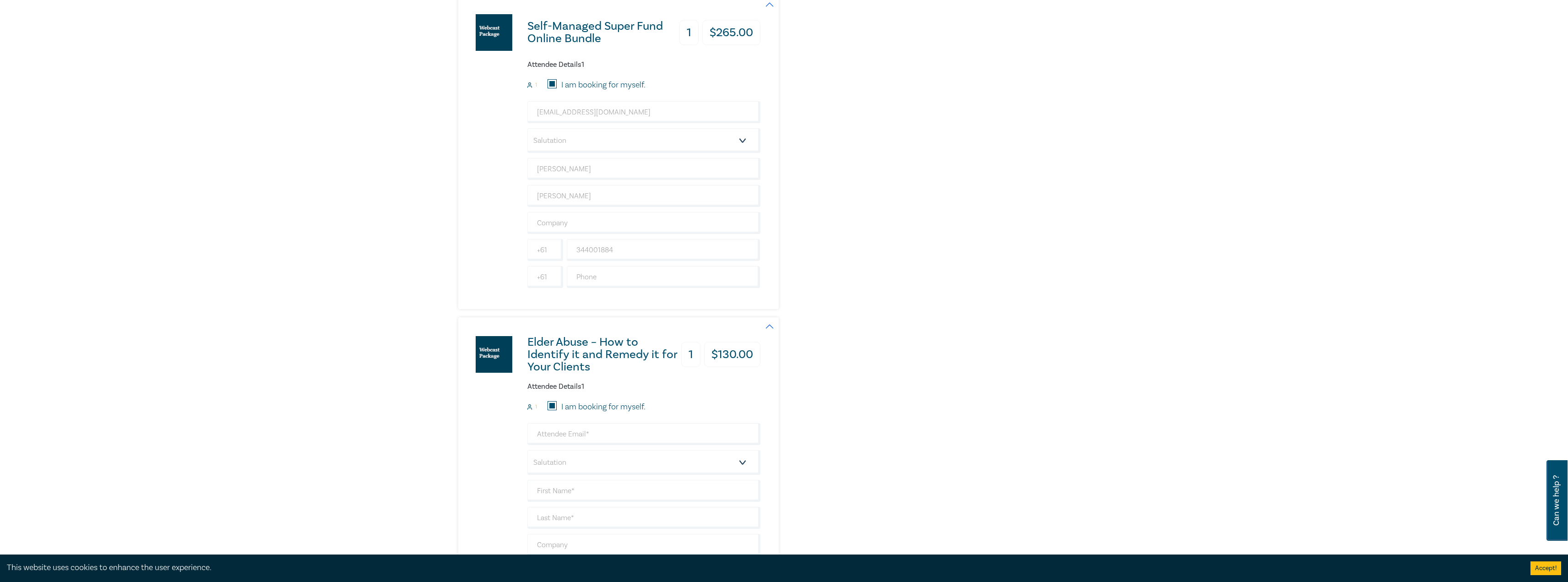
type input "[PERSON_NAME]"
type input "344001884"
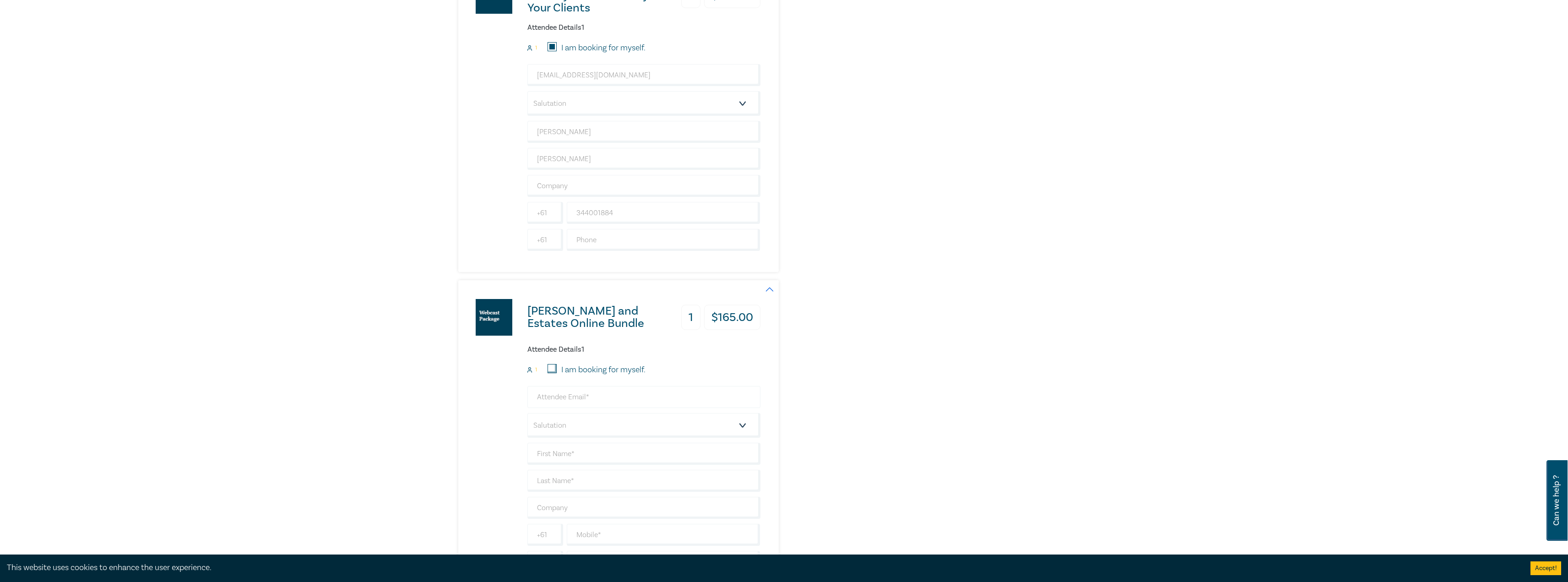
scroll to position [1190, 0]
click at [548, 361] on input "I am booking for myself." at bounding box center [552, 361] width 9 height 9
checkbox input "true"
type input "[EMAIL_ADDRESS][DOMAIN_NAME]"
type input "[PERSON_NAME]"
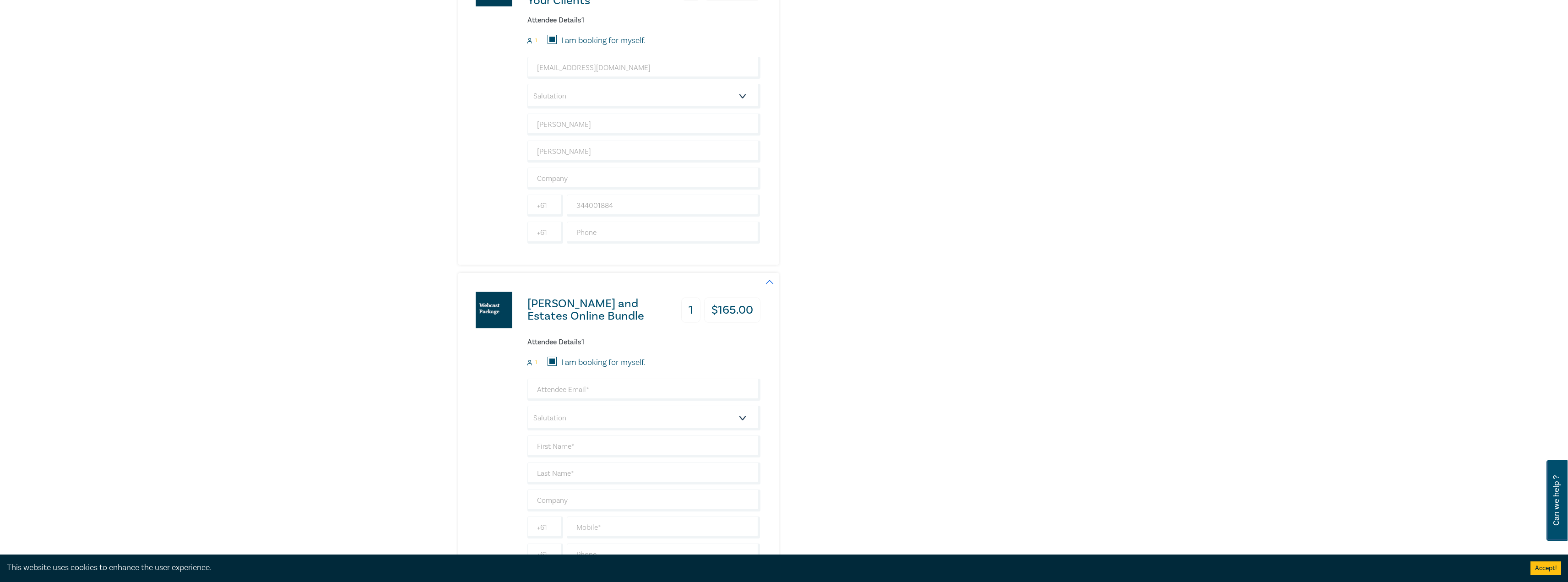
type input "[PERSON_NAME]"
type input "344001884"
click at [578, 206] on input "344001884" at bounding box center [664, 205] width 194 height 22
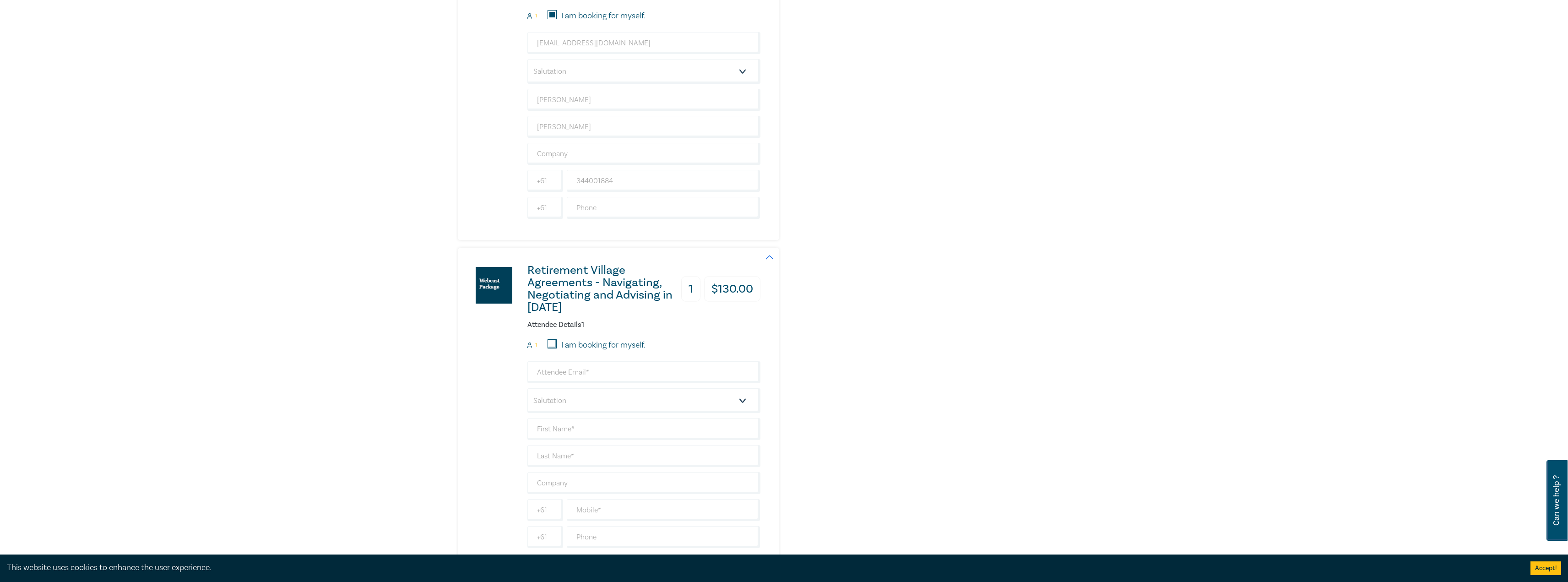
scroll to position [1602, 0]
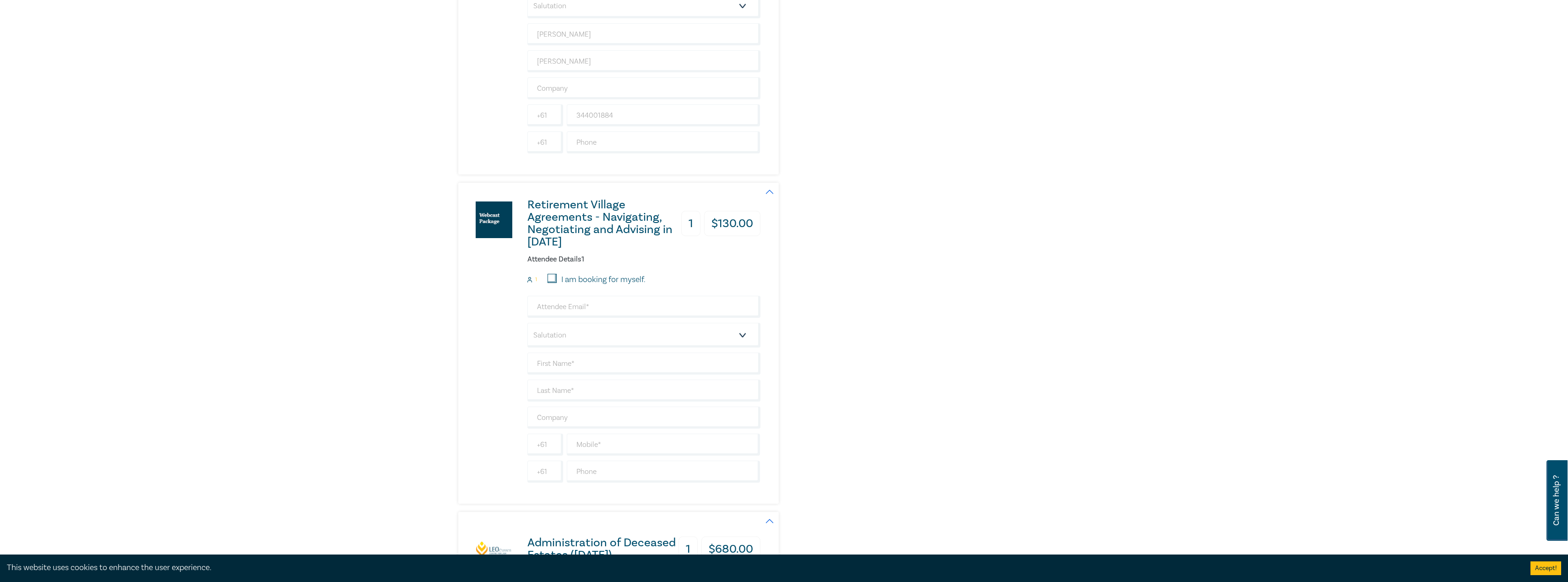
click at [552, 279] on input "I am booking for myself." at bounding box center [552, 279] width 9 height 9
checkbox input "true"
type input "smallis@leocussen.edu.au"
type input "[PERSON_NAME]"
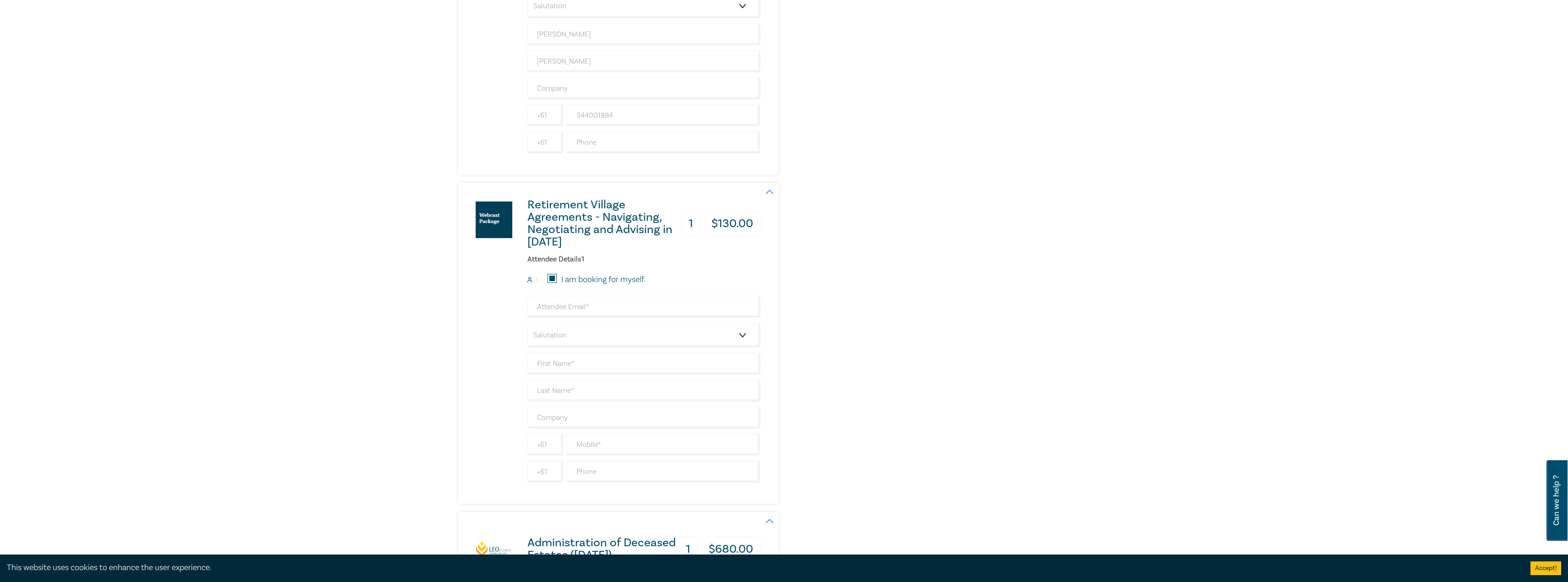
type input "344001884"
click at [614, 337] on select "Salutation Mr. Mrs. Ms. Miss Dr. Prof. Other" at bounding box center [643, 335] width 233 height 25
select select "Mr."
click at [527, 323] on select "Salutation Mr. Mrs. Ms. Miss Dr. Prof. Other" at bounding box center [643, 335] width 233 height 25
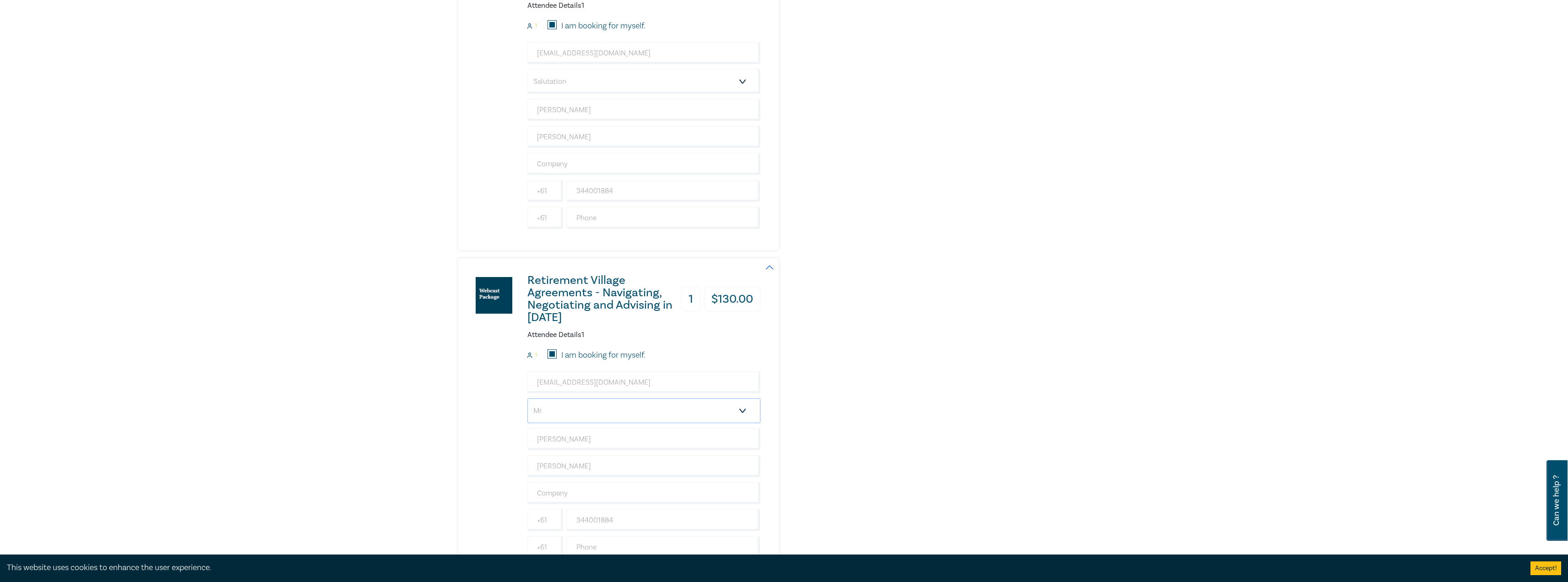
scroll to position [1419, 0]
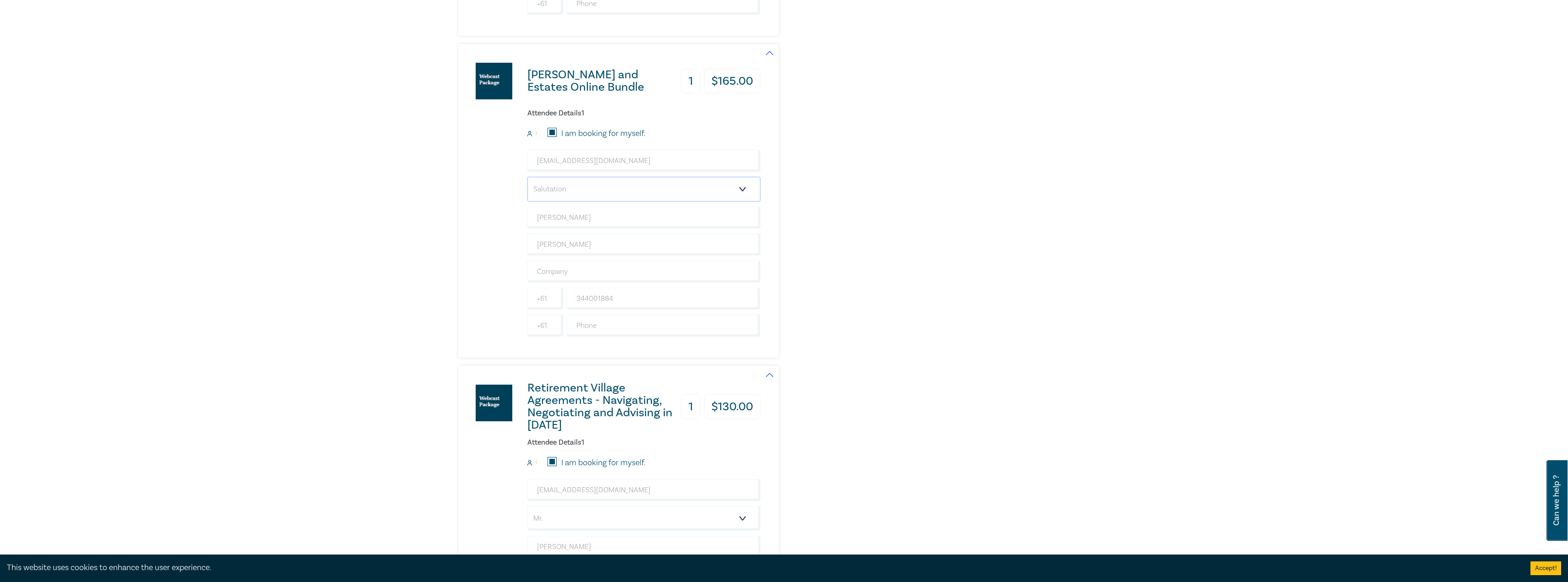
click at [584, 192] on select "Salutation Mr. Mrs. Ms. Miss Dr. Prof. Other" at bounding box center [643, 189] width 233 height 25
select select "Mr."
click at [527, 177] on select "Salutation Mr. Mrs. Ms. Miss Dr. Prof. Other" at bounding box center [643, 189] width 233 height 25
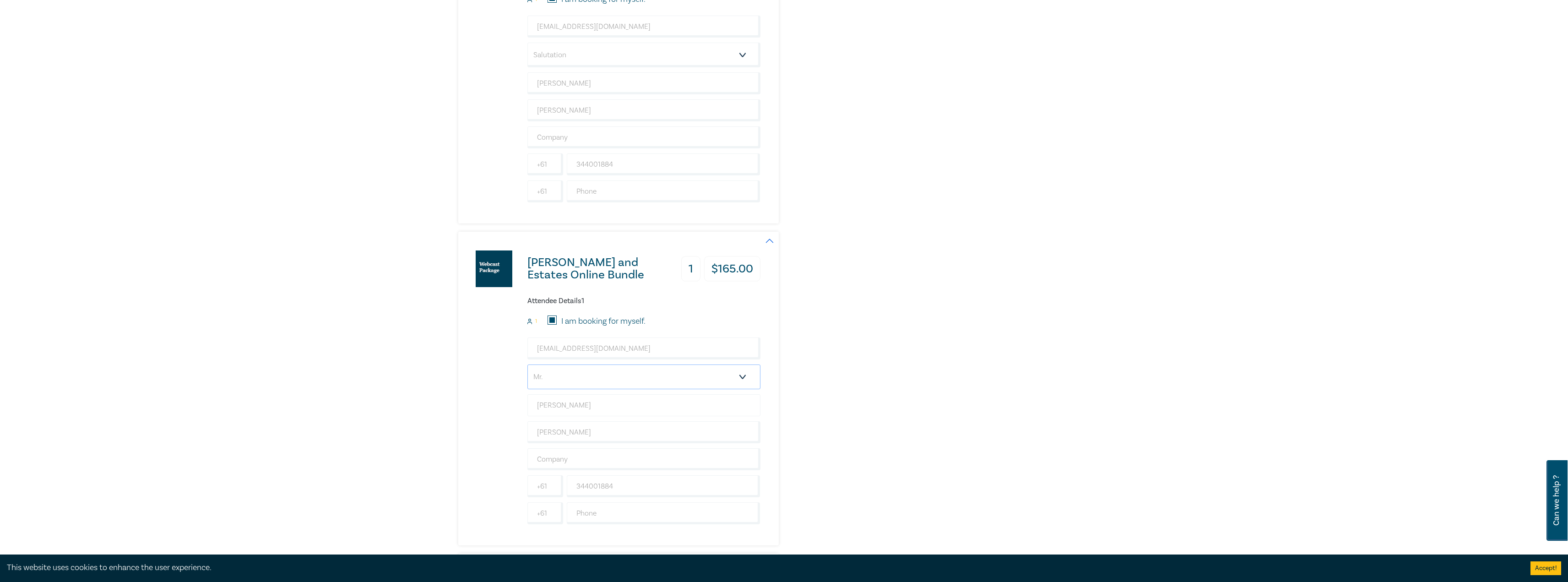
scroll to position [1098, 0]
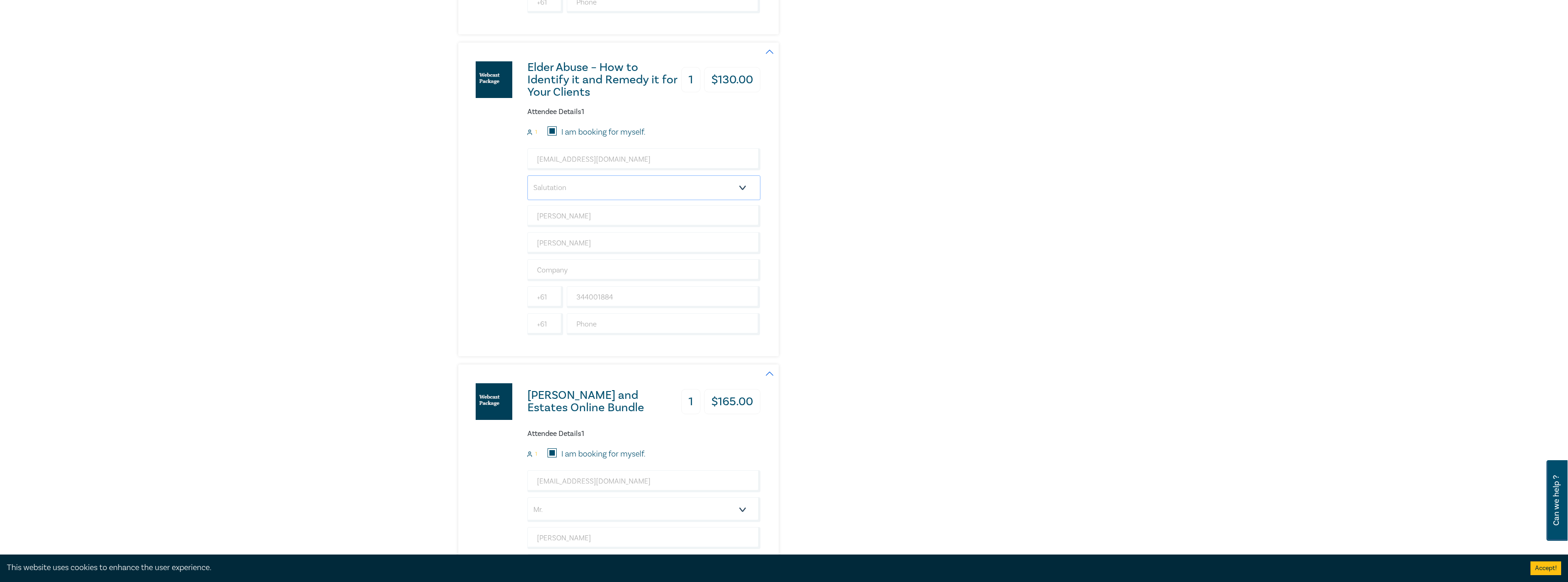
click at [580, 190] on select "Salutation Mr. Mrs. Ms. Miss Dr. Prof. Other" at bounding box center [643, 187] width 233 height 25
select select "Mr."
click at [527, 175] on select "Salutation Mr. Mrs. Ms. Miss Dr. Prof. Other" at bounding box center [643, 187] width 233 height 25
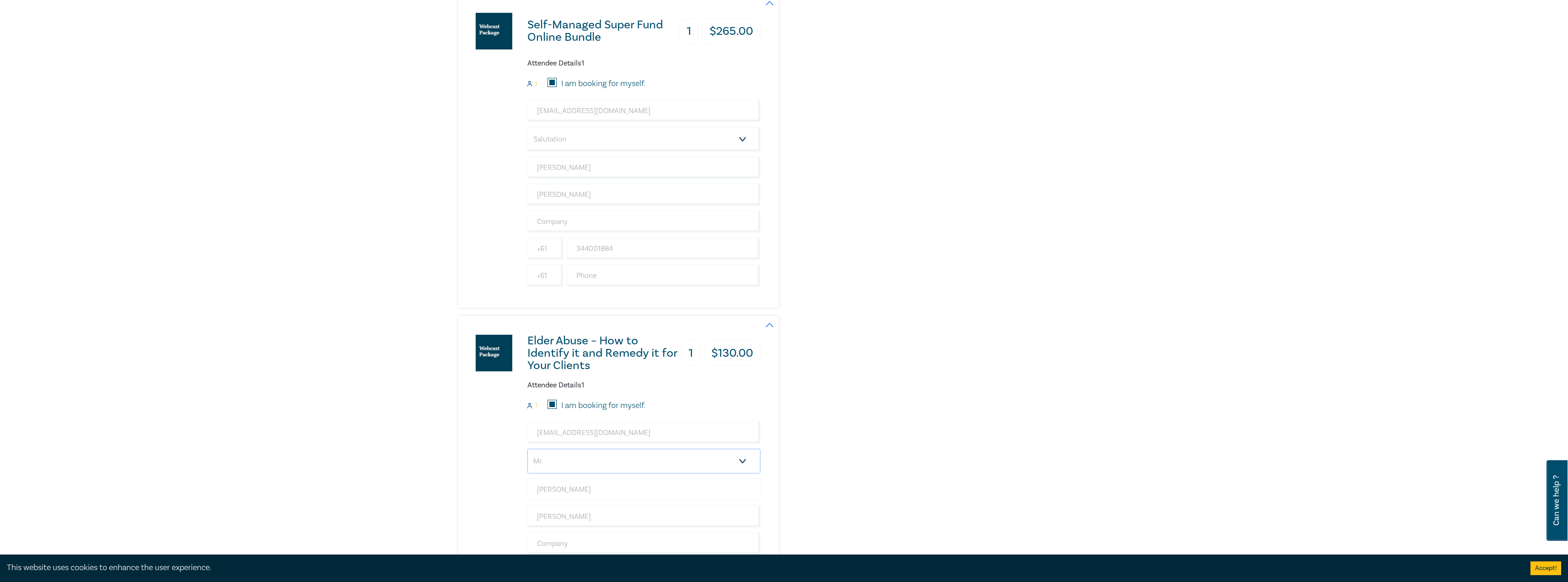
scroll to position [824, 0]
click at [577, 145] on select "Salutation Mr. Mrs. Ms. Miss Dr. Prof. Other" at bounding box center [643, 140] width 233 height 25
select select "Mr."
click at [527, 128] on select "Salutation Mr. Mrs. Ms. Miss Dr. Prof. Other" at bounding box center [643, 140] width 233 height 25
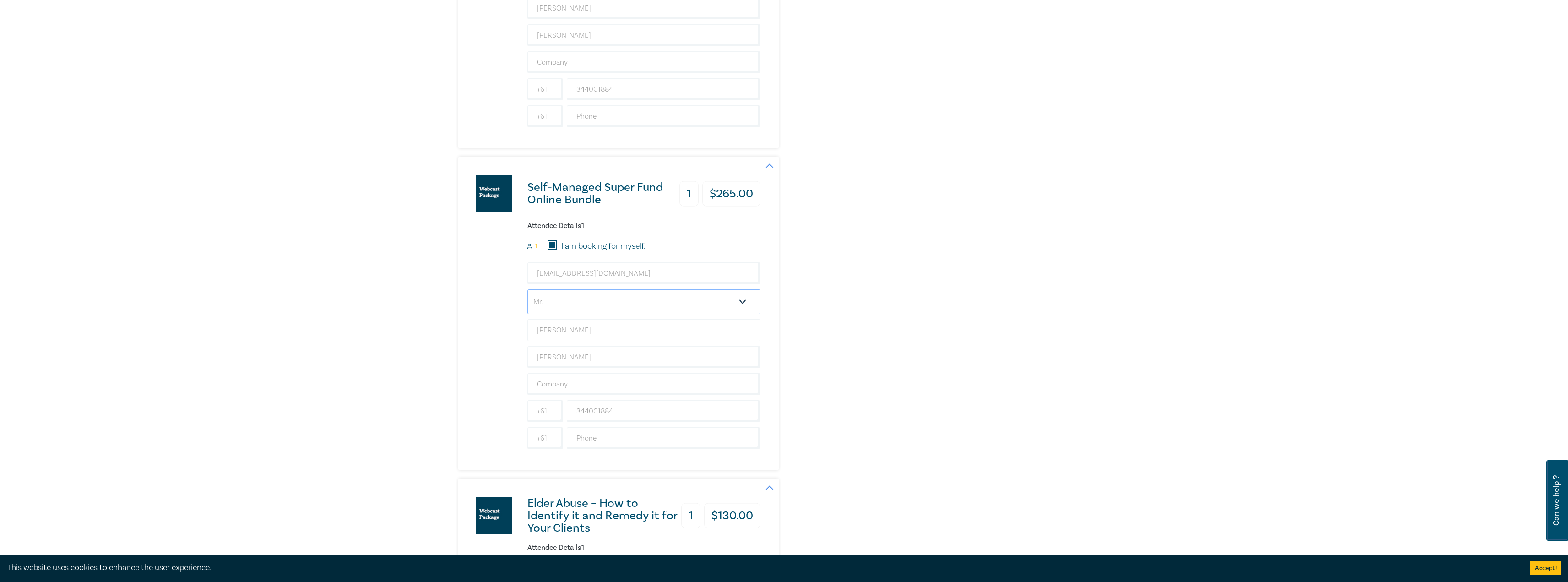
scroll to position [550, 0]
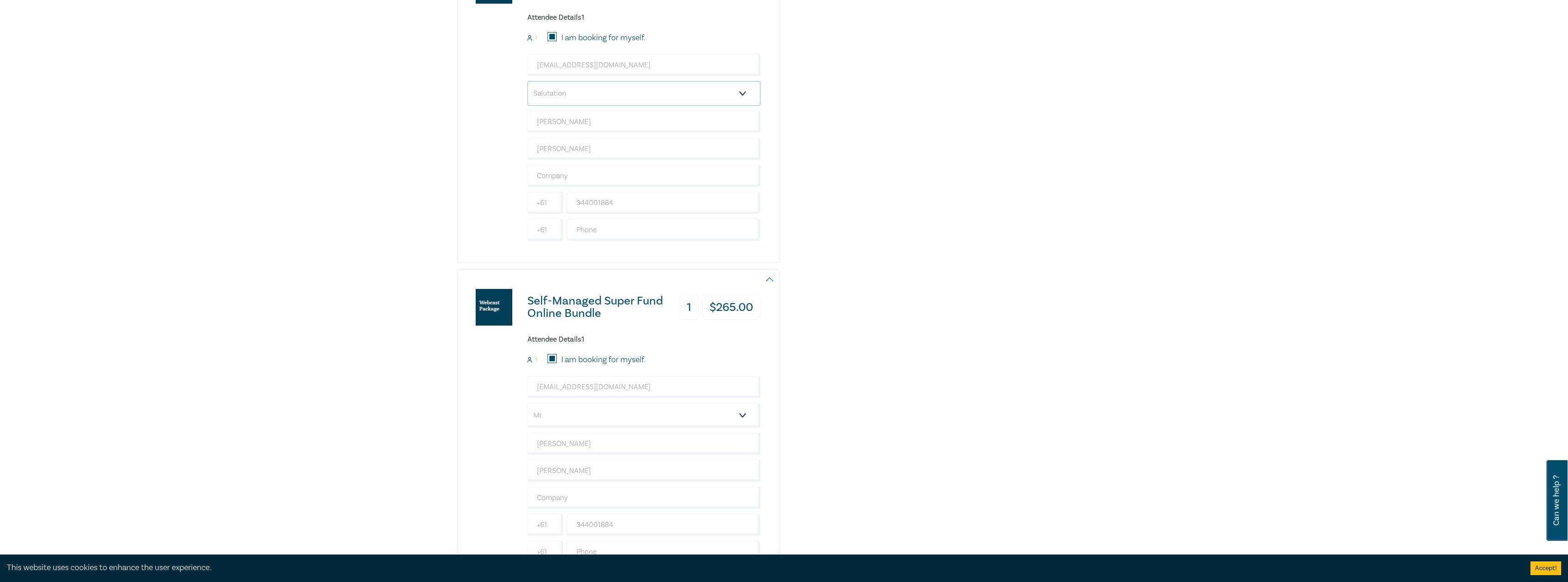
click at [574, 103] on select "Salutation Mr. Mrs. Ms. Miss Dr. Prof. Other" at bounding box center [643, 93] width 233 height 25
select select "Mr."
click at [527, 81] on select "Salutation Mr. Mrs. Ms. Miss Dr. Prof. Other" at bounding box center [643, 93] width 233 height 25
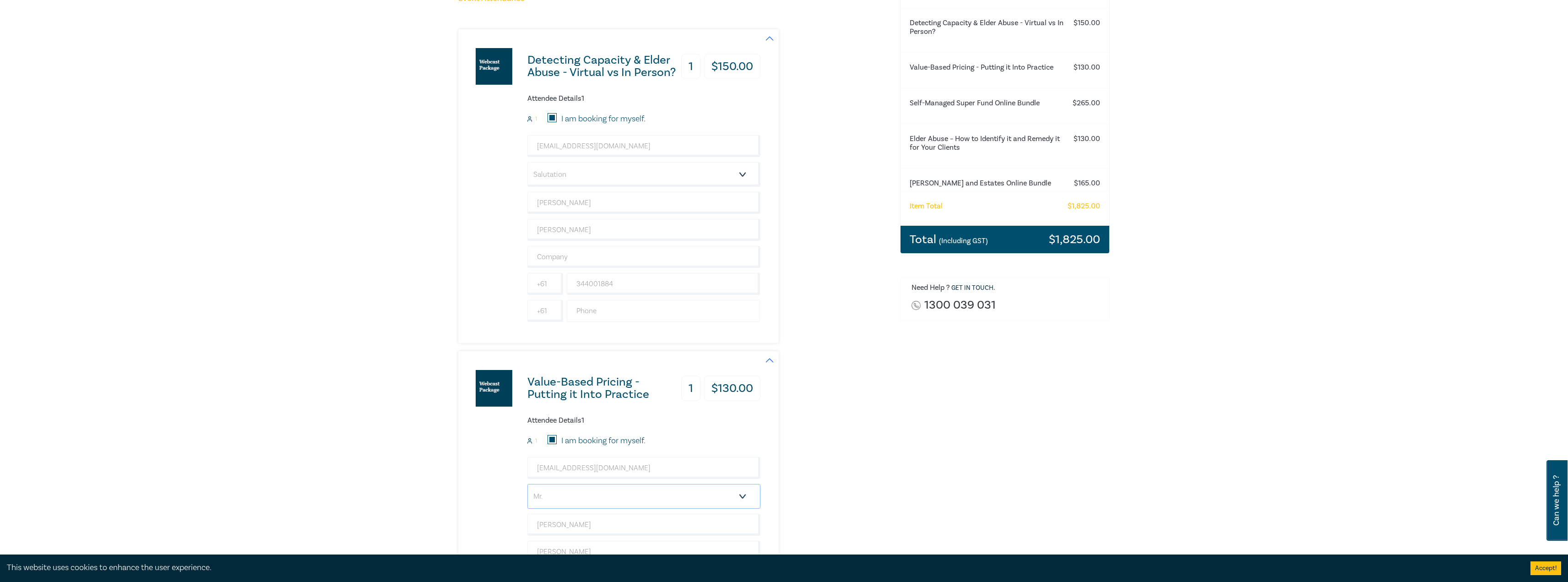
scroll to position [0, 0]
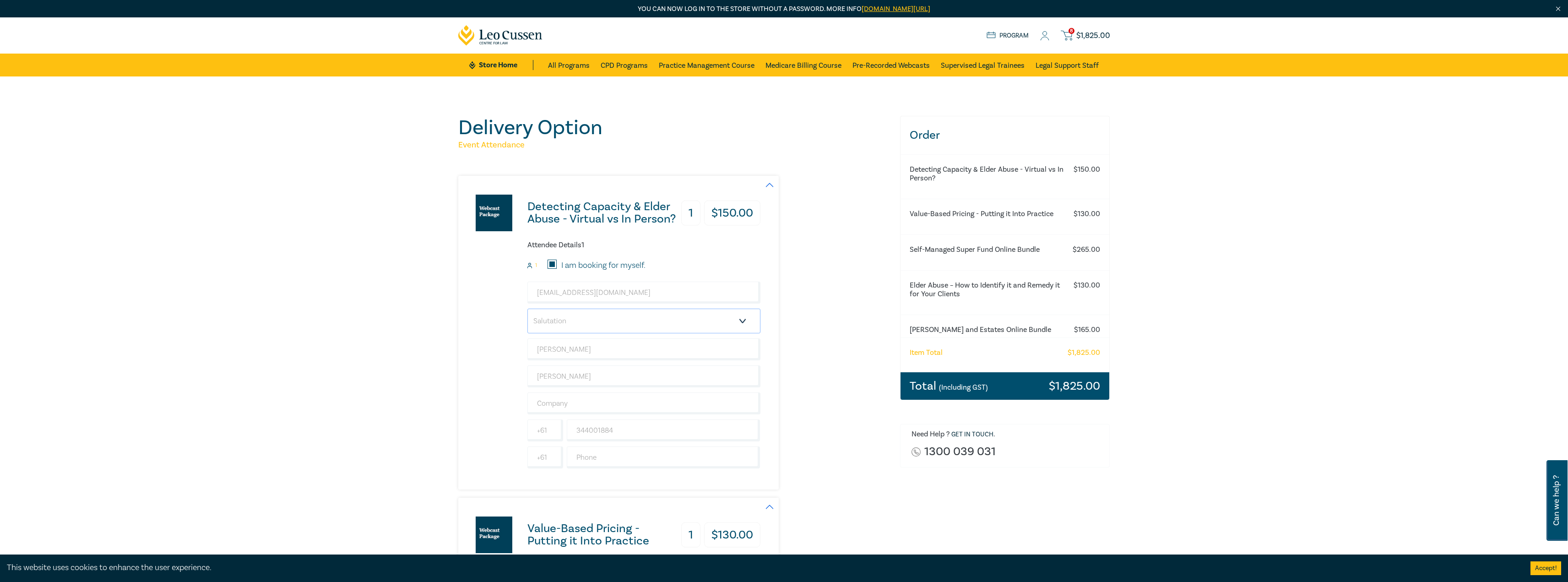
click at [568, 320] on select "Salutation Mr. Mrs. Ms. Miss Dr. Prof. Other" at bounding box center [643, 321] width 233 height 25
select select "Mr."
click at [527, 309] on select "Salutation Mr. Mrs. Ms. Miss Dr. Prof. Other" at bounding box center [643, 321] width 233 height 25
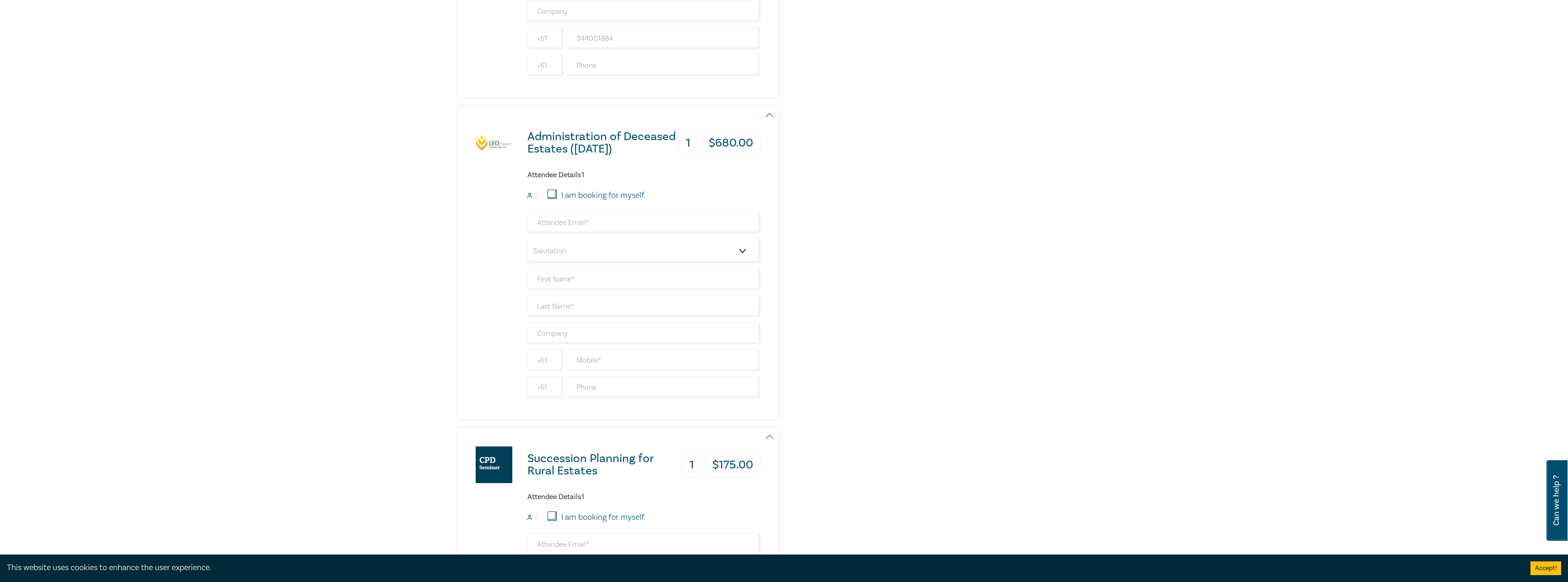
scroll to position [2014, 0]
click at [551, 191] on input "I am booking for myself." at bounding box center [552, 188] width 9 height 9
checkbox input "true"
type input "smallis@leocussen.edu.au"
type input "[PERSON_NAME]"
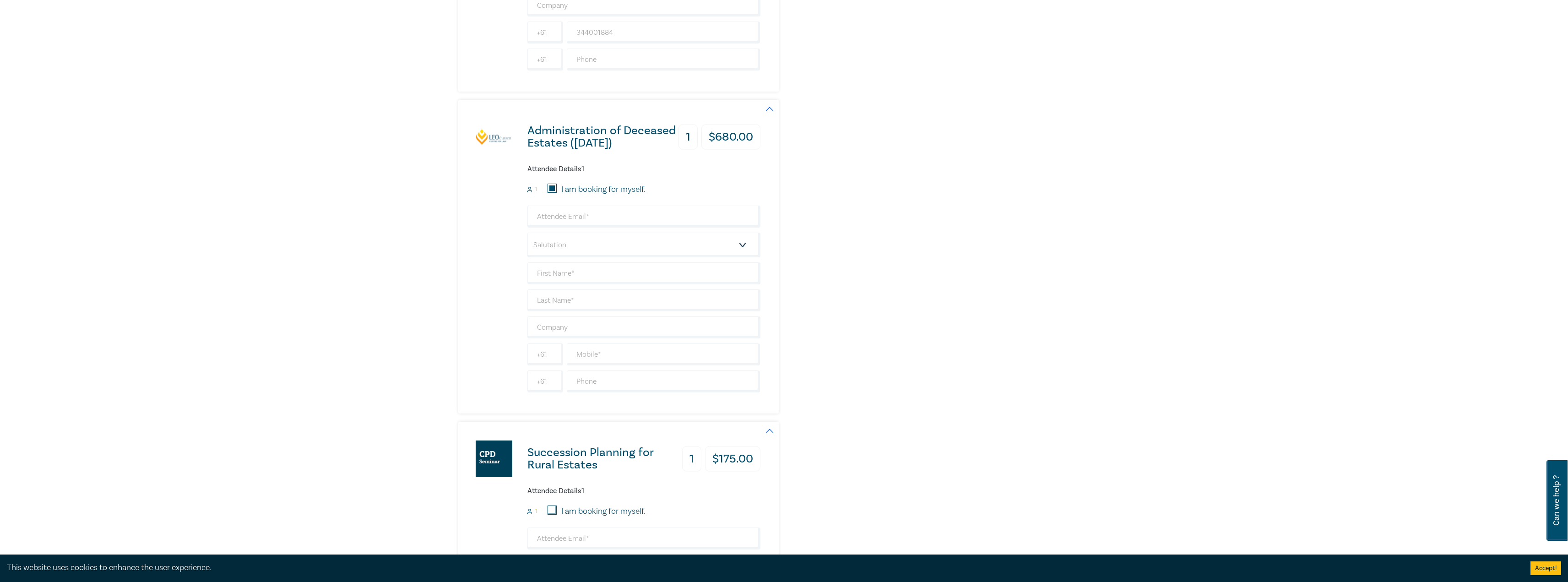
type input "[PERSON_NAME]"
type input "344001884"
click at [574, 251] on select "Salutation Mr. Mrs. Ms. Miss Dr. Prof. Other" at bounding box center [643, 245] width 233 height 25
select select "Mr."
click at [527, 233] on select "Salutation Mr. Mrs. Ms. Miss Dr. Prof. Other" at bounding box center [643, 245] width 233 height 25
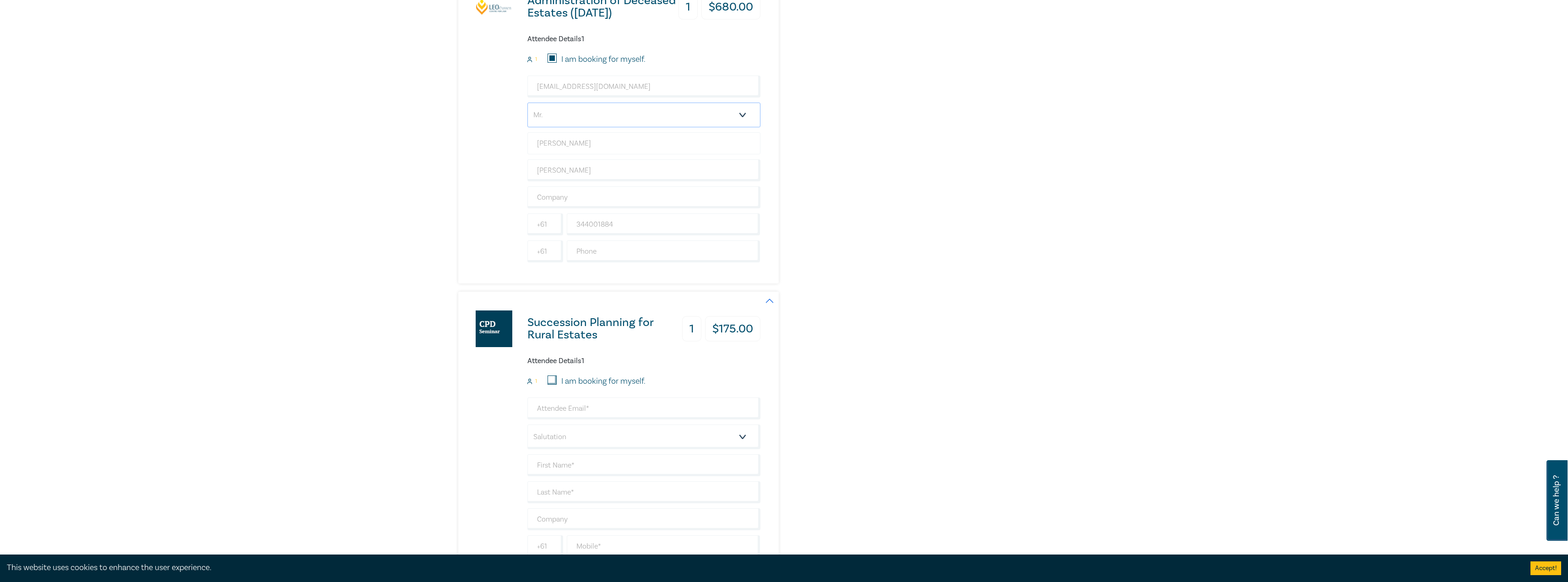
scroll to position [2243, 0]
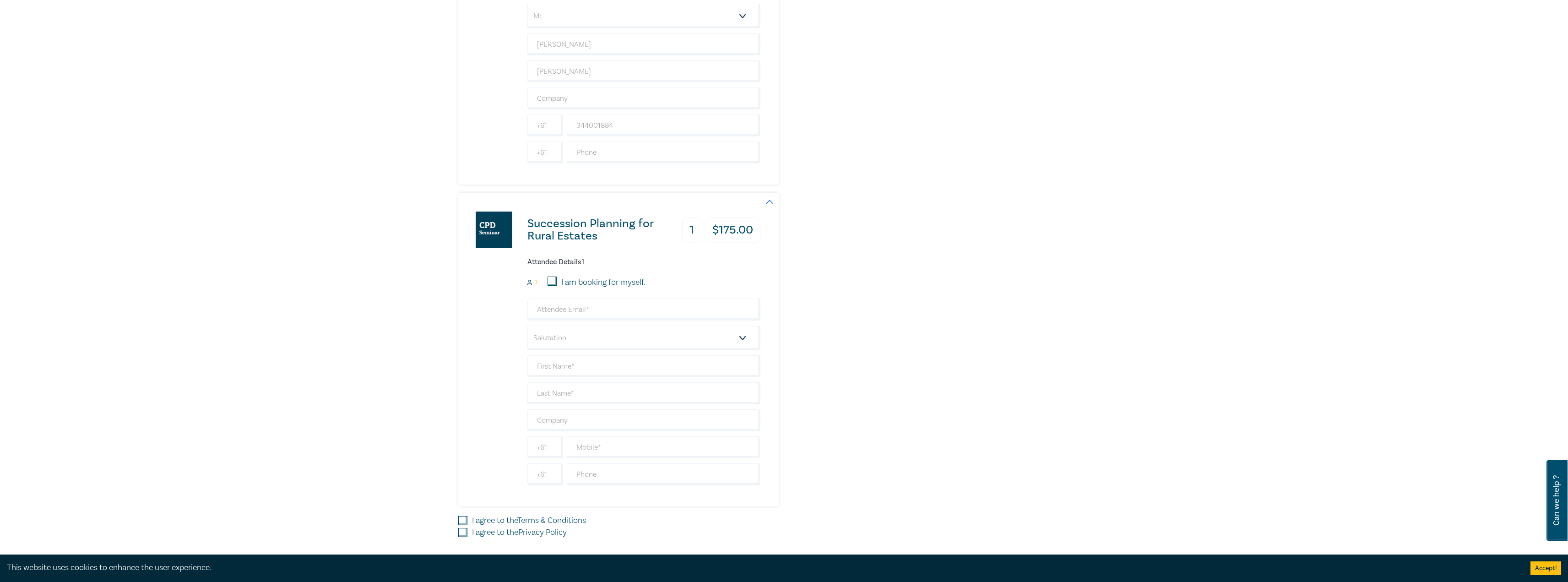
click at [552, 279] on input "I am booking for myself." at bounding box center [552, 281] width 9 height 9
checkbox input "true"
type input "smallis@leocussen.edu.au"
type input "[PERSON_NAME]"
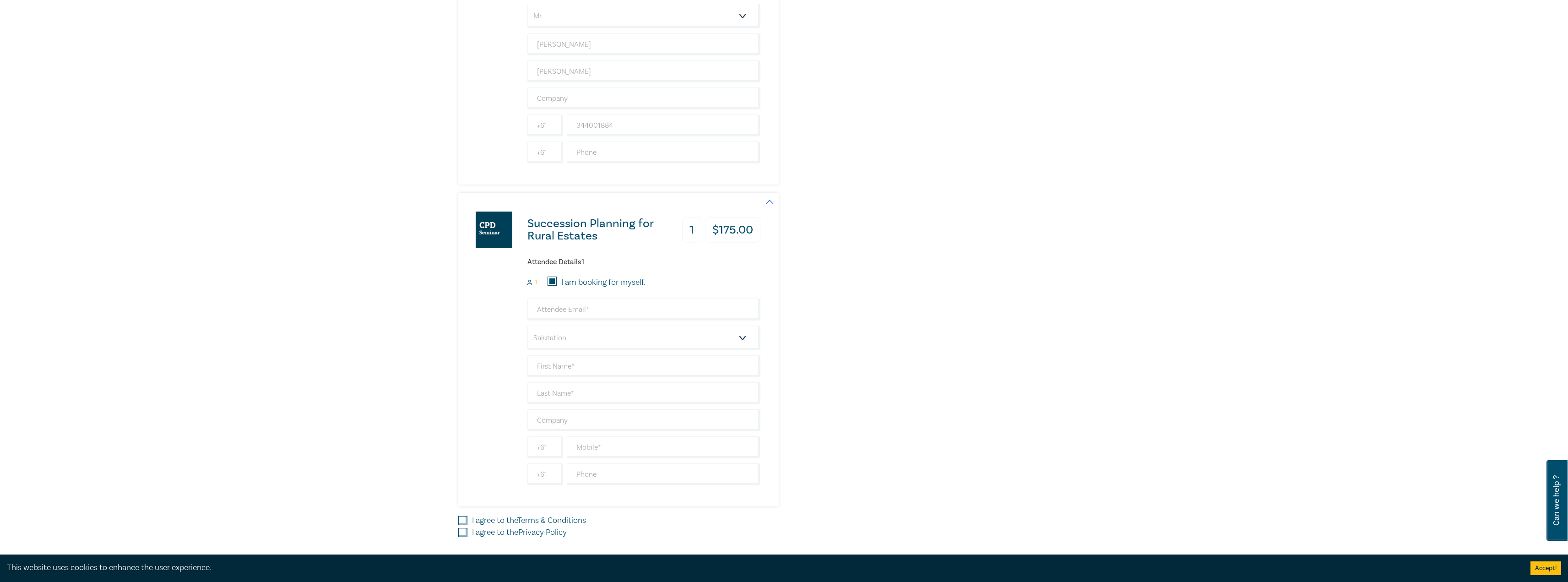
type input "344001884"
click at [571, 340] on select "Salutation Mr. Mrs. Ms. Miss Dr. Prof. Other" at bounding box center [643, 337] width 233 height 25
select select "Mr."
click at [527, 325] on select "Salutation Mr. Mrs. Ms. Miss Dr. Prof. Other" at bounding box center [643, 337] width 233 height 25
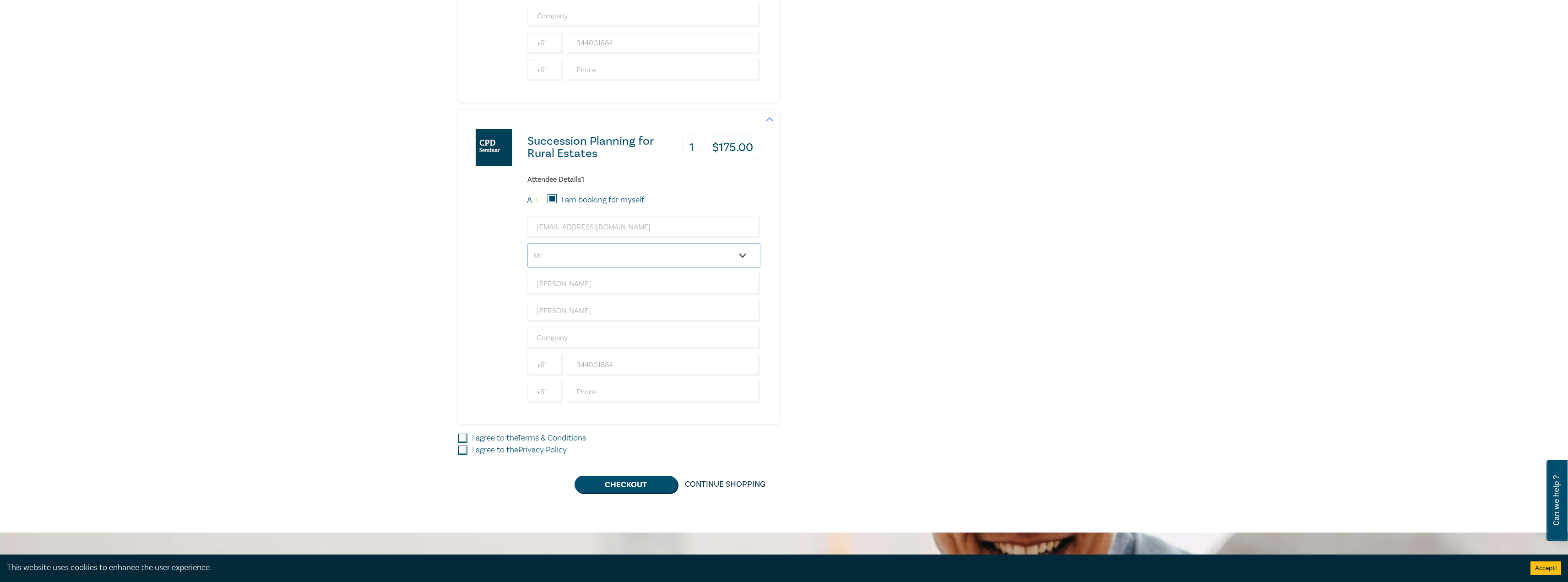
scroll to position [2427, 0]
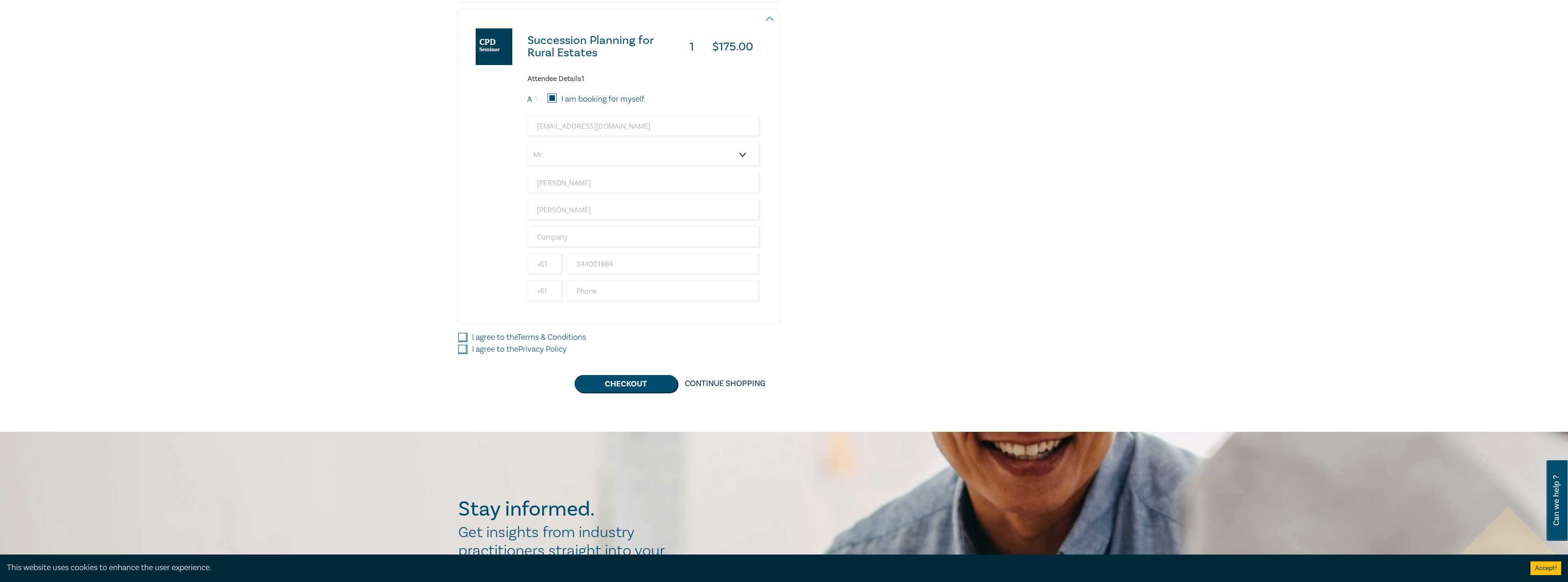
click at [462, 336] on input "I agree to the Terms & Conditions" at bounding box center [463, 337] width 9 height 9
checkbox input "true"
click at [465, 353] on input "I agree to the Privacy Policy" at bounding box center [463, 349] width 9 height 9
checkbox input "true"
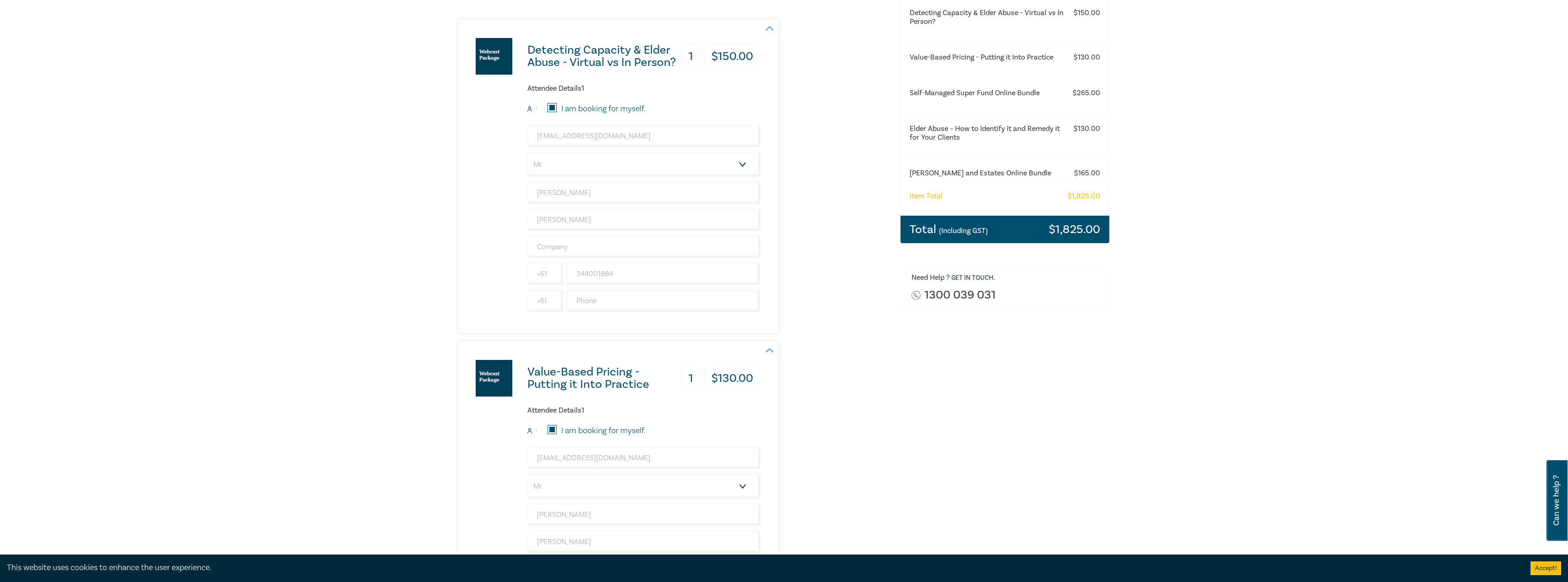
scroll to position [183, 0]
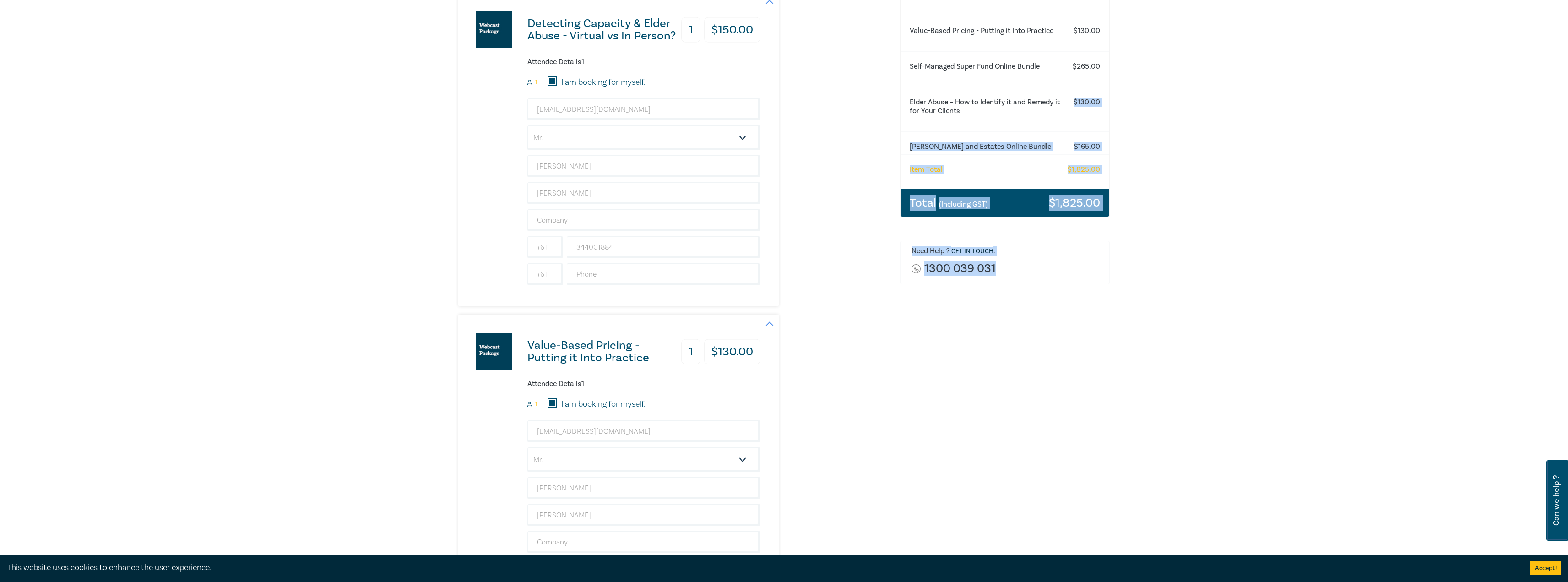
drag, startPoint x: 1568, startPoint y: 121, endPoint x: 1534, endPoint y: 552, distance: 432.3
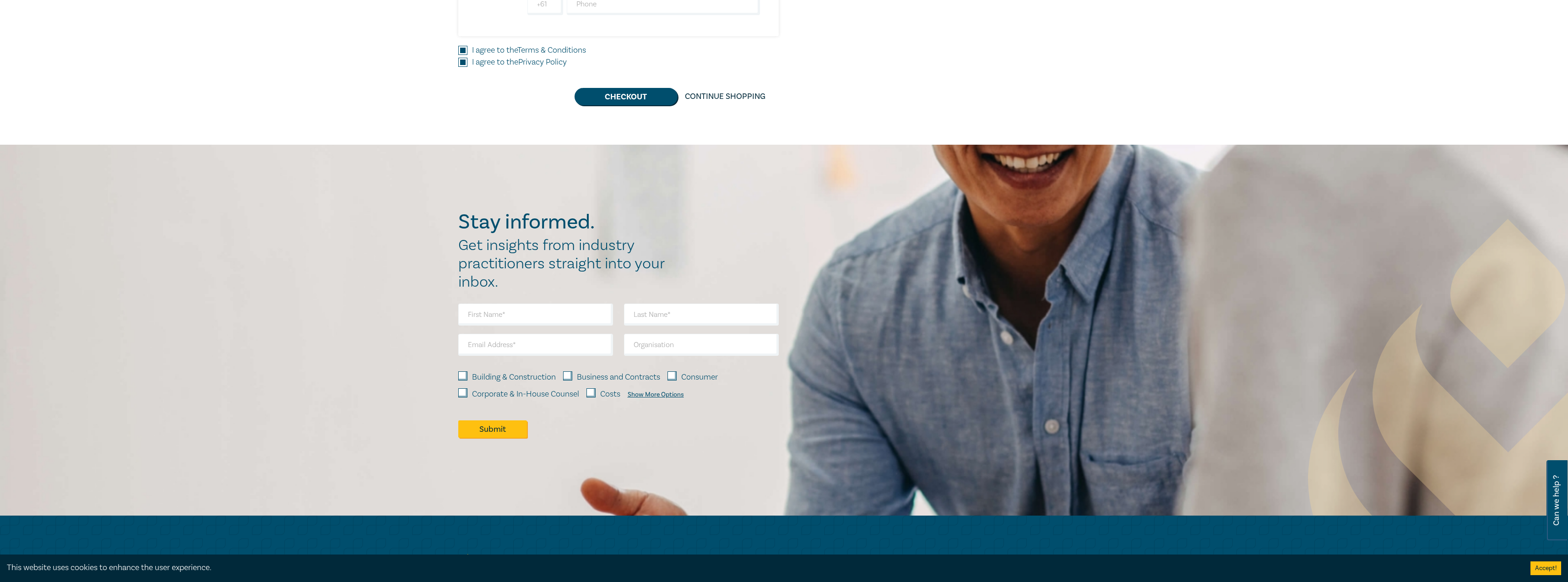
scroll to position [2538, 0]
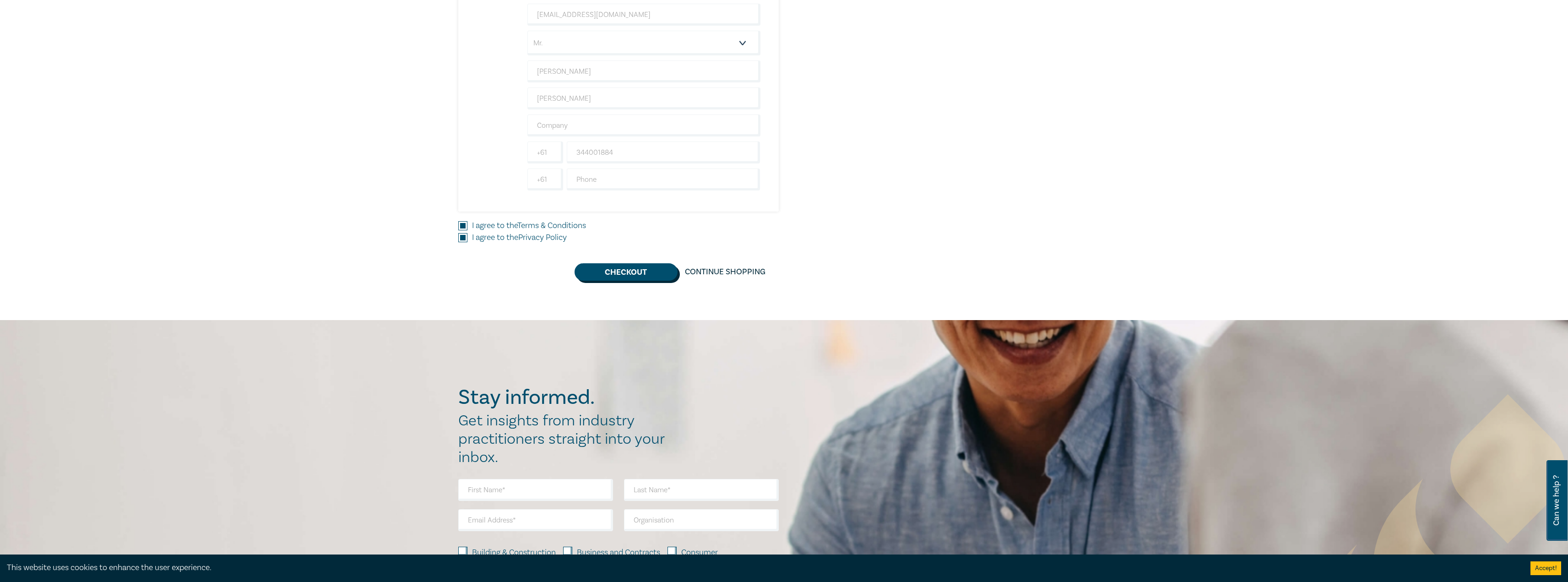
click at [613, 276] on button "Checkout" at bounding box center [626, 272] width 103 height 17
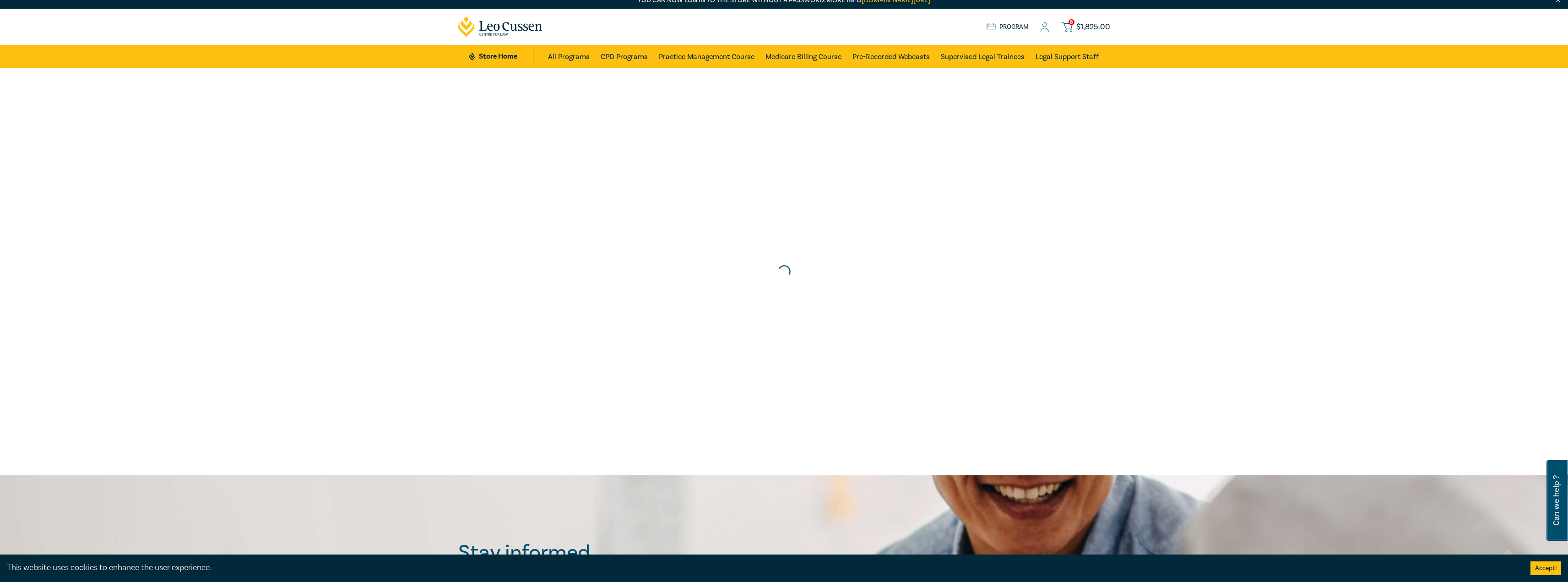
scroll to position [0, 0]
